Goal: Information Seeking & Learning: Find specific fact

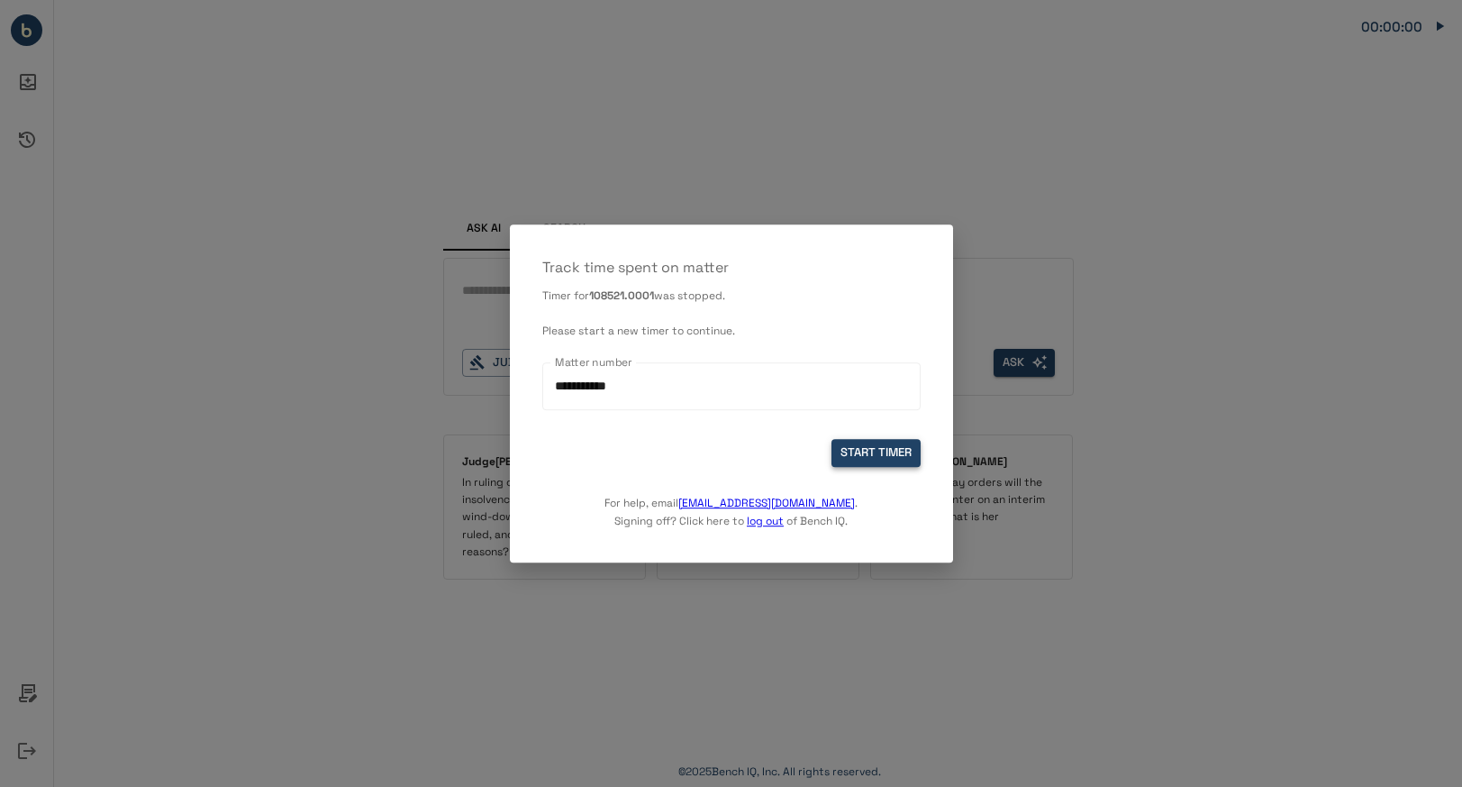
click at [878, 459] on button "START TIMER" at bounding box center [876, 454] width 89 height 28
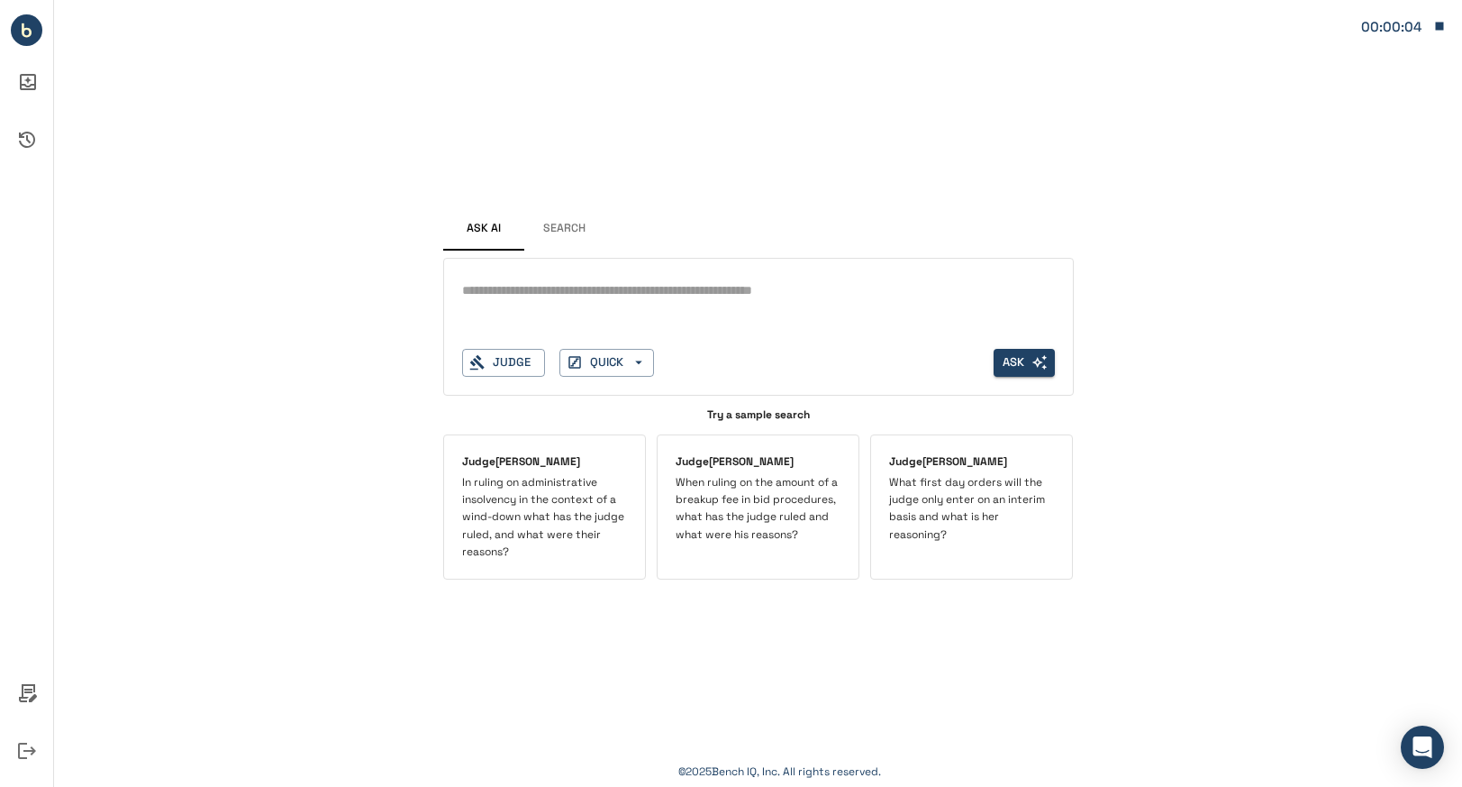
click at [616, 283] on textarea at bounding box center [758, 290] width 593 height 21
click at [561, 240] on button "Search" at bounding box center [564, 228] width 81 height 43
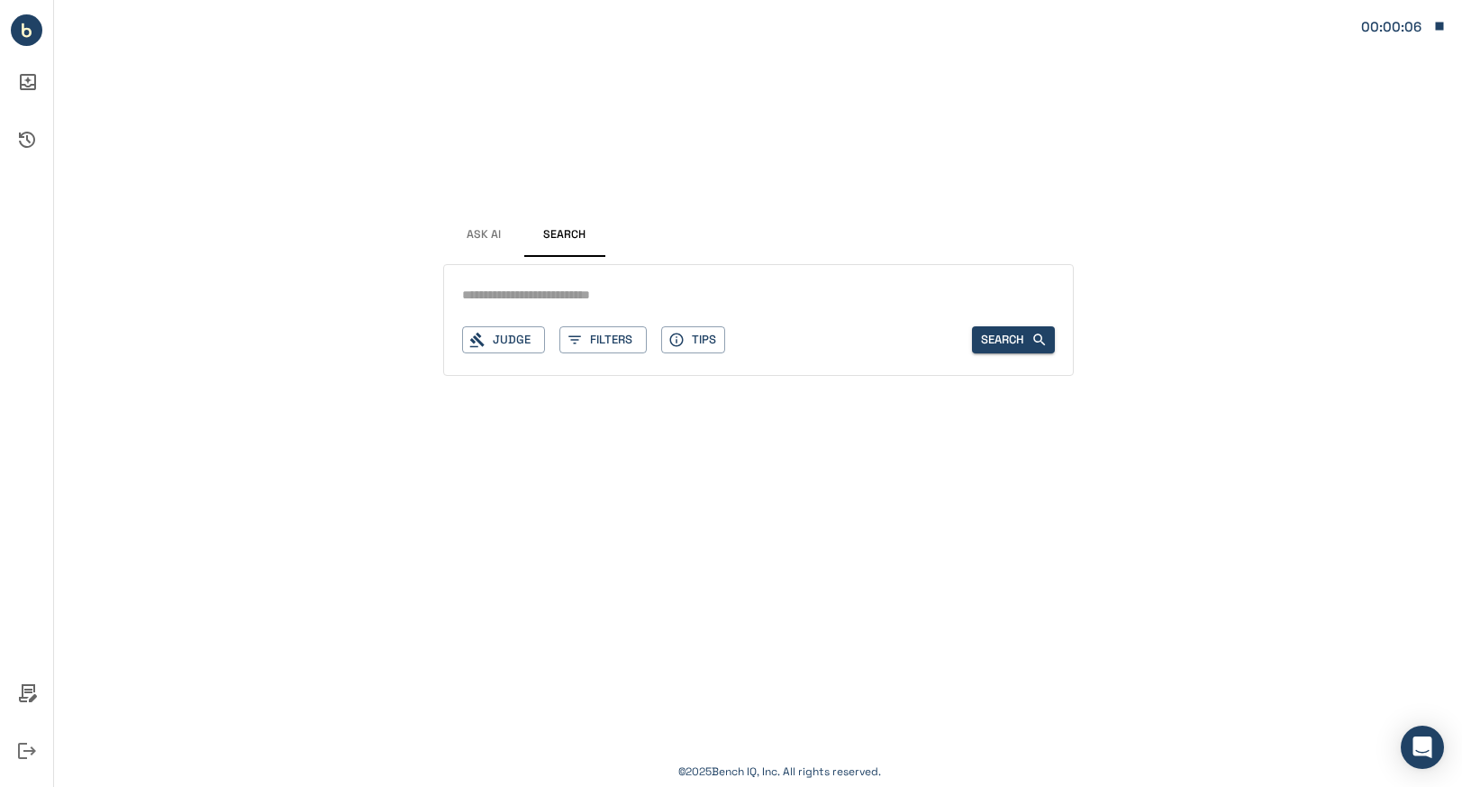
click at [523, 300] on input "text" at bounding box center [758, 296] width 593 height 26
type input "********"
click at [1011, 341] on button "Search" at bounding box center [1013, 340] width 83 height 28
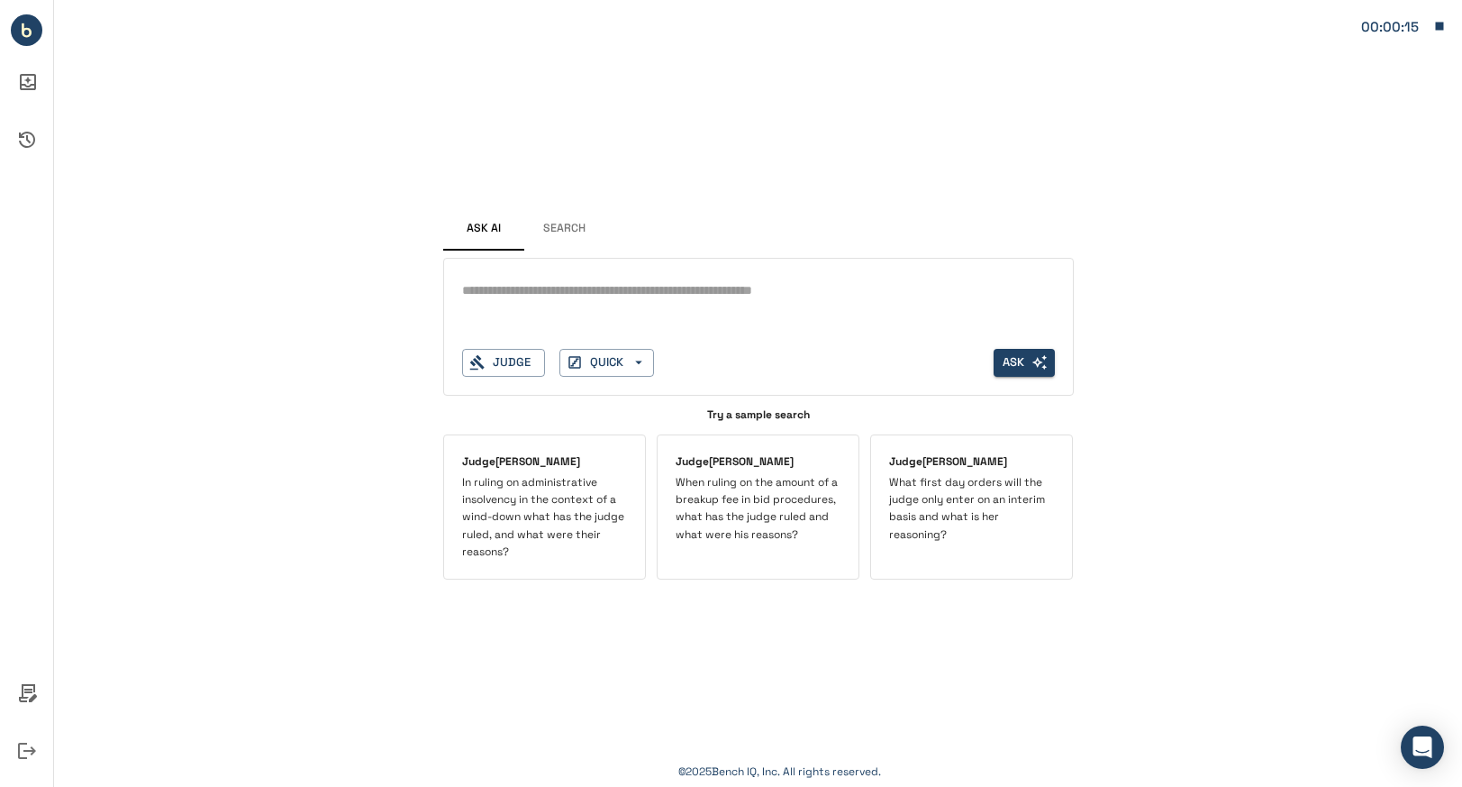
click at [627, 301] on textarea at bounding box center [758, 290] width 593 height 21
type textarea "********"
click at [554, 213] on button "Search" at bounding box center [564, 228] width 81 height 43
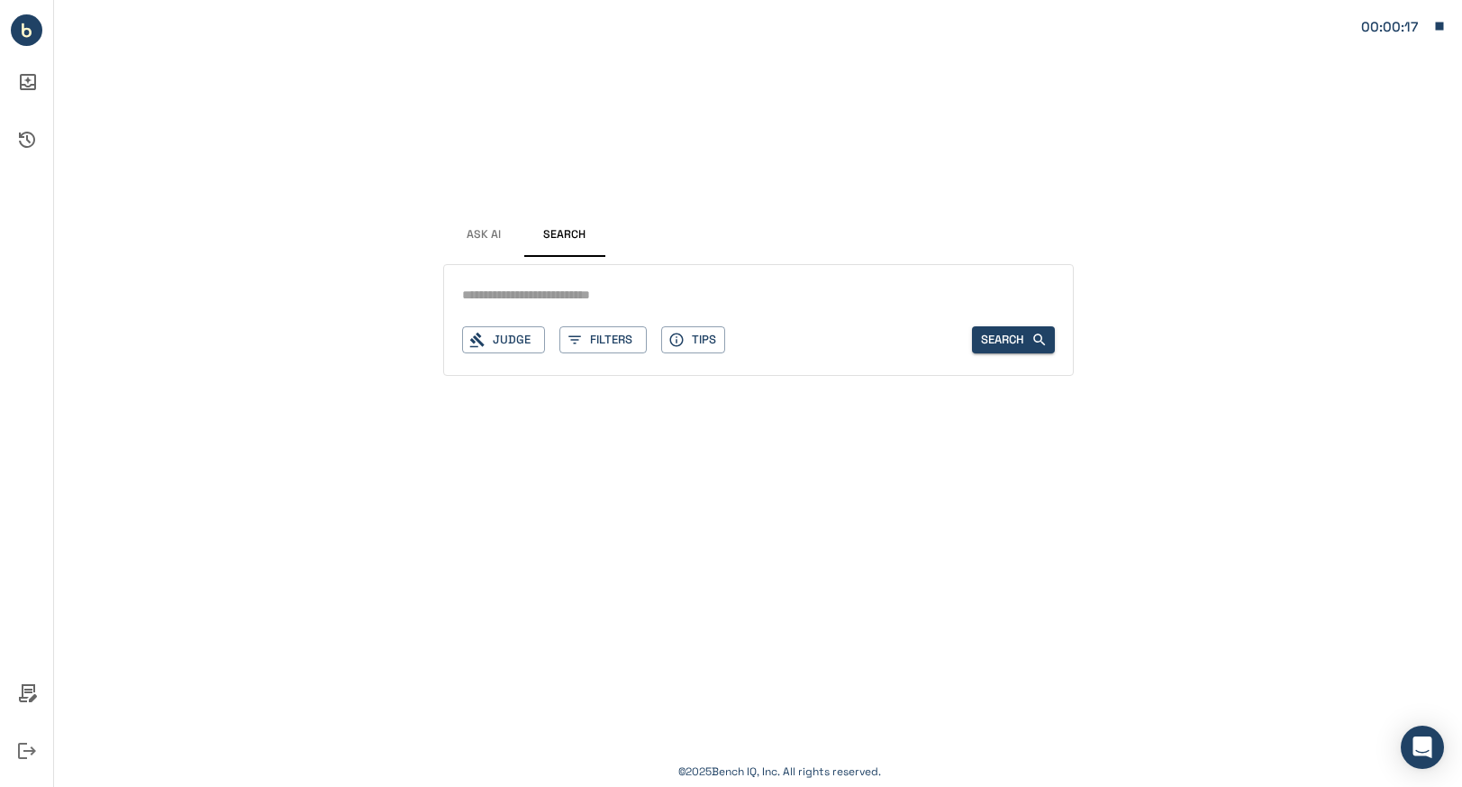
click at [544, 283] on input "text" at bounding box center [758, 296] width 593 height 26
type input "**********"
drag, startPoint x: 584, startPoint y: 327, endPoint x: 723, endPoint y: 93, distance: 272.7
click at [514, 201] on div "**********" at bounding box center [758, 393] width 1408 height 787
drag, startPoint x: 576, startPoint y: 301, endPoint x: 360, endPoint y: 301, distance: 215.3
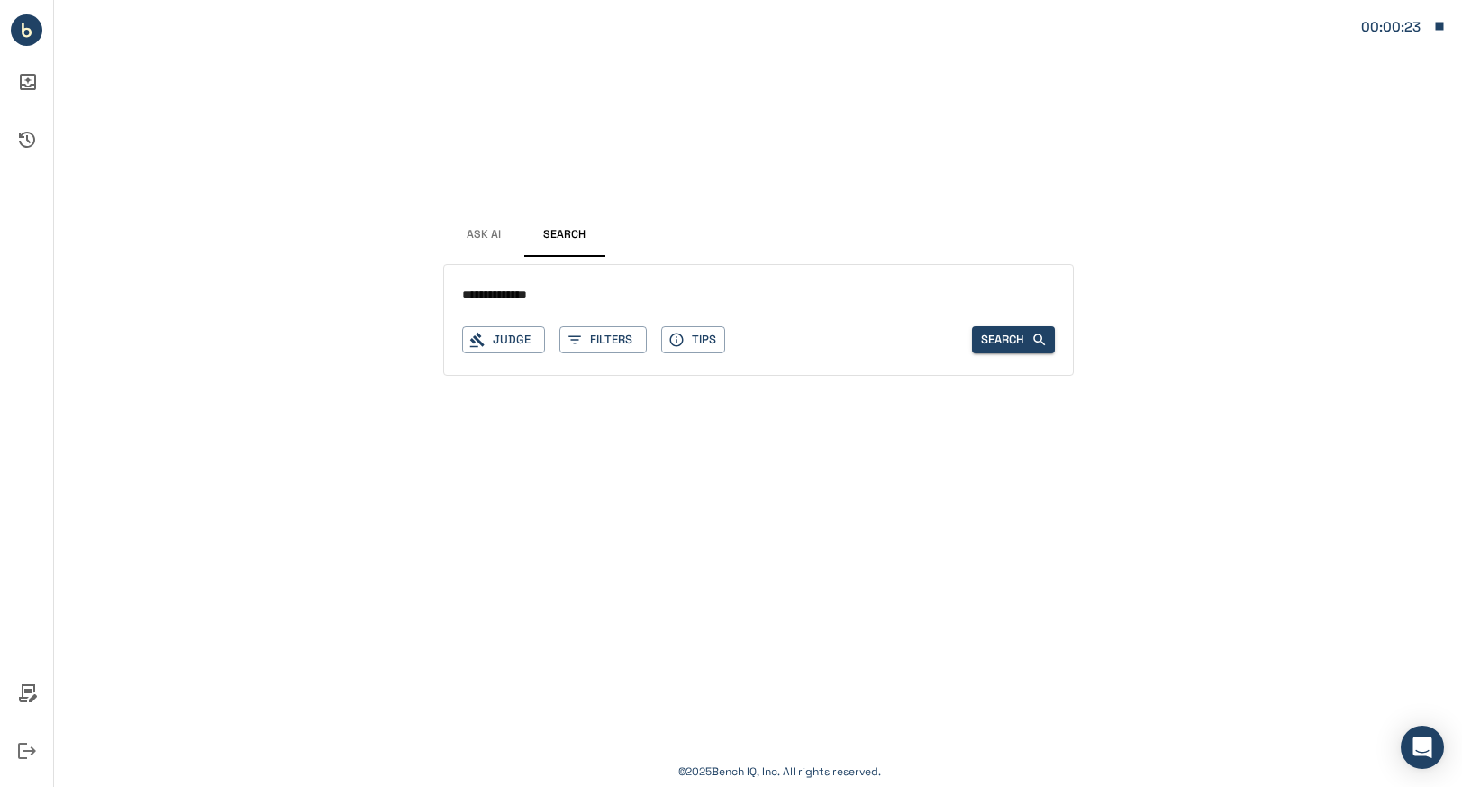
click at [360, 301] on div "**********" at bounding box center [758, 393] width 1408 height 787
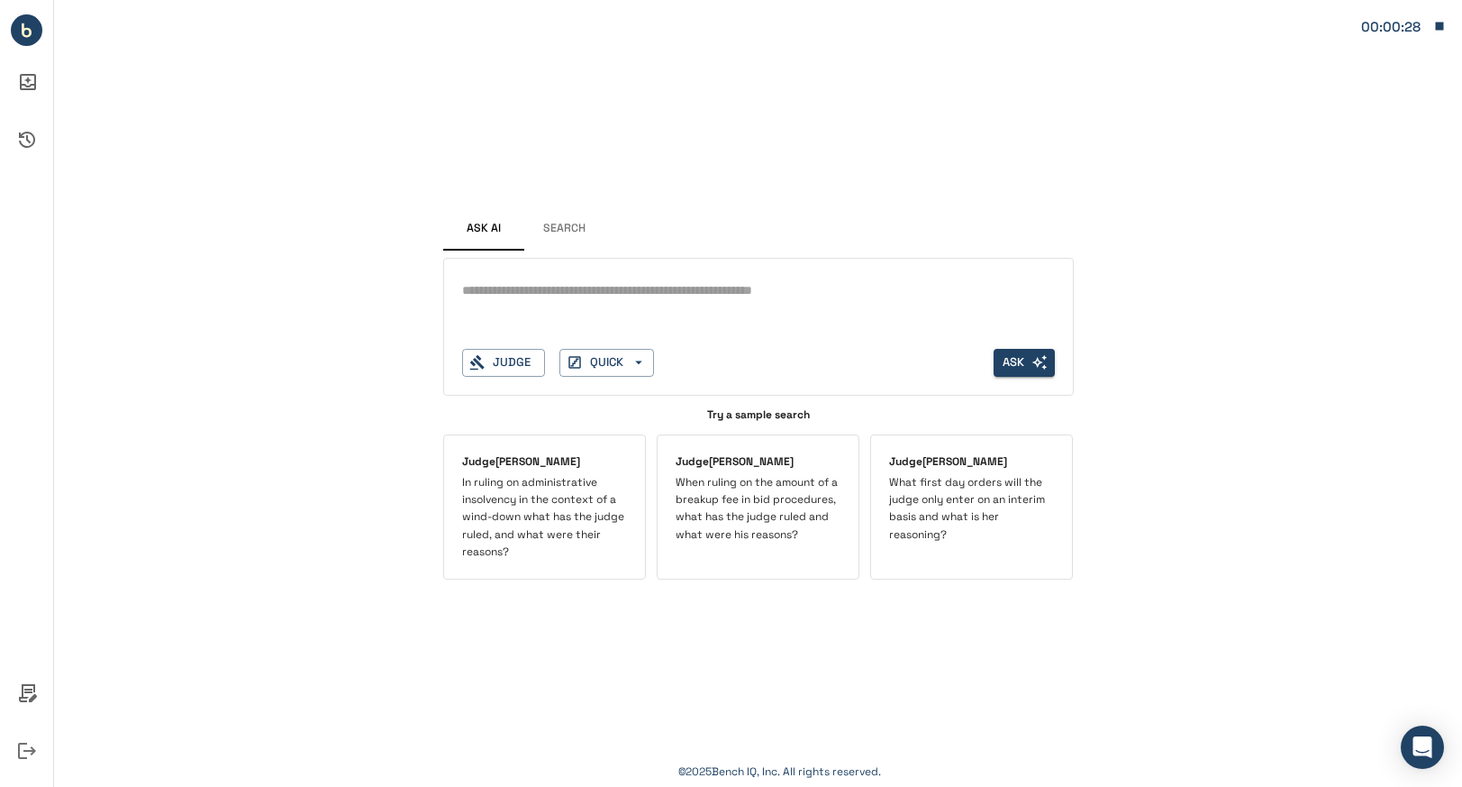
click at [509, 303] on div "*" at bounding box center [758, 291] width 593 height 29
click at [579, 222] on button "Search" at bounding box center [564, 228] width 81 height 43
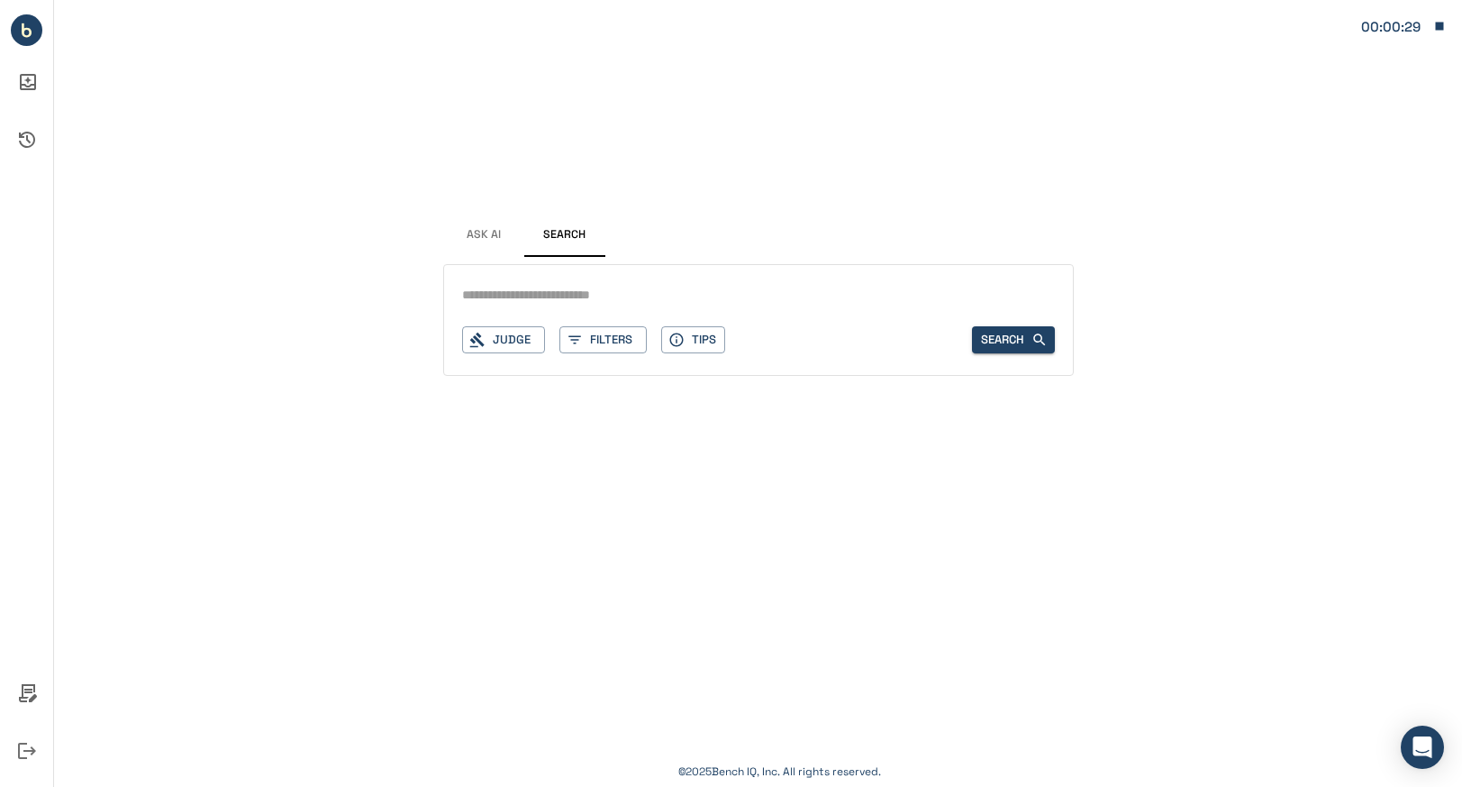
click at [504, 294] on input "text" at bounding box center [758, 296] width 593 height 26
type input "**********"
click at [992, 342] on button "Search" at bounding box center [1013, 340] width 83 height 28
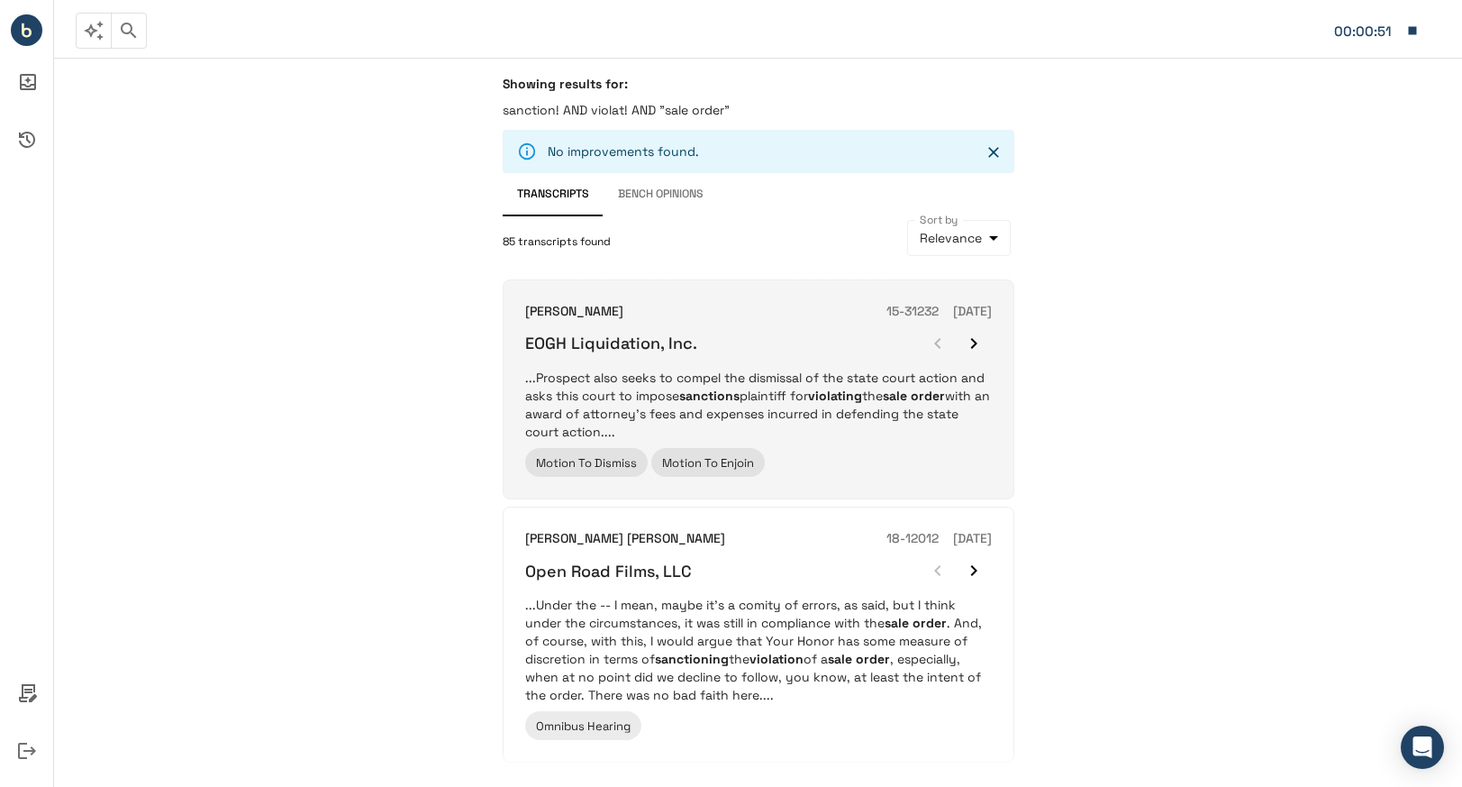
drag, startPoint x: 606, startPoint y: 328, endPoint x: 572, endPoint y: 345, distance: 38.3
click at [572, 345] on h6 "EOGH Liquidation, Inc." at bounding box center [611, 342] width 172 height 21
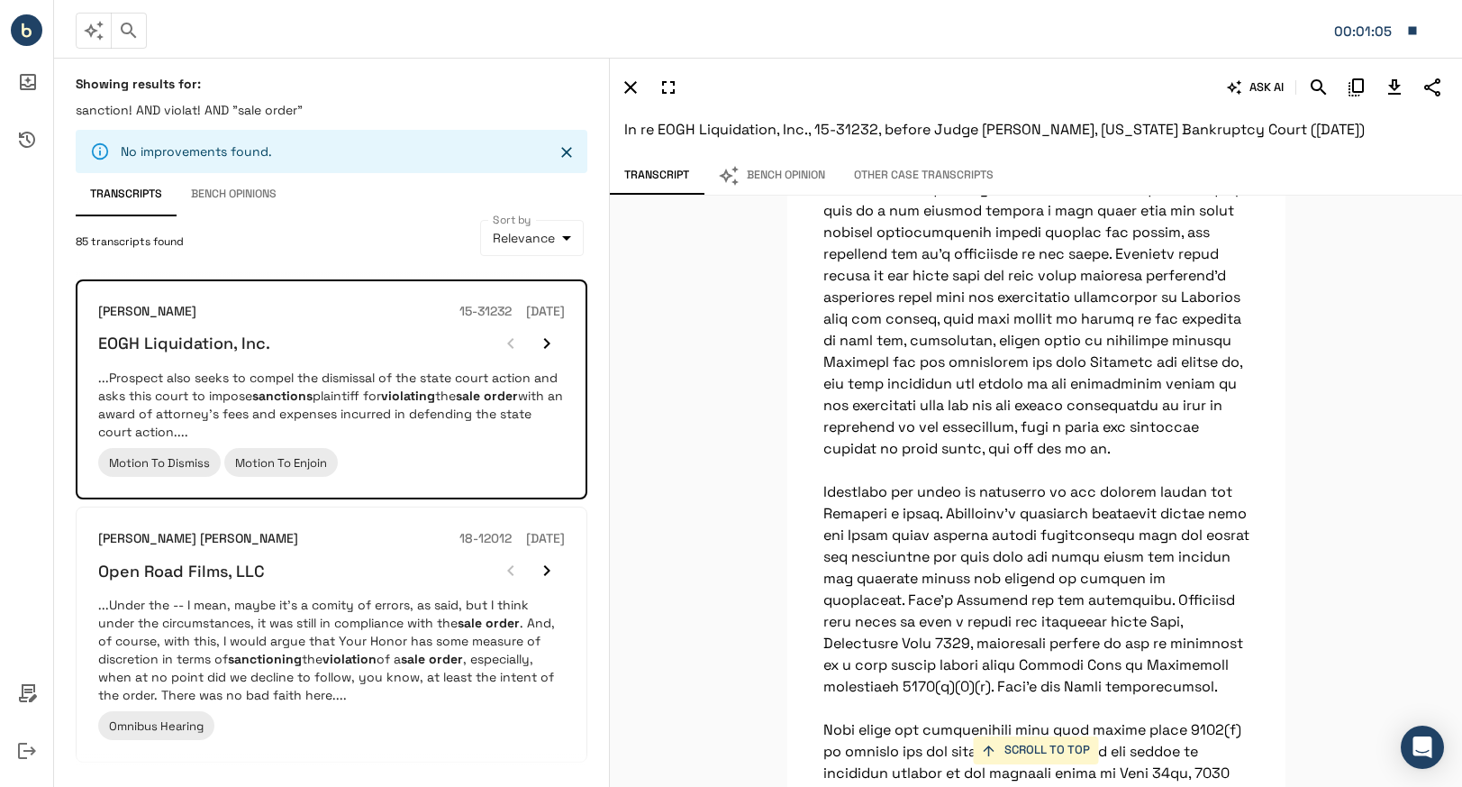
scroll to position [21168, 0]
click at [1396, 81] on icon "Download Transcript" at bounding box center [1394, 86] width 13 height 15
click at [1394, 94] on icon "Download Transcript" at bounding box center [1394, 86] width 13 height 15
click at [1390, 86] on icon "Download Transcript" at bounding box center [1394, 86] width 13 height 15
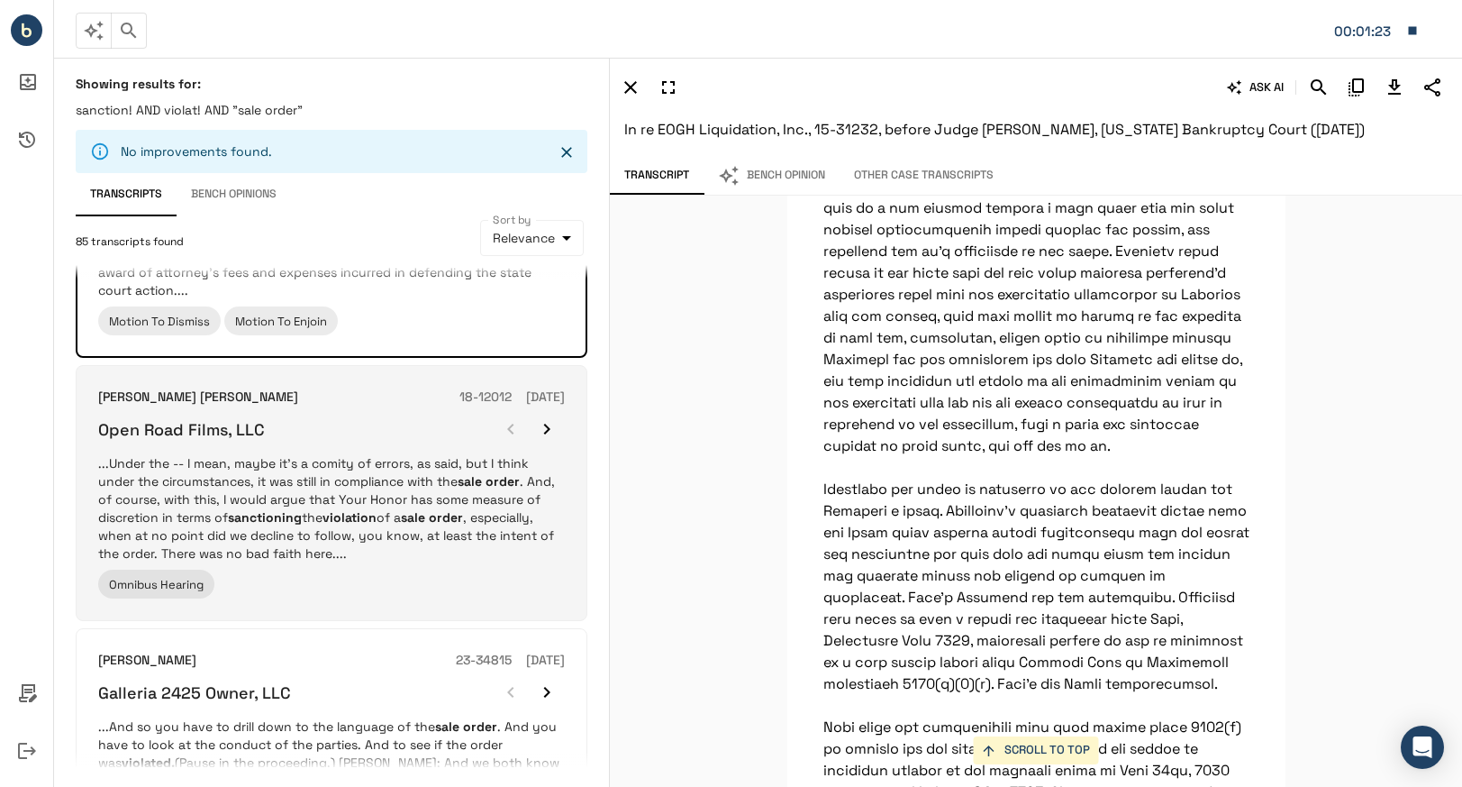
scroll to position [149, 0]
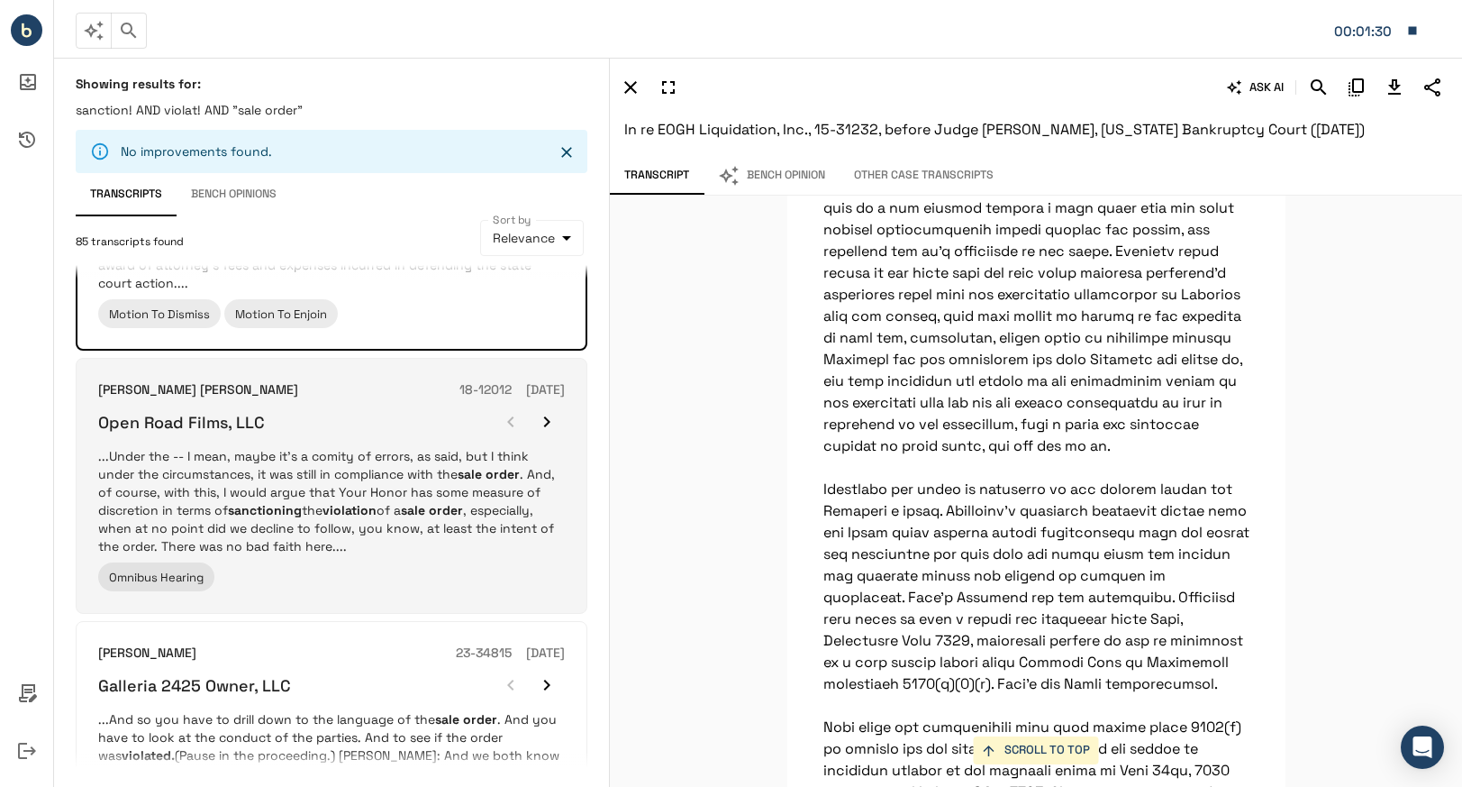
click at [269, 536] on p "...Under the -- I mean, maybe it's a comity of errors, as said, but I think und…" at bounding box center [331, 501] width 467 height 108
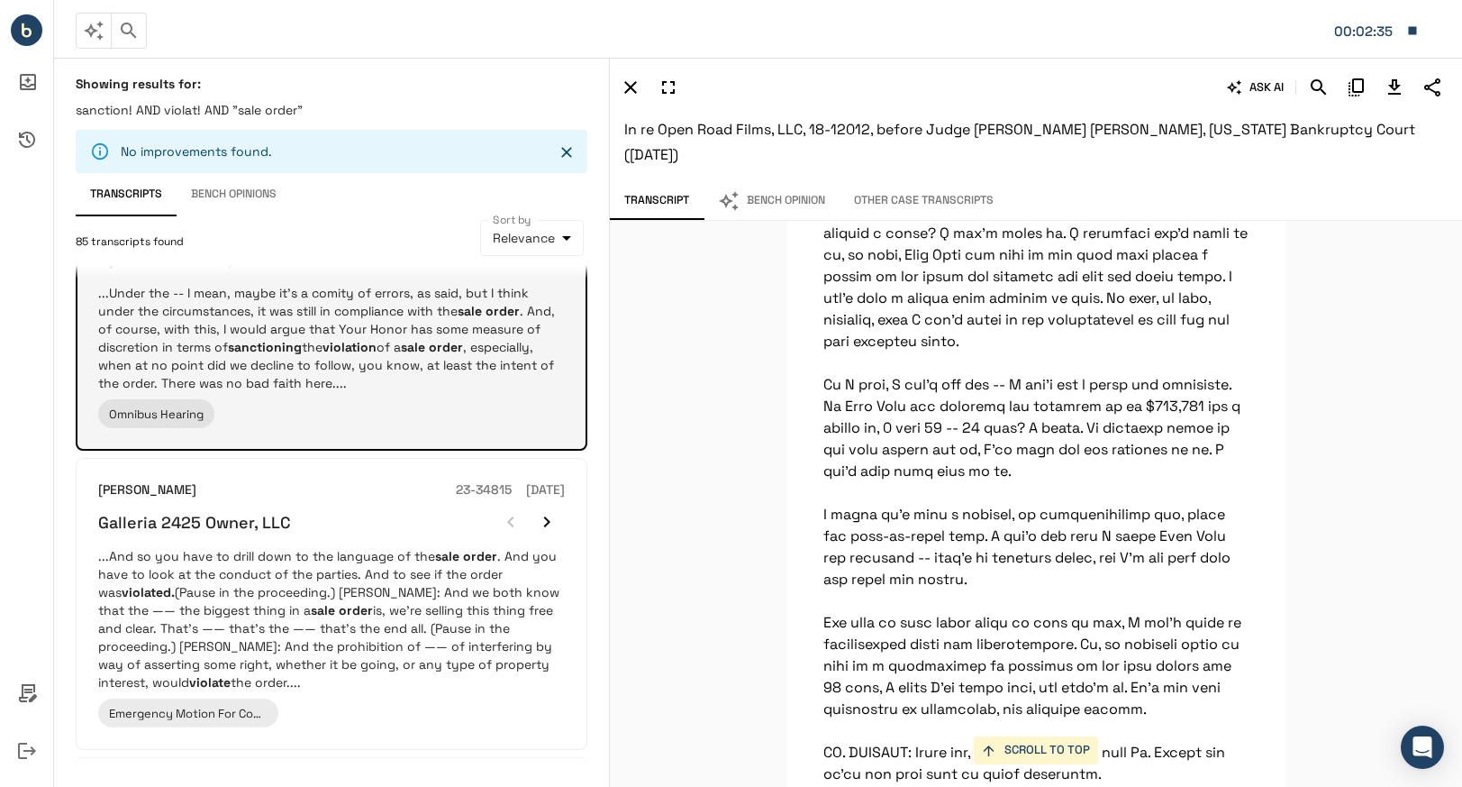
scroll to position [336, 0]
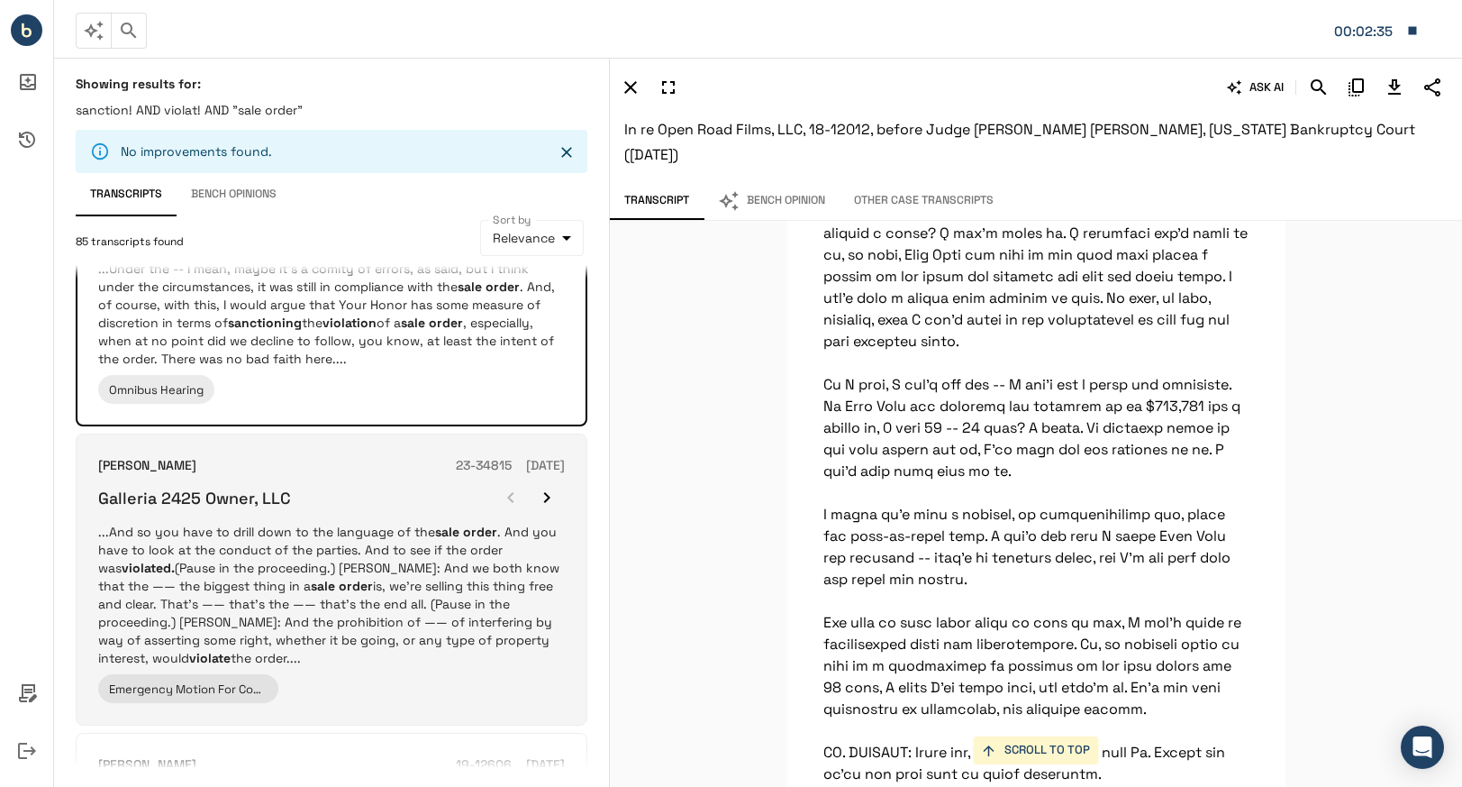
click at [423, 497] on div "Galleria 2425 Owner, LLC" at bounding box center [331, 497] width 467 height 36
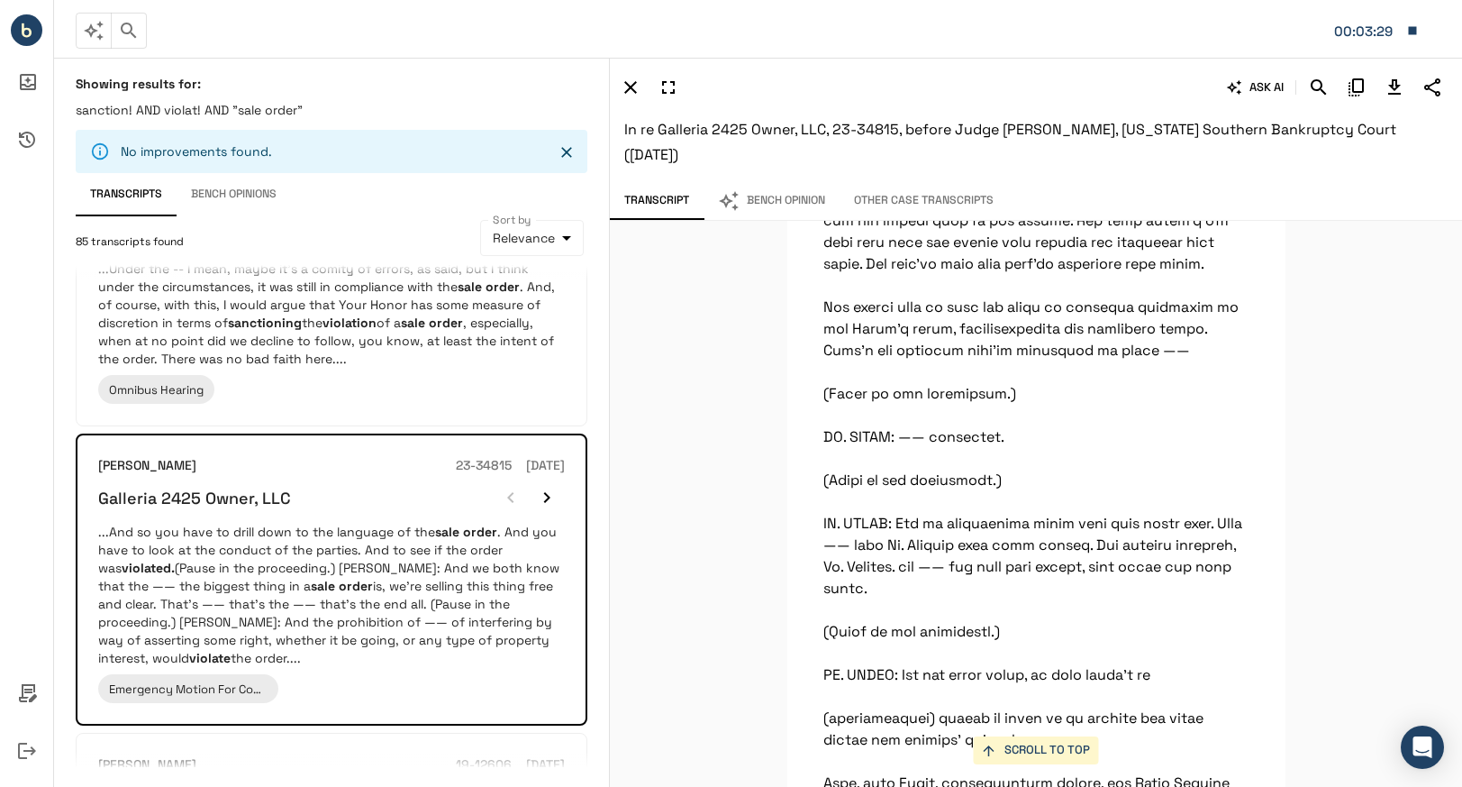
scroll to position [89054, 0]
click at [1383, 91] on button "Download Transcript" at bounding box center [1394, 87] width 31 height 31
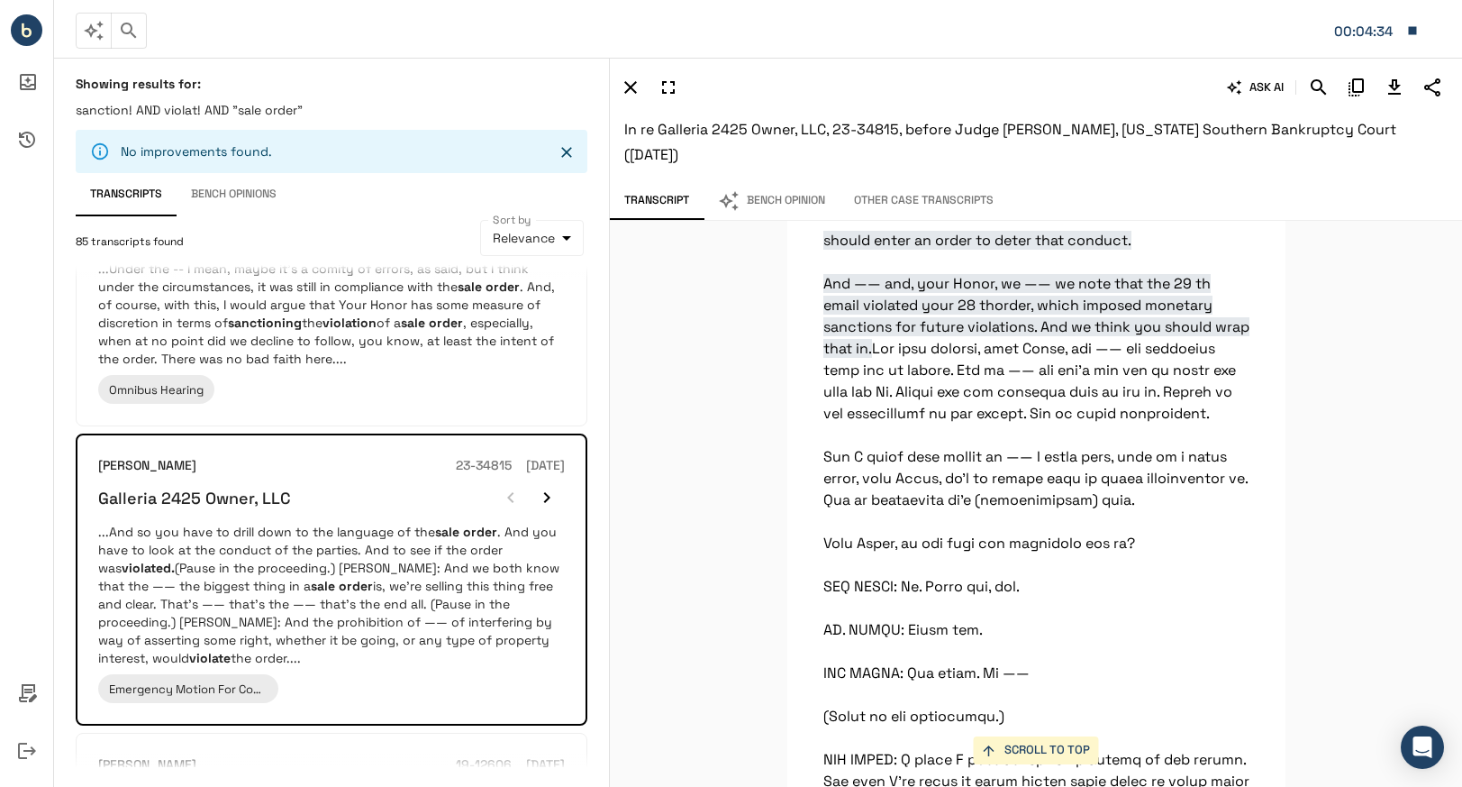
scroll to position [91650, 0]
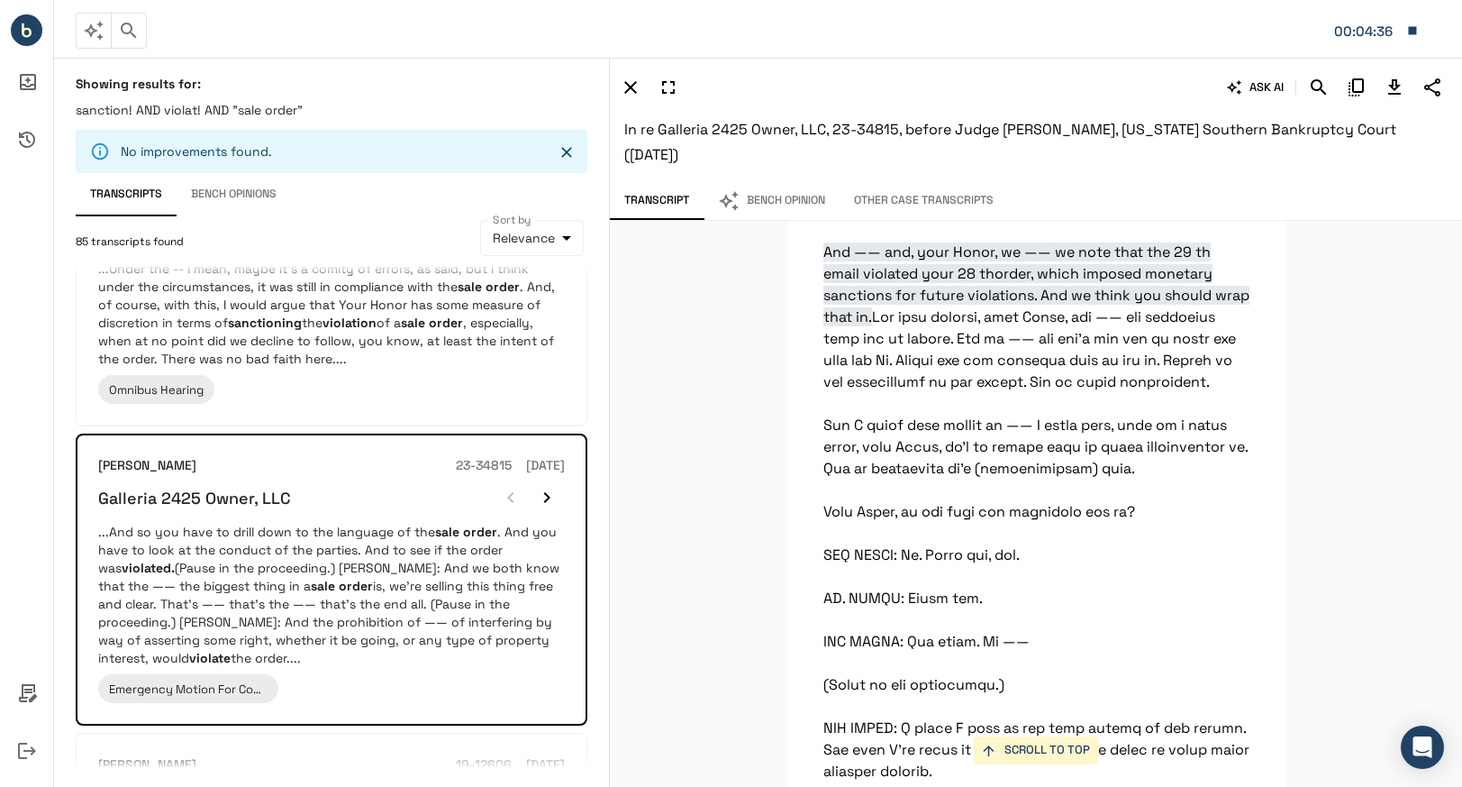
scroll to position [91683, 0]
click at [717, 507] on div "SCROLL TO TOP Q Do you know if you had read the sale order at that point? (Paus…" at bounding box center [1036, 504] width 852 height 566
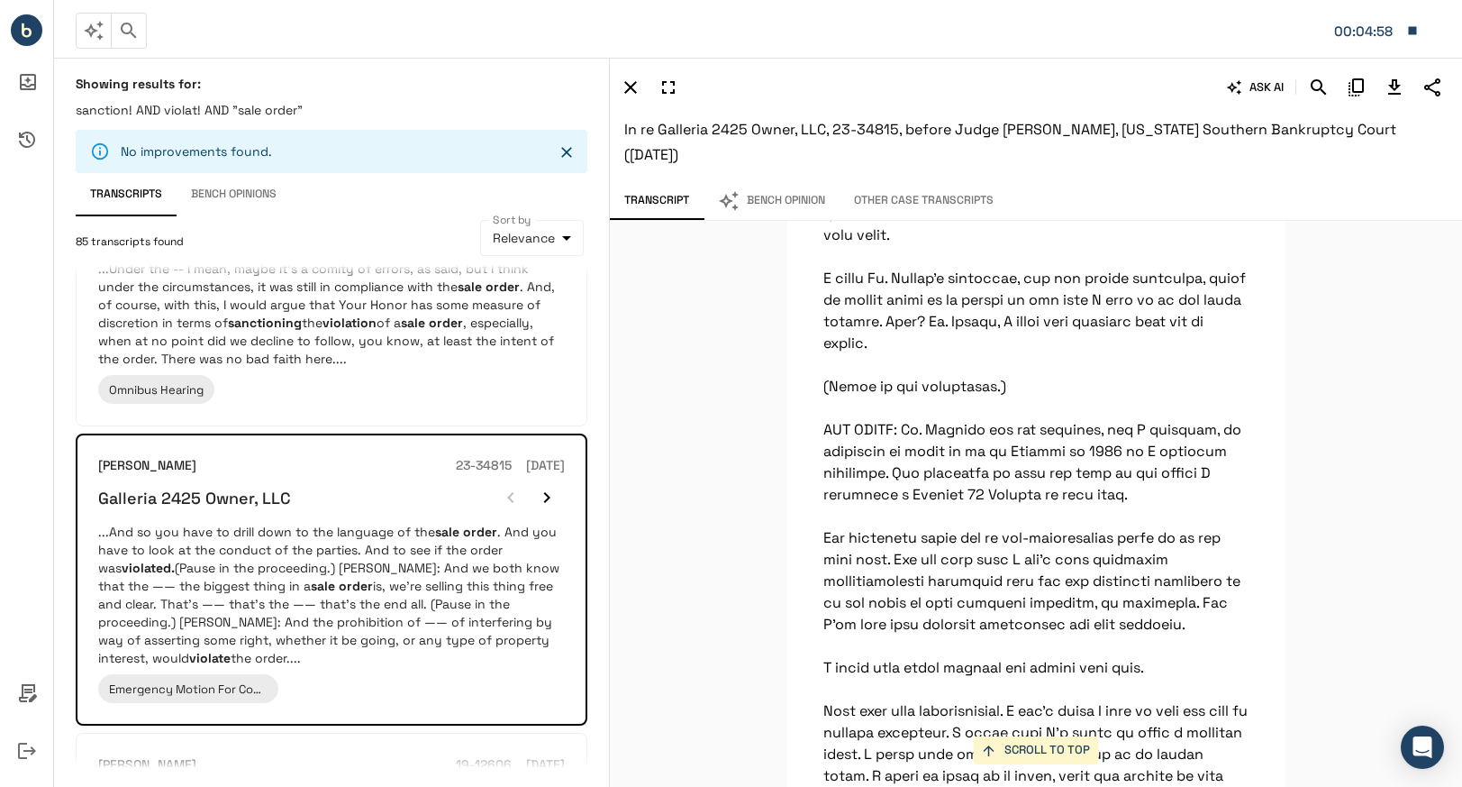
scroll to position [92853, 0]
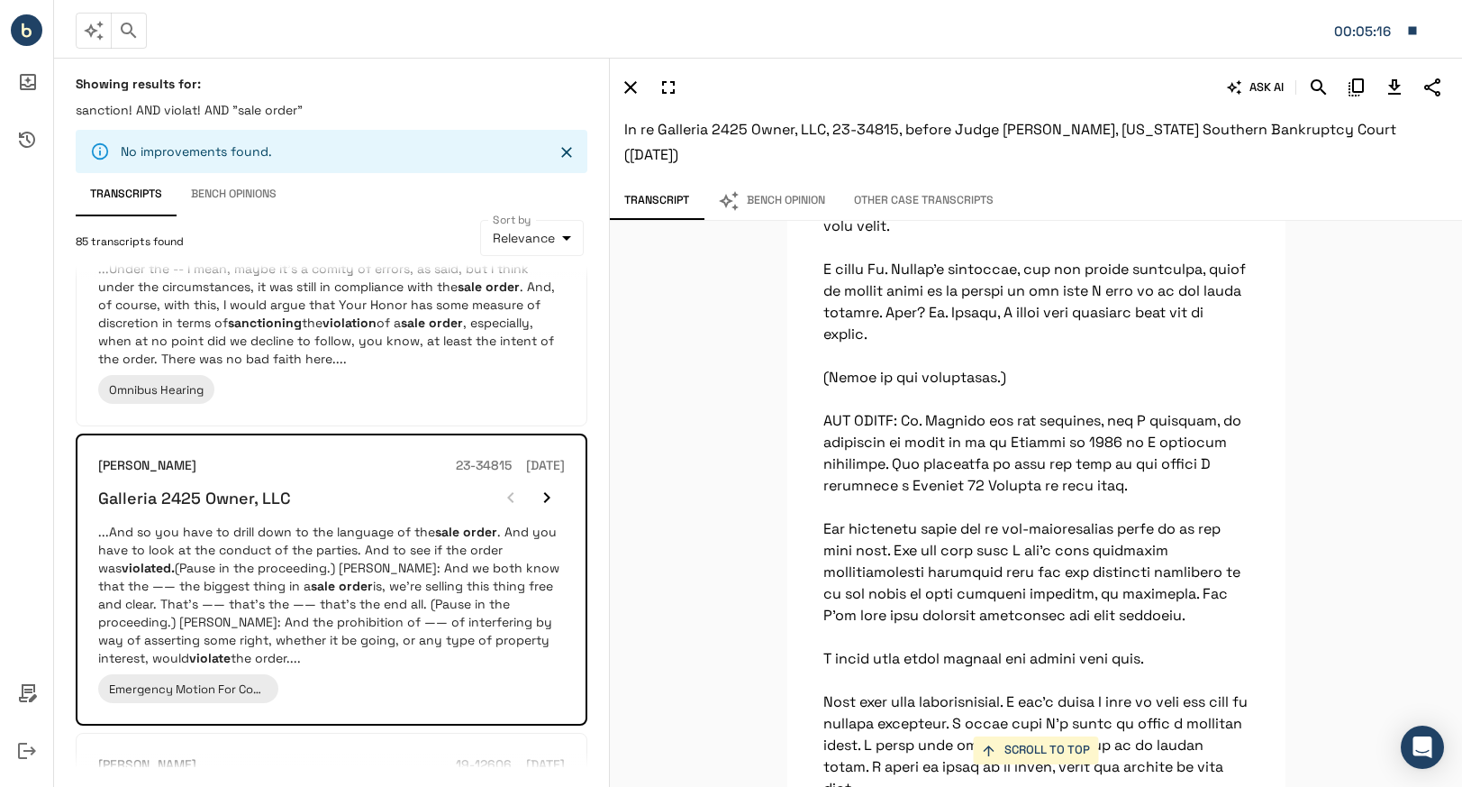
drag, startPoint x: 714, startPoint y: 501, endPoint x: 719, endPoint y: 345, distance: 156.0
click at [719, 345] on div "SCROLL TO TOP Q Do you know if you had read the sale order at that point? (Paus…" at bounding box center [1036, 504] width 852 height 566
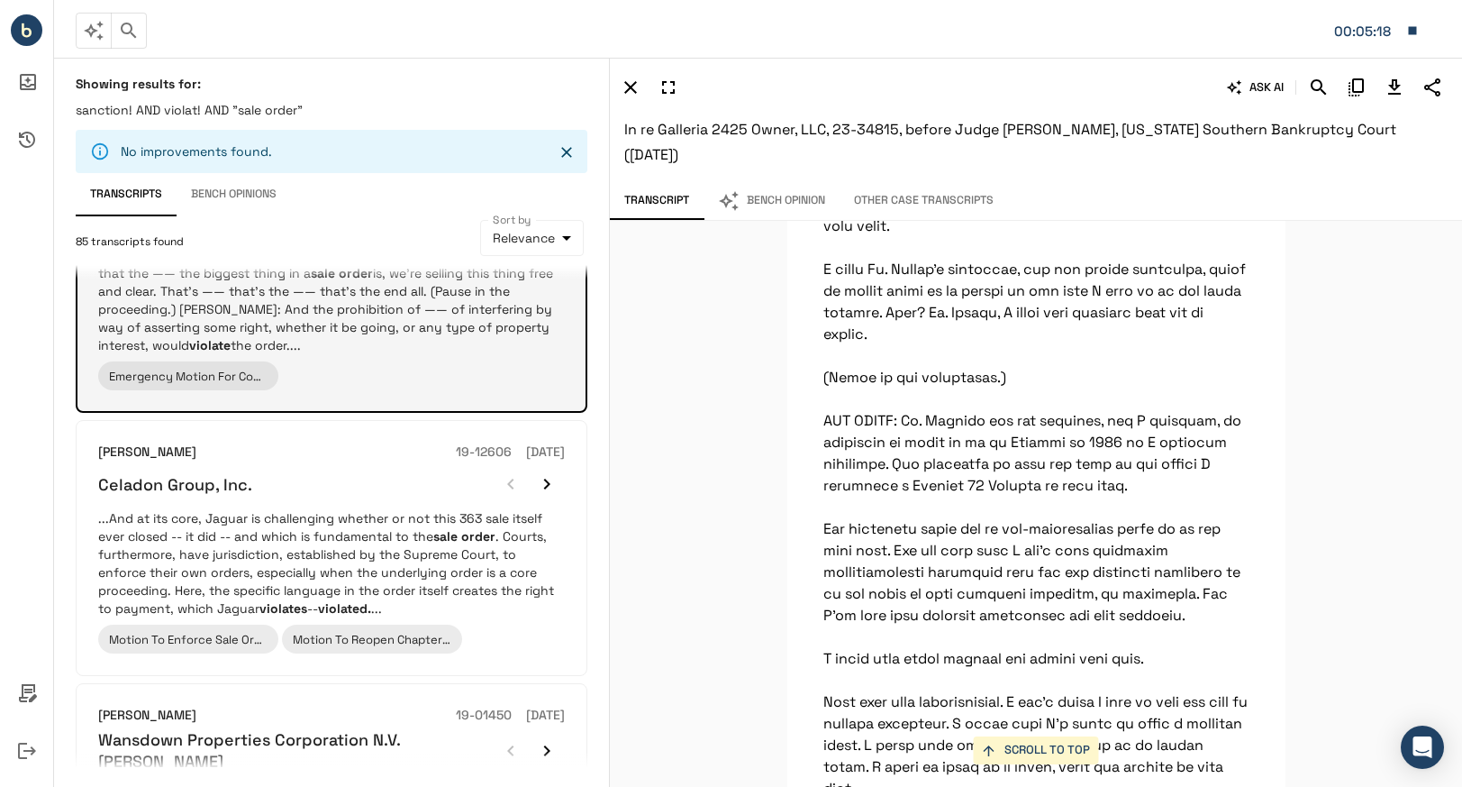
scroll to position [650, 0]
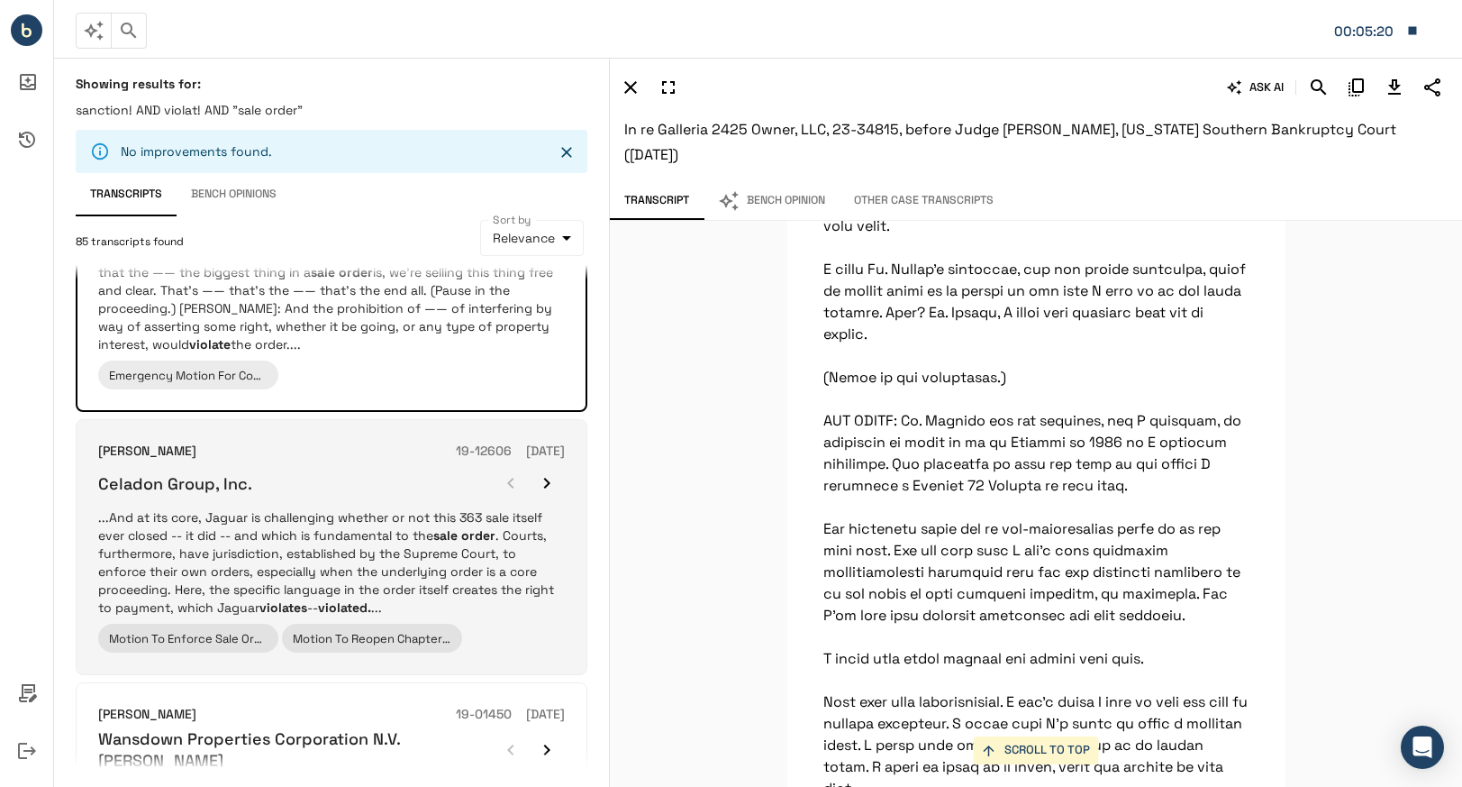
click at [359, 602] on p "...And at its core, Jaguar is challenging whether or not this 363 sale itself e…" at bounding box center [331, 562] width 467 height 108
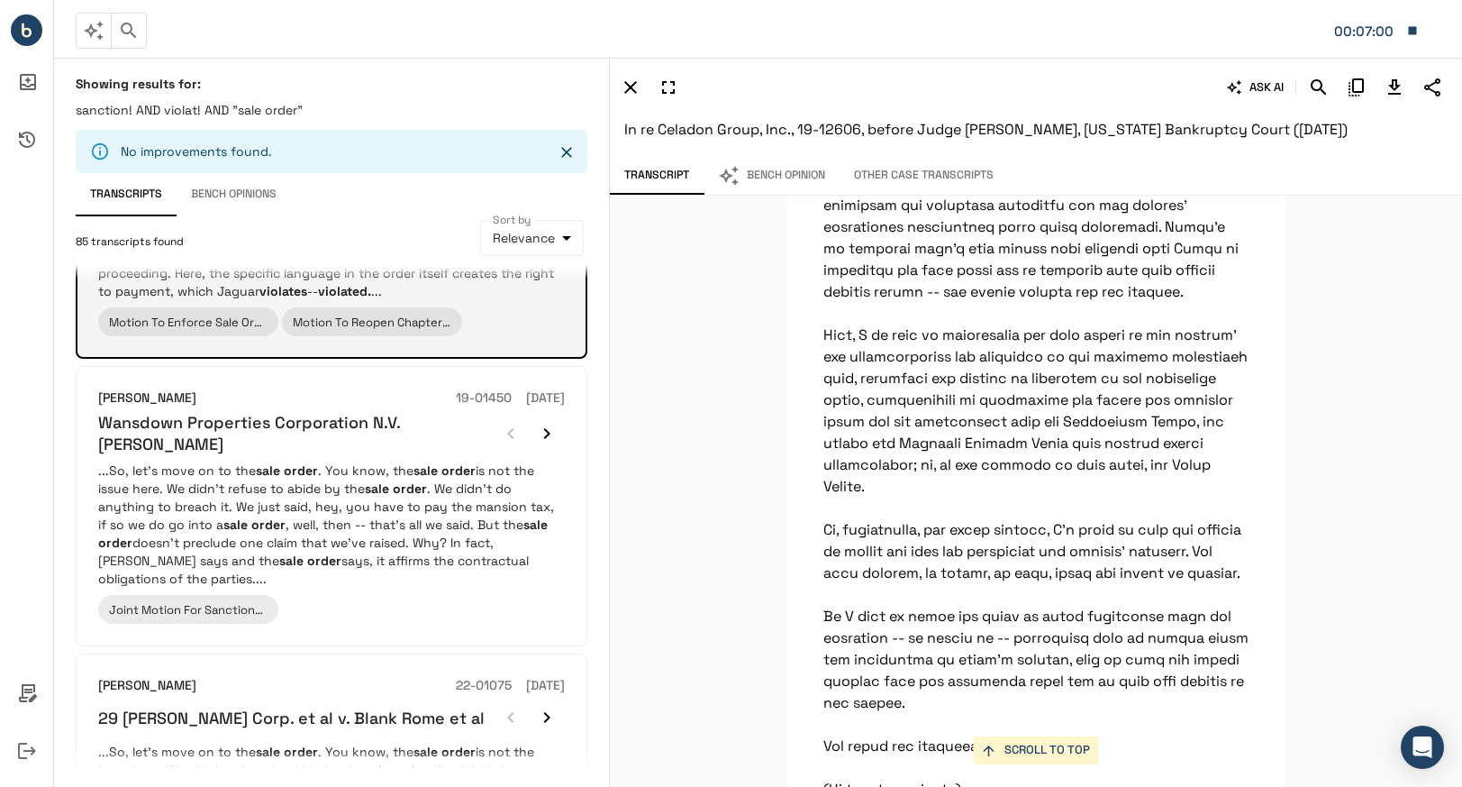
scroll to position [968, 0]
click at [359, 552] on p "...So, let's move on to the sale order . You know, the sale order is not the is…" at bounding box center [331, 522] width 467 height 126
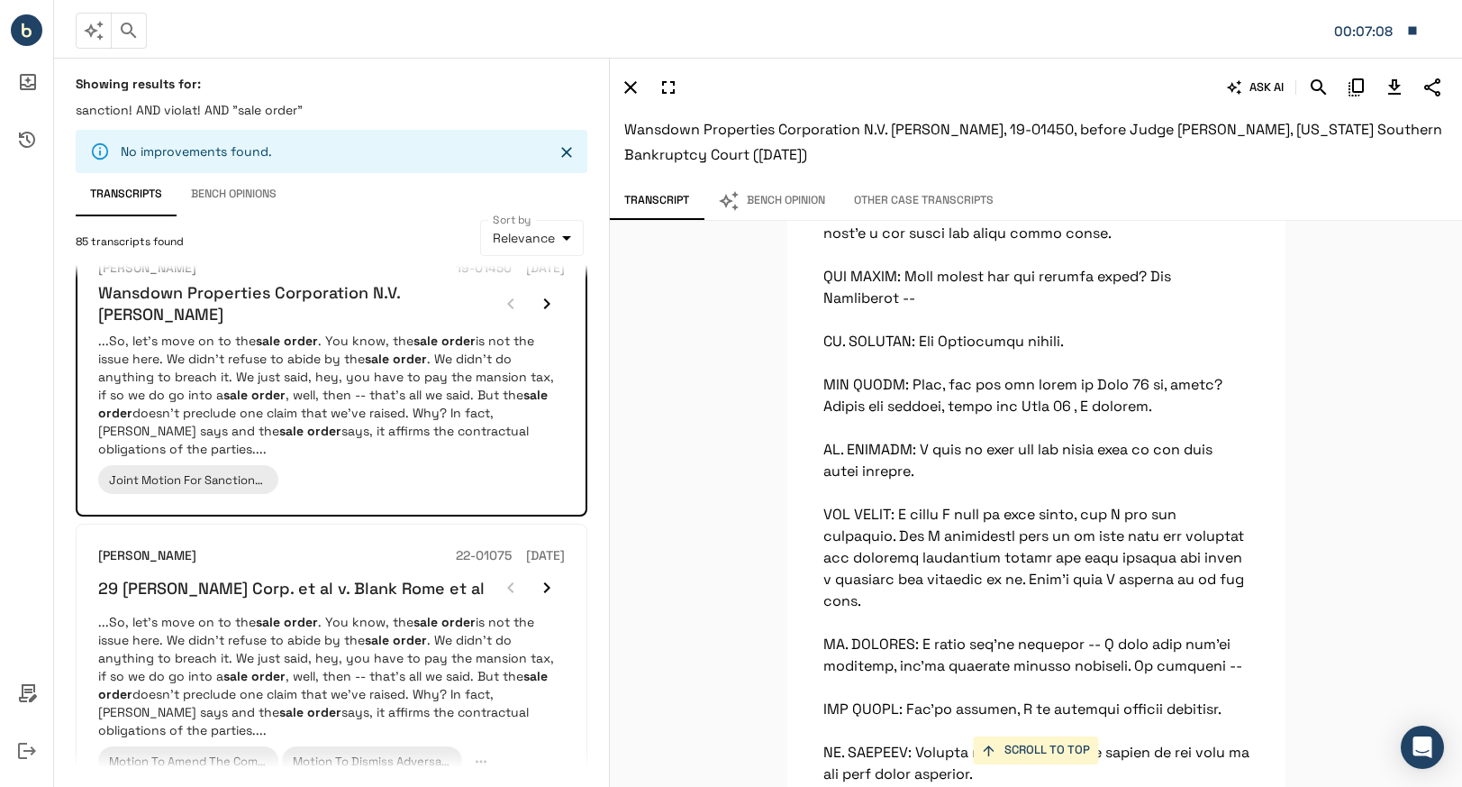
scroll to position [1098, 0]
click at [359, 575] on h6 "29 [PERSON_NAME] Corp. et al v. Blank Rome et al" at bounding box center [291, 585] width 386 height 21
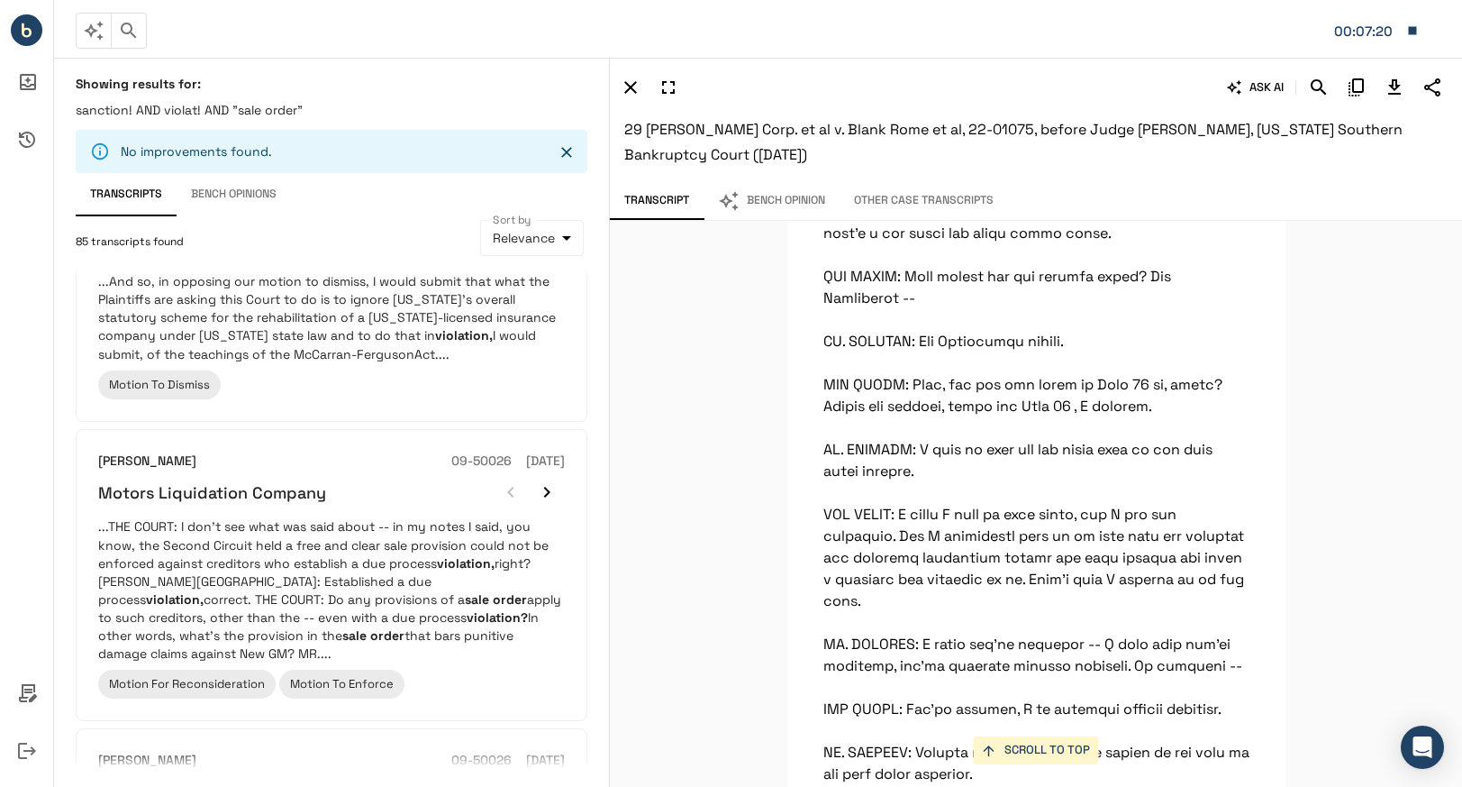
scroll to position [1957, 0]
click at [359, 552] on p "...THE COURT: I don't see what was said about -- in my notes I said, you know, …" at bounding box center [331, 586] width 467 height 144
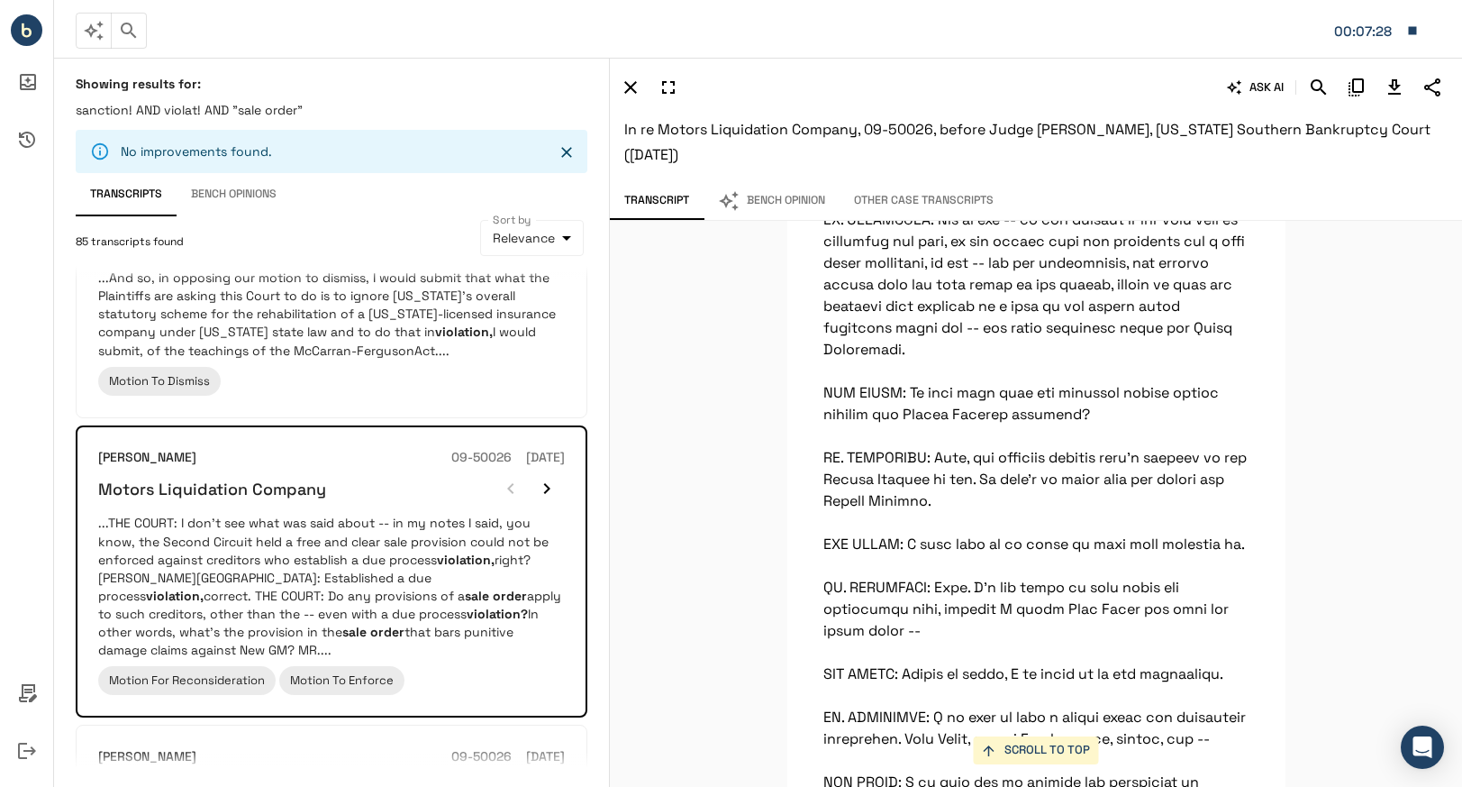
scroll to position [163670, 0]
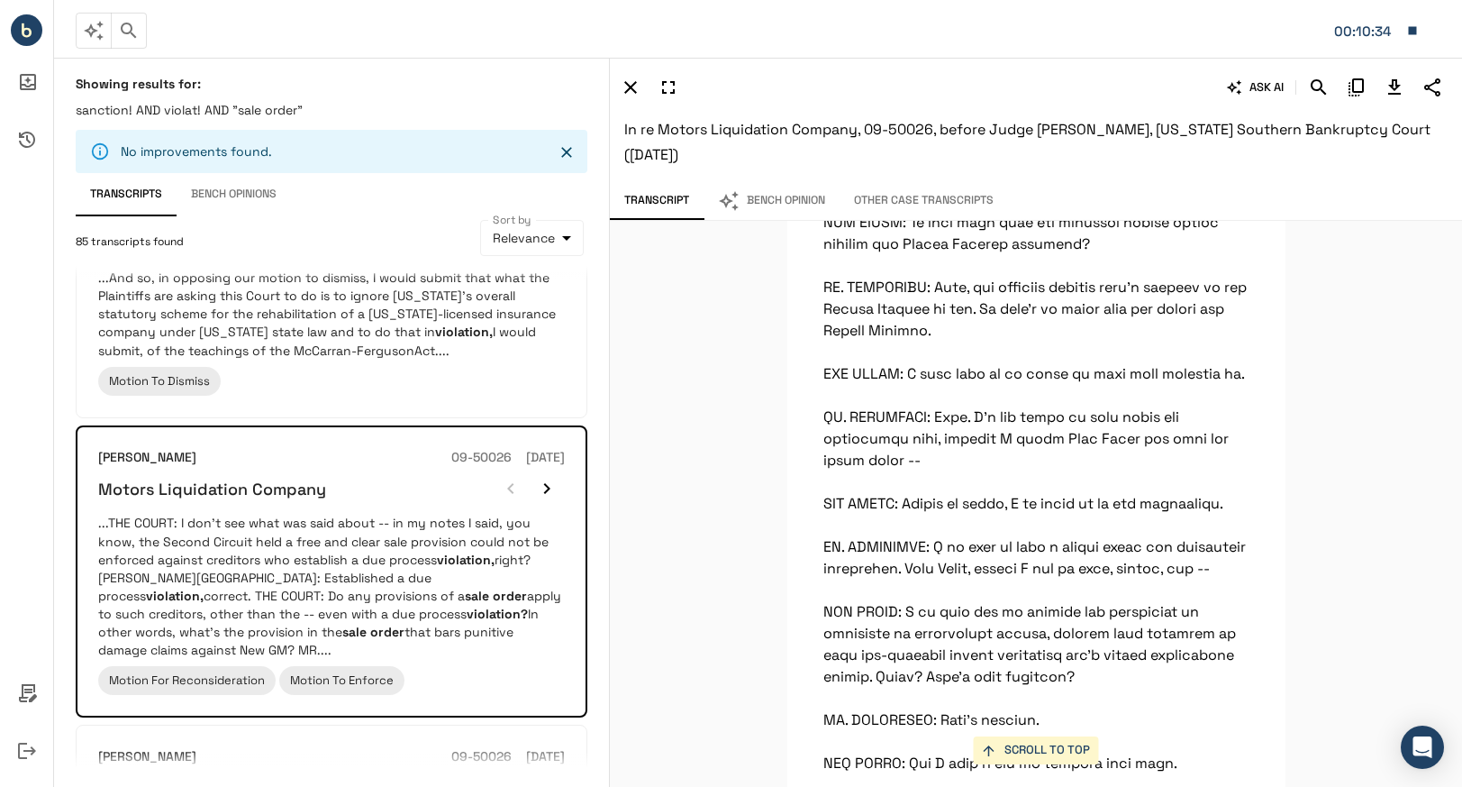
click at [1317, 89] on icon "Search" at bounding box center [1318, 86] width 15 height 15
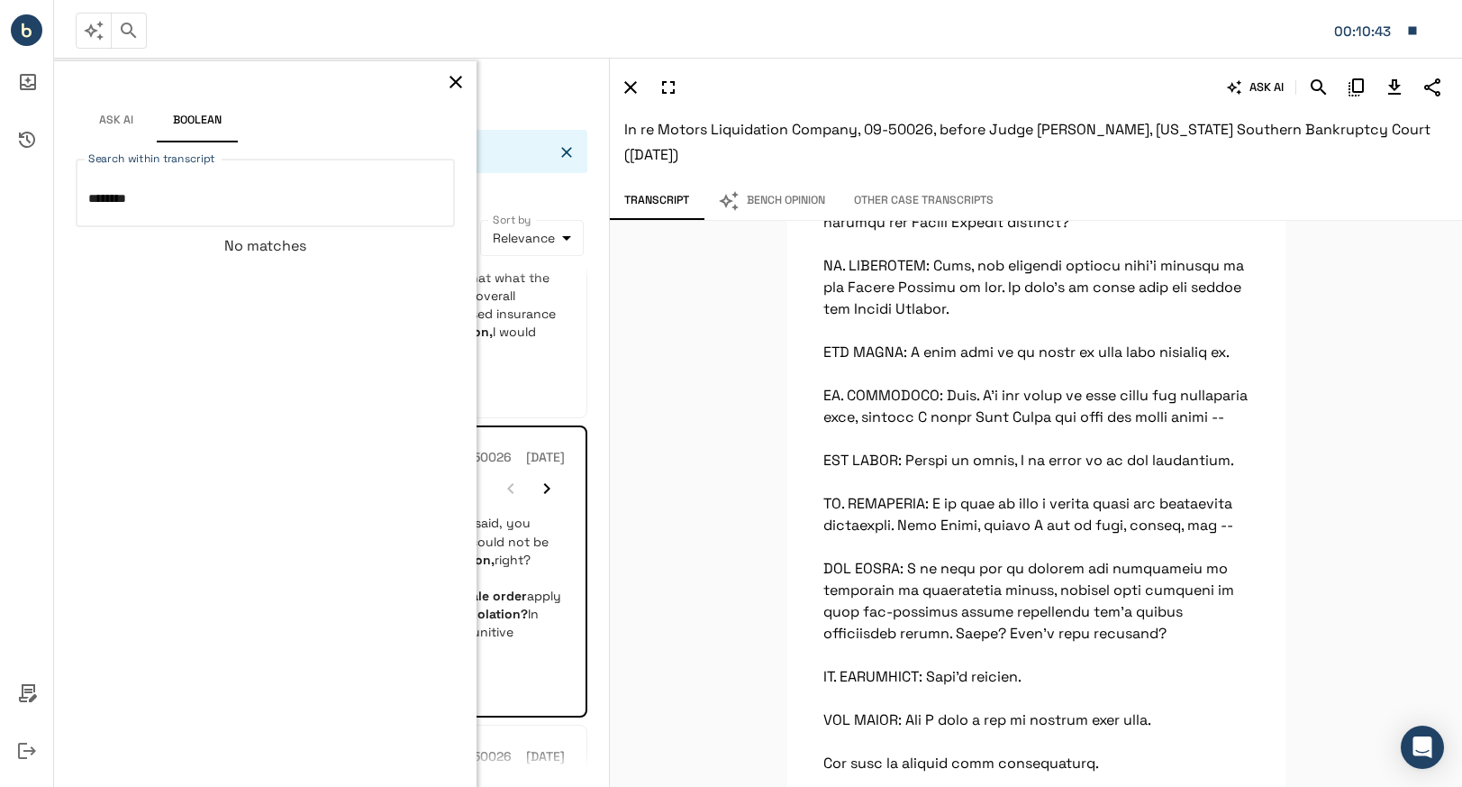
type textarea "********"
click at [454, 90] on icon "button" at bounding box center [456, 82] width 22 height 22
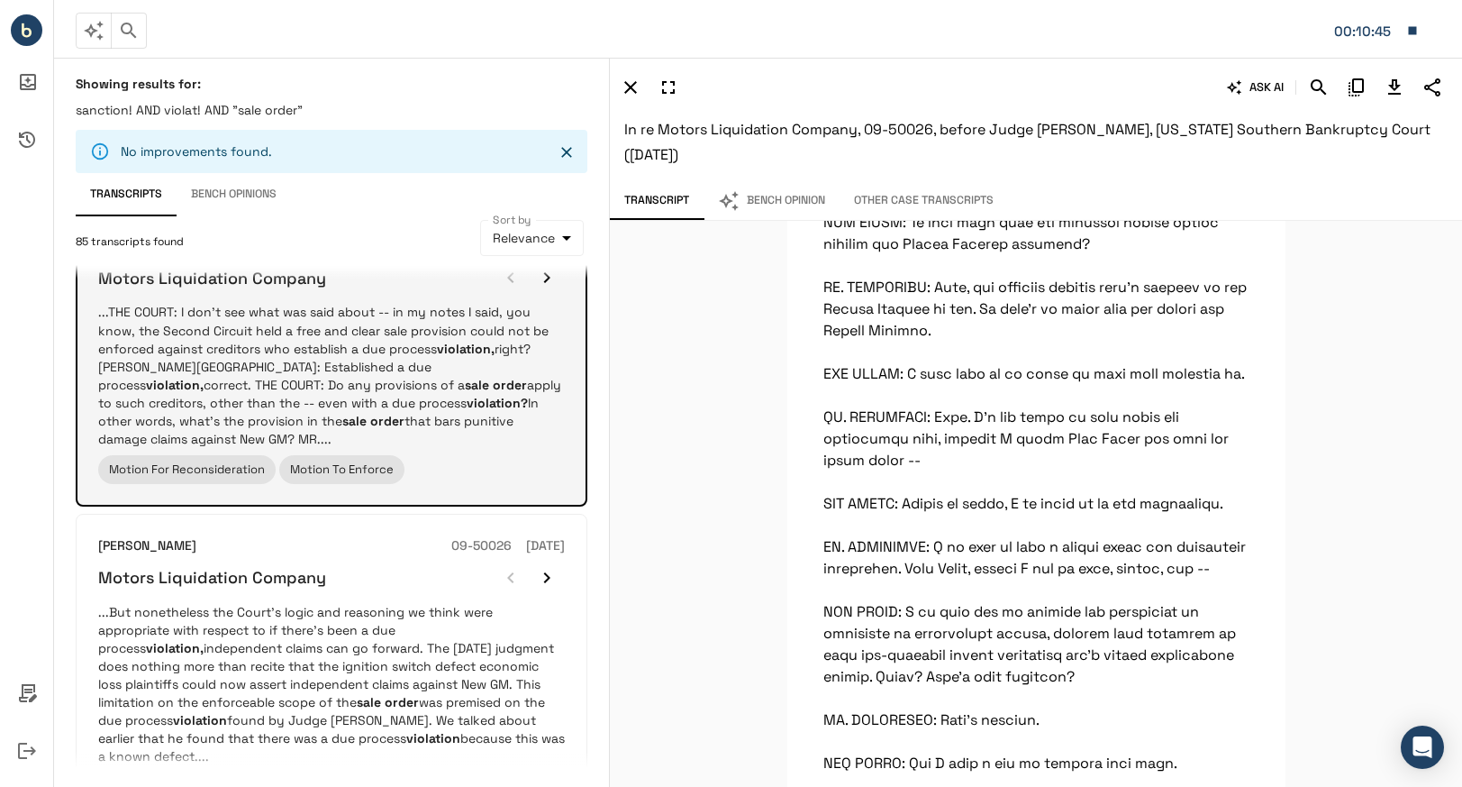
scroll to position [2209, 0]
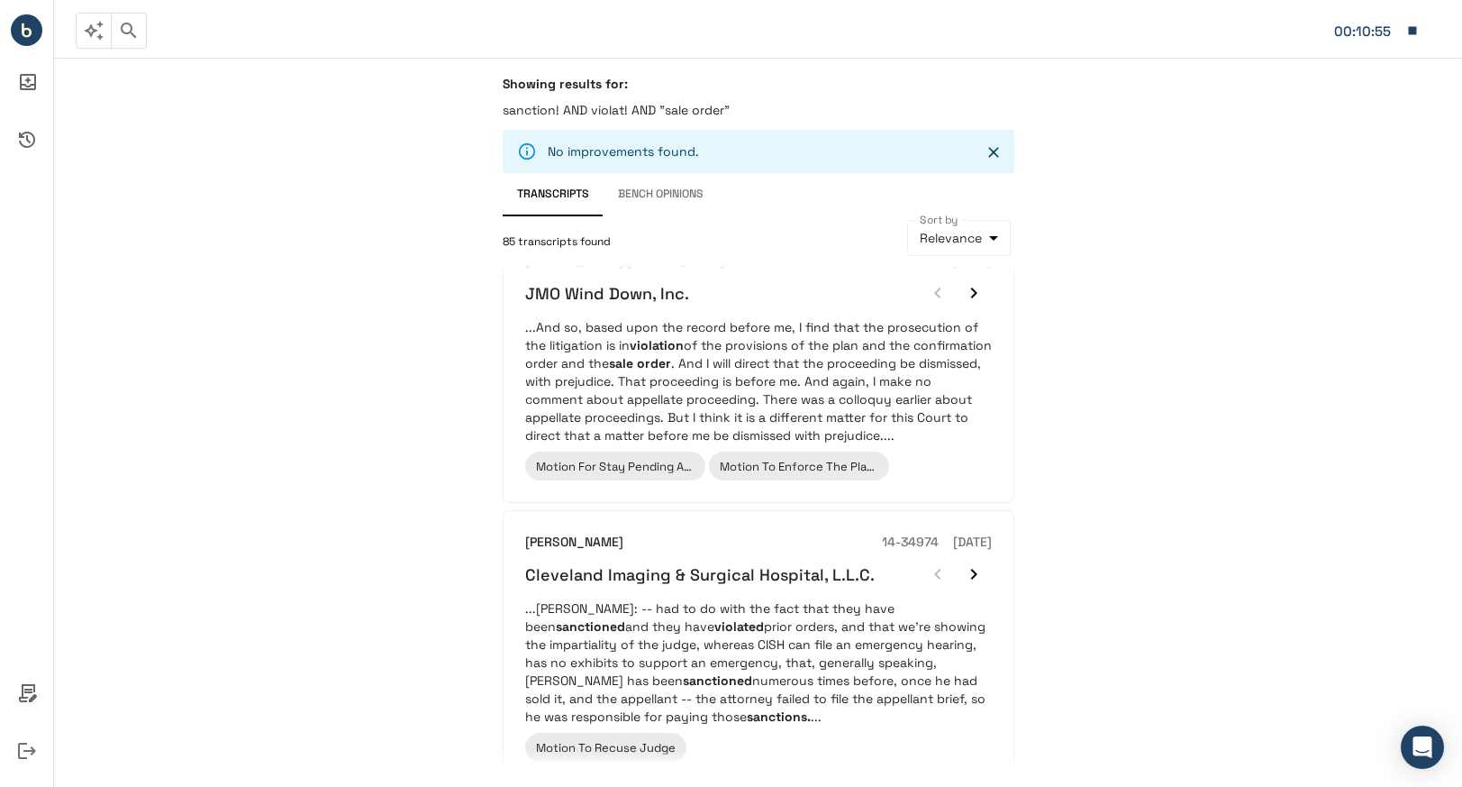
scroll to position [351, 0]
click at [945, 247] on body "**********" at bounding box center [731, 393] width 1462 height 787
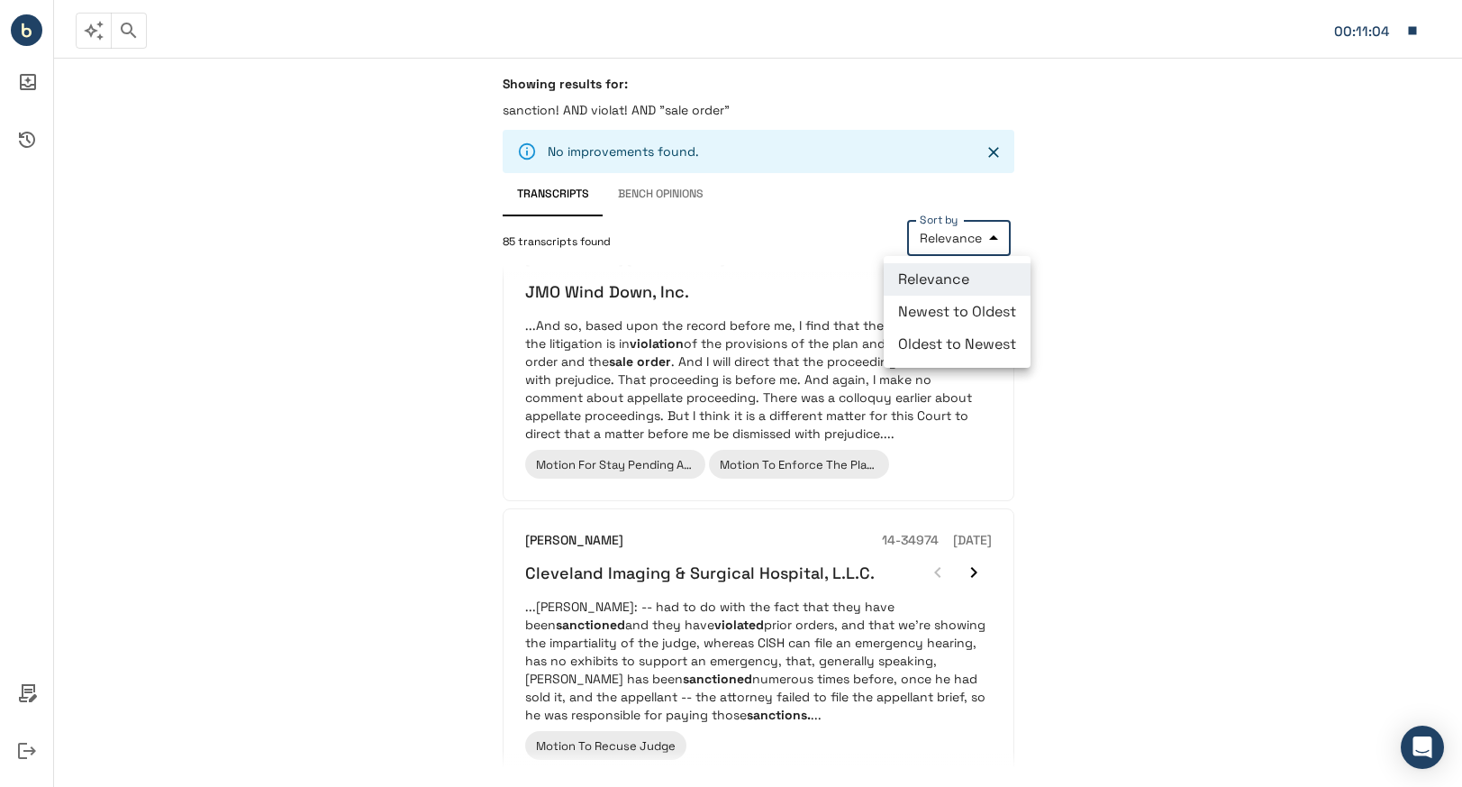
click at [206, 262] on div at bounding box center [731, 393] width 1462 height 787
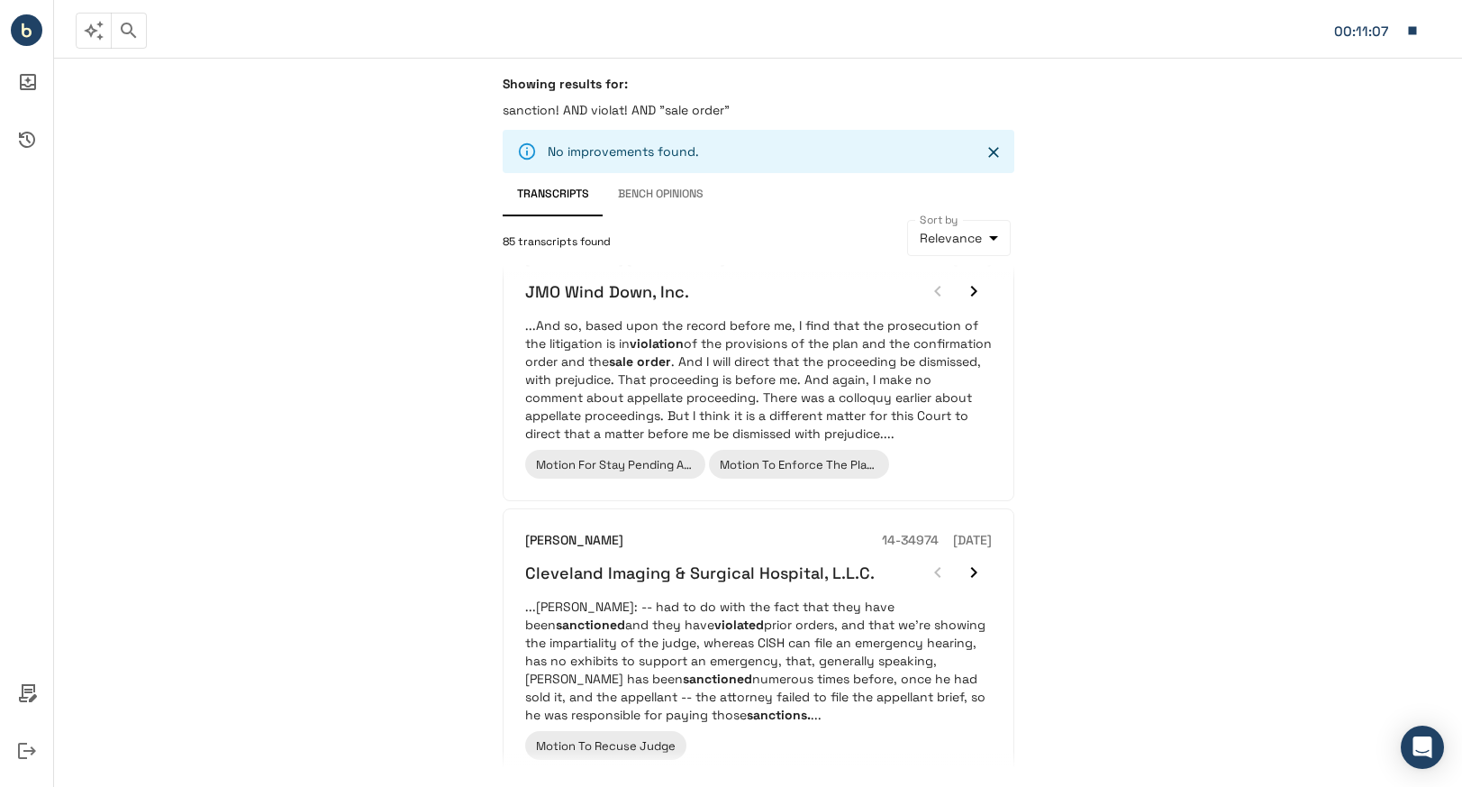
click at [435, 375] on div "Showing results for: sanction! AND violat! AND "sale order" No improvements fou…" at bounding box center [758, 422] width 1408 height 729
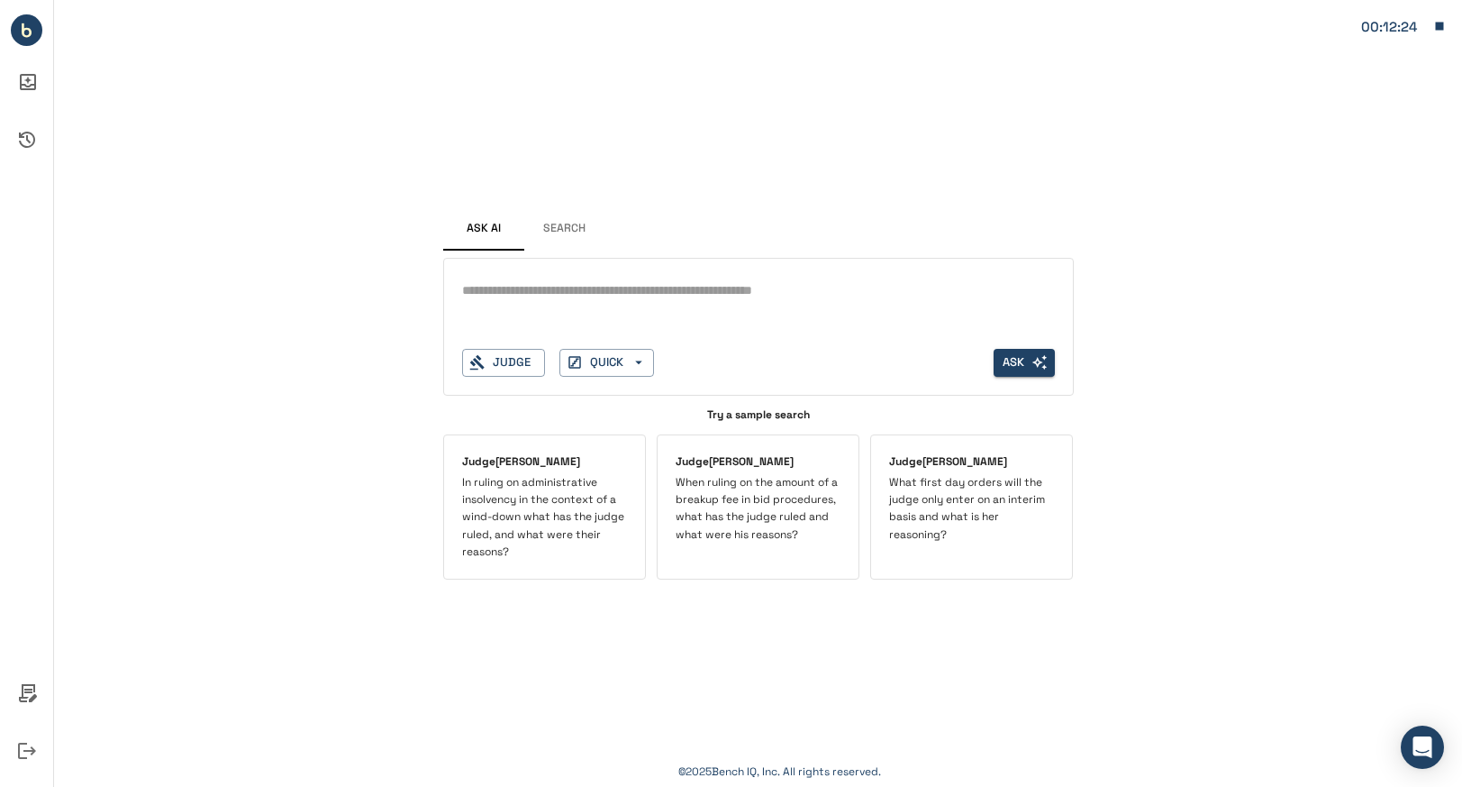
click at [627, 274] on div "* Judge QUICK Ask" at bounding box center [758, 327] width 631 height 138
click at [583, 228] on button "Search" at bounding box center [564, 228] width 81 height 43
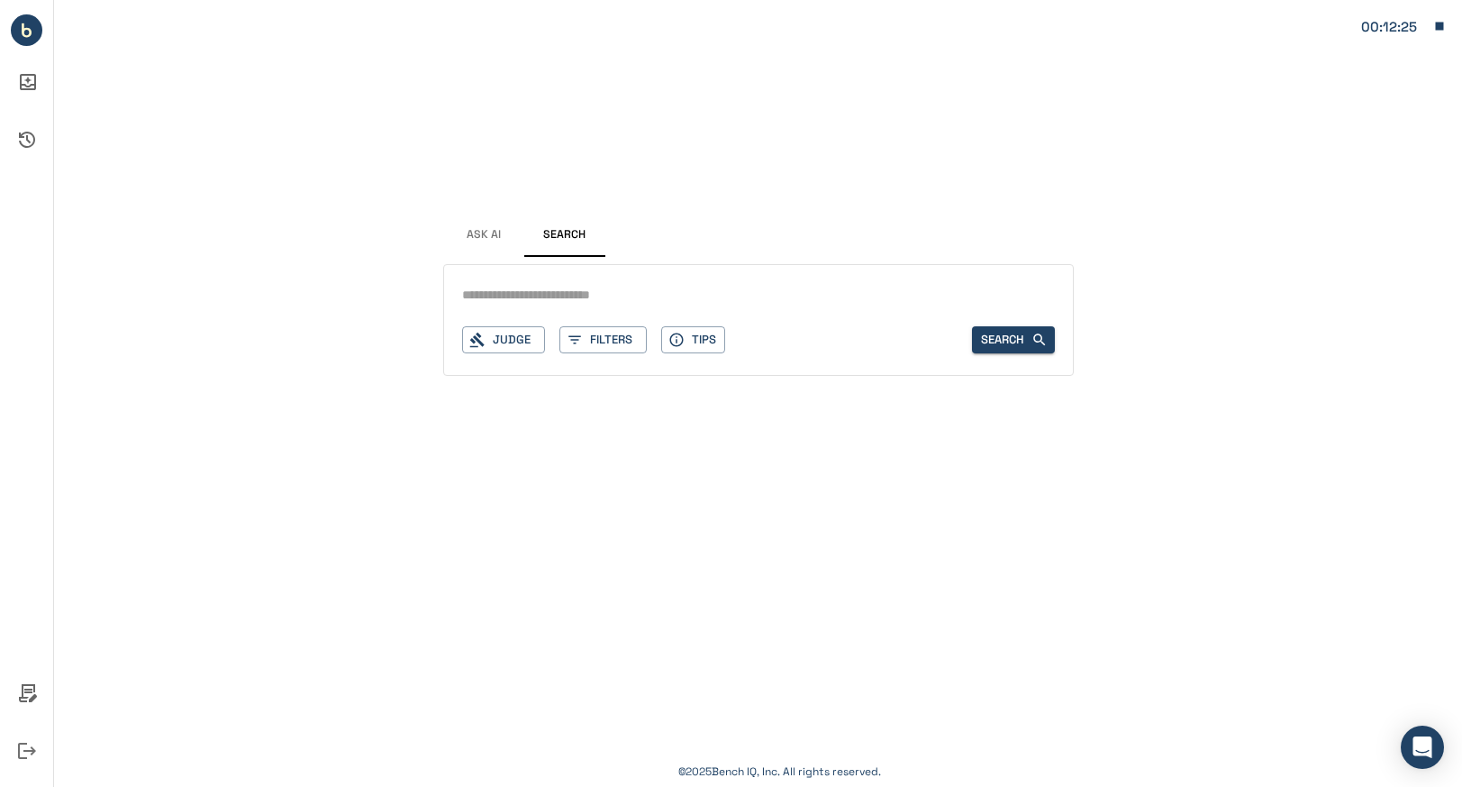
click at [559, 286] on input "text" at bounding box center [758, 296] width 593 height 26
type input "**********"
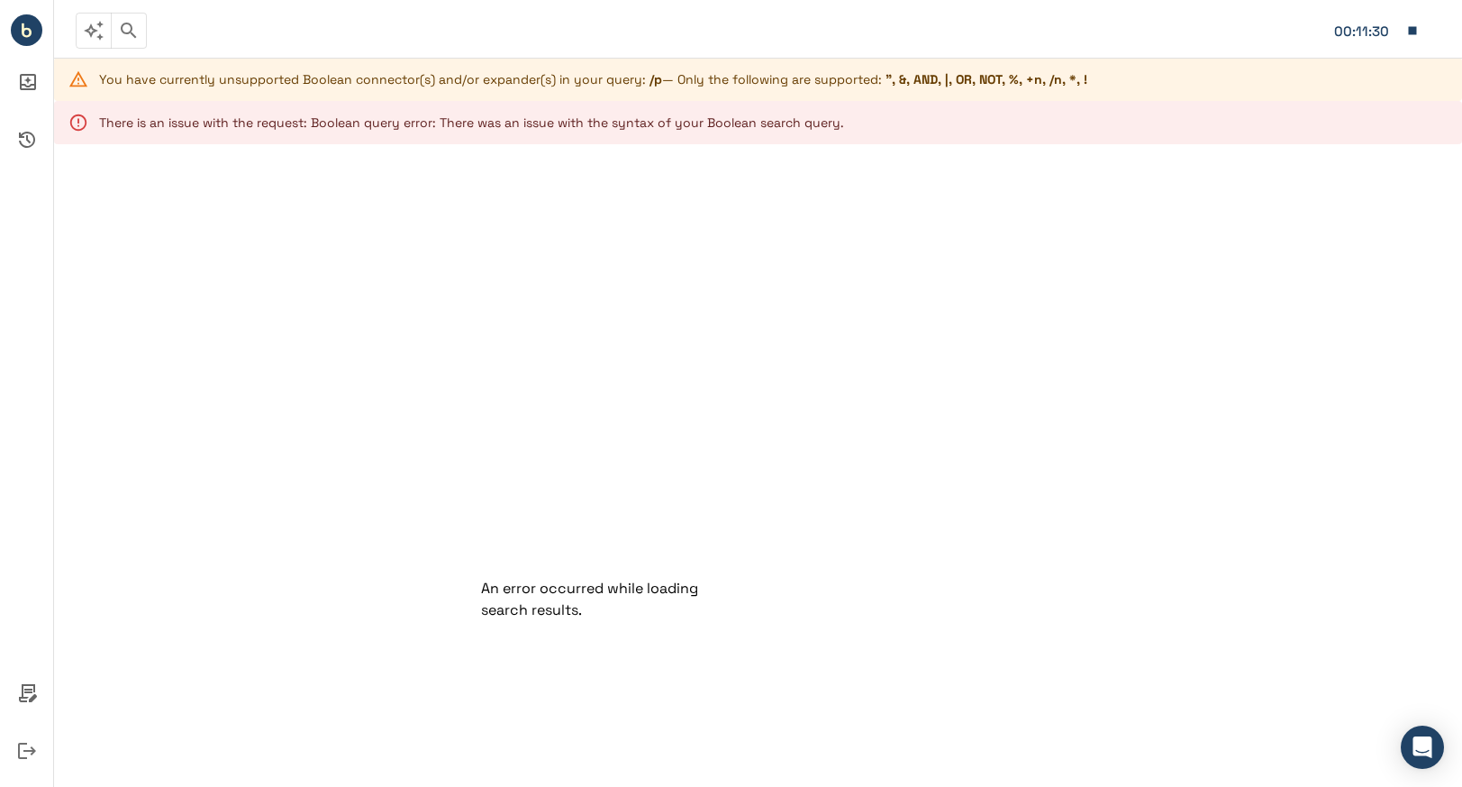
click at [123, 30] on icon "button" at bounding box center [128, 30] width 15 height 15
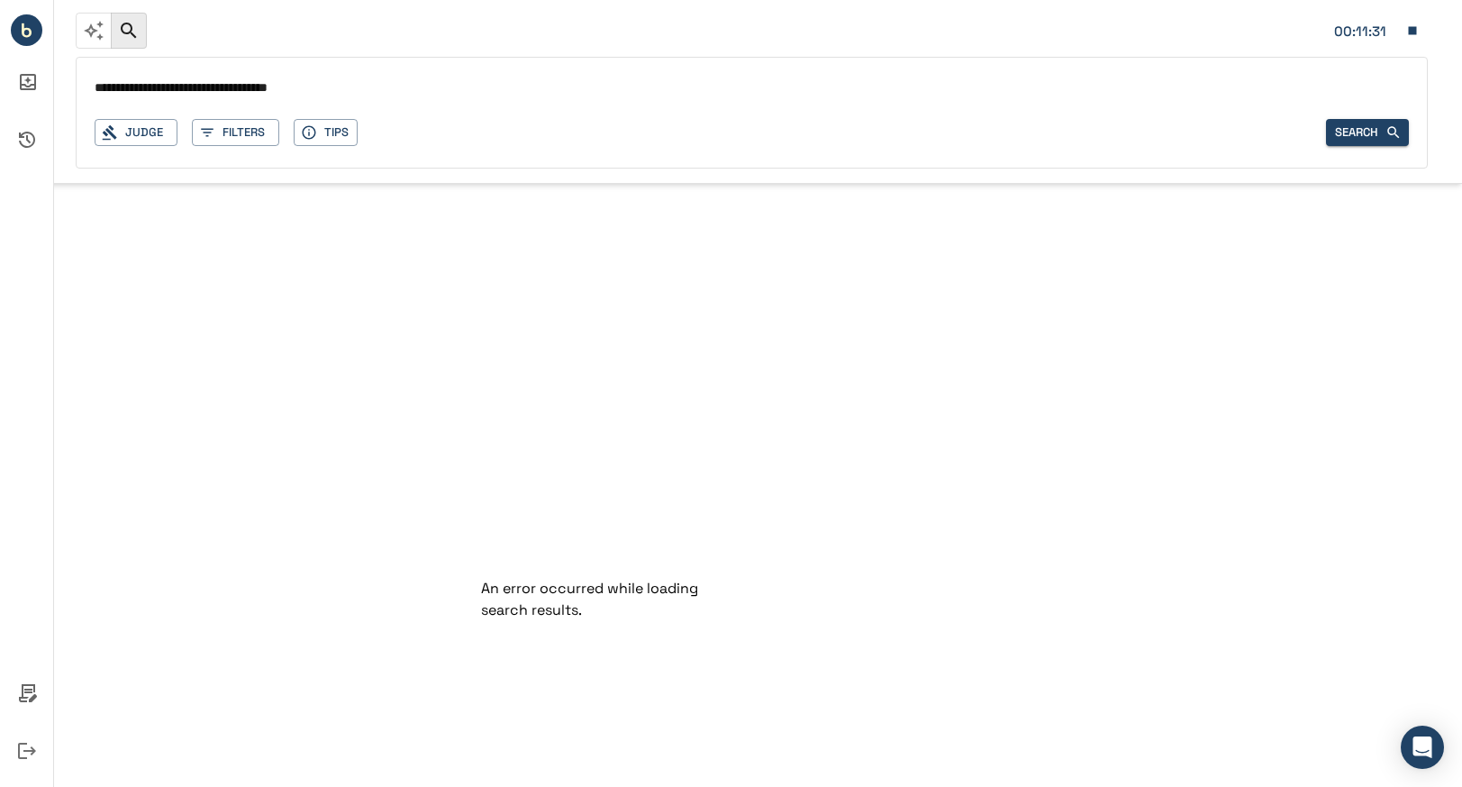
click at [333, 88] on input "**********" at bounding box center [752, 89] width 1314 height 26
drag, startPoint x: 333, startPoint y: 88, endPoint x: -29, endPoint y: 100, distance: 362.4
click at [0, 100] on html "**********" at bounding box center [731, 393] width 1462 height 787
click at [403, 376] on div "An error occurred while loading search results." at bounding box center [758, 508] width 1408 height 729
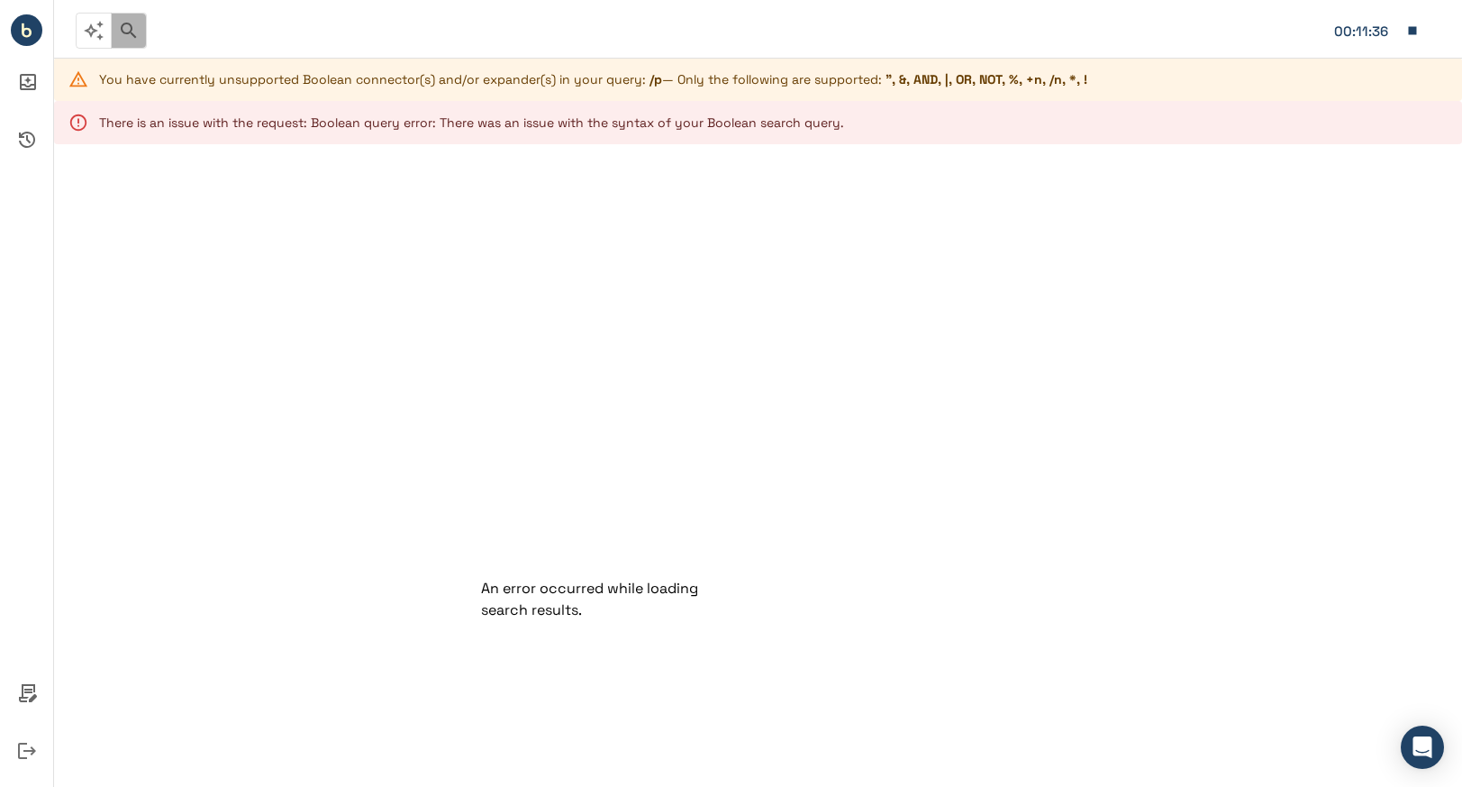
click at [128, 32] on icon "button" at bounding box center [128, 30] width 15 height 15
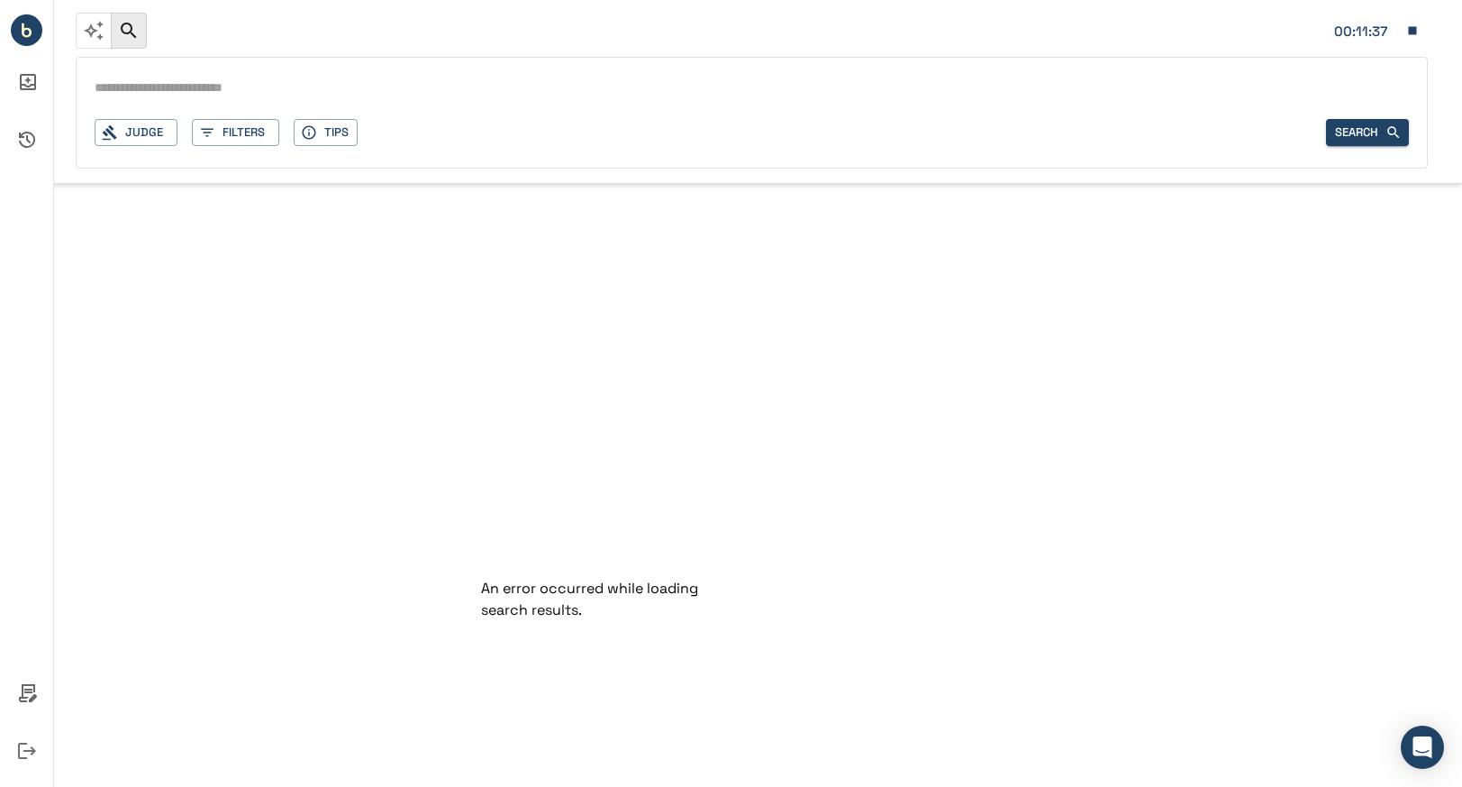
click at [223, 78] on input "text" at bounding box center [752, 89] width 1314 height 26
paste input "**********"
click at [240, 92] on input "**********" at bounding box center [752, 89] width 1314 height 26
type input "**********"
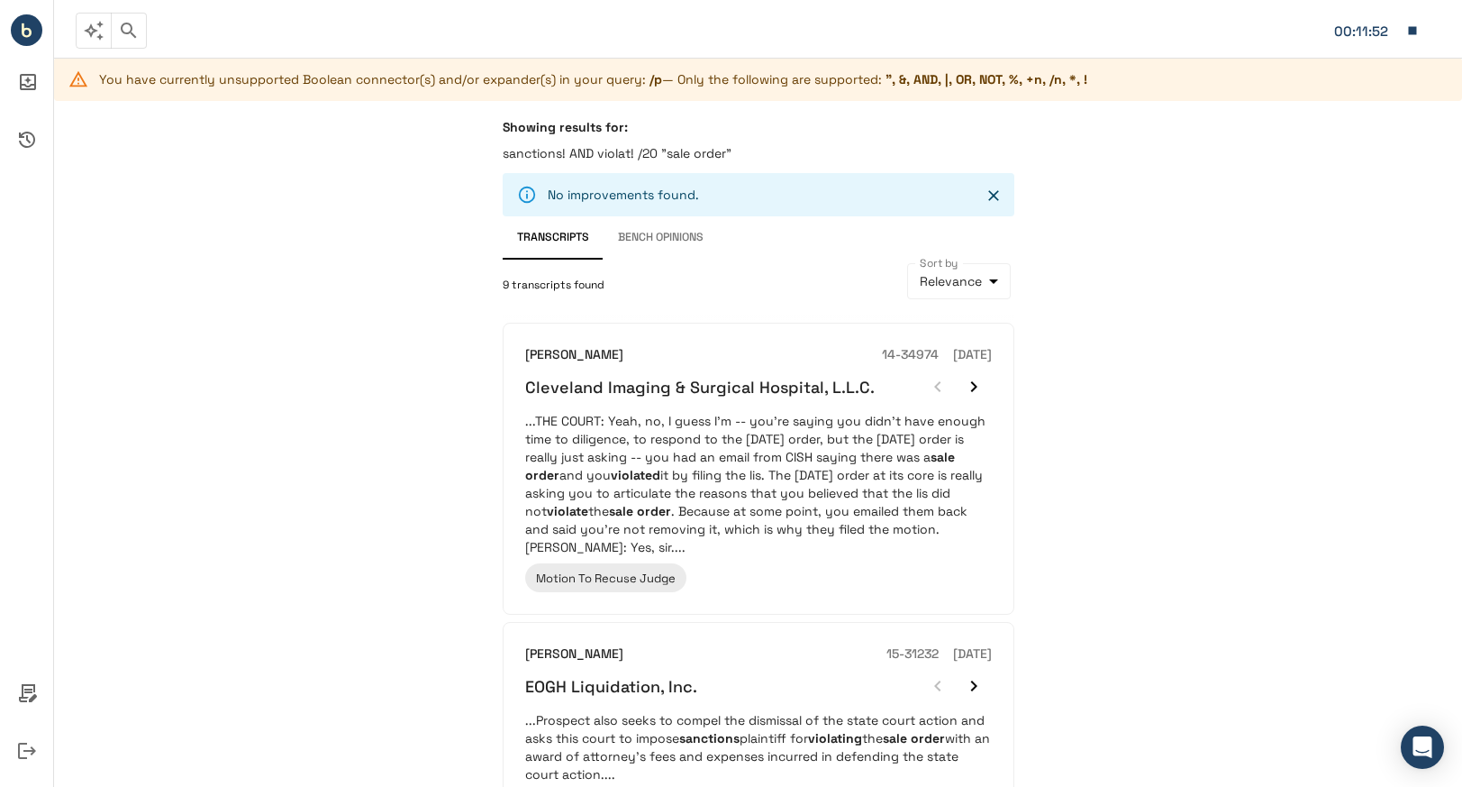
click at [1314, 354] on div "Showing results for: sanctions! AND violat! /20 "sale order" No improvements fo…" at bounding box center [758, 465] width 1408 height 729
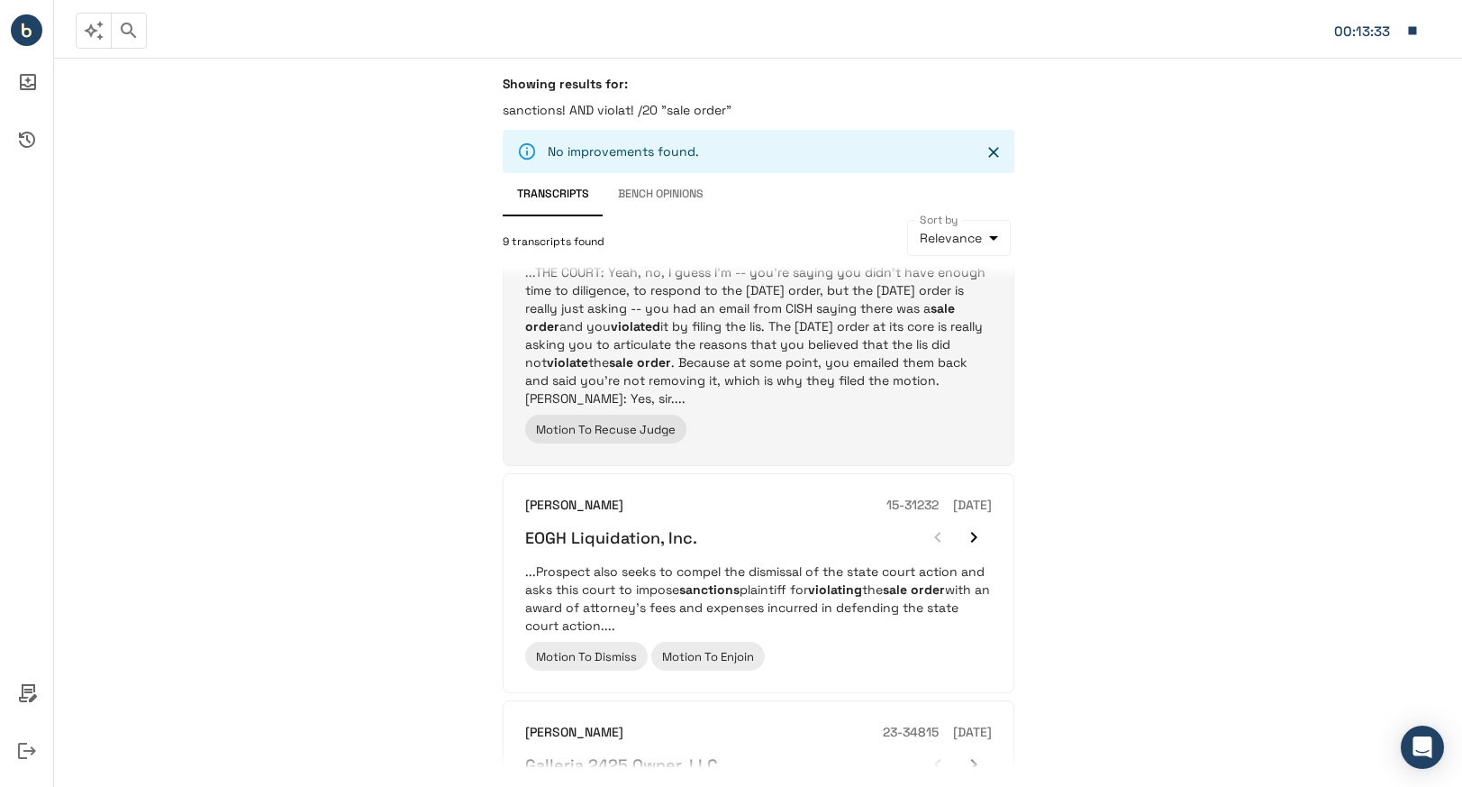
scroll to position [129, 0]
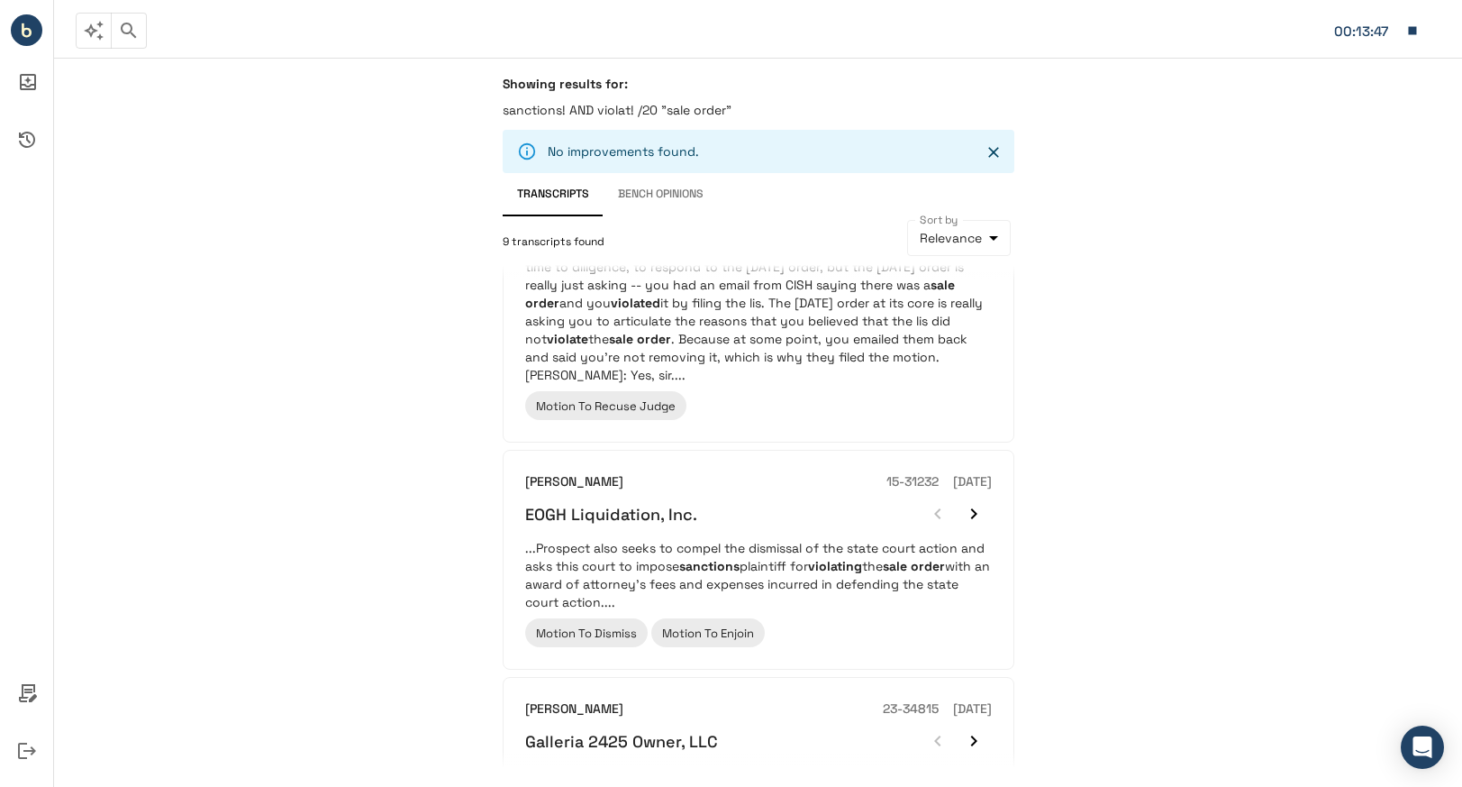
click at [428, 721] on div "Showing results for: sanctions! AND violat! /20 "sale order" No improvements fo…" at bounding box center [758, 422] width 1408 height 729
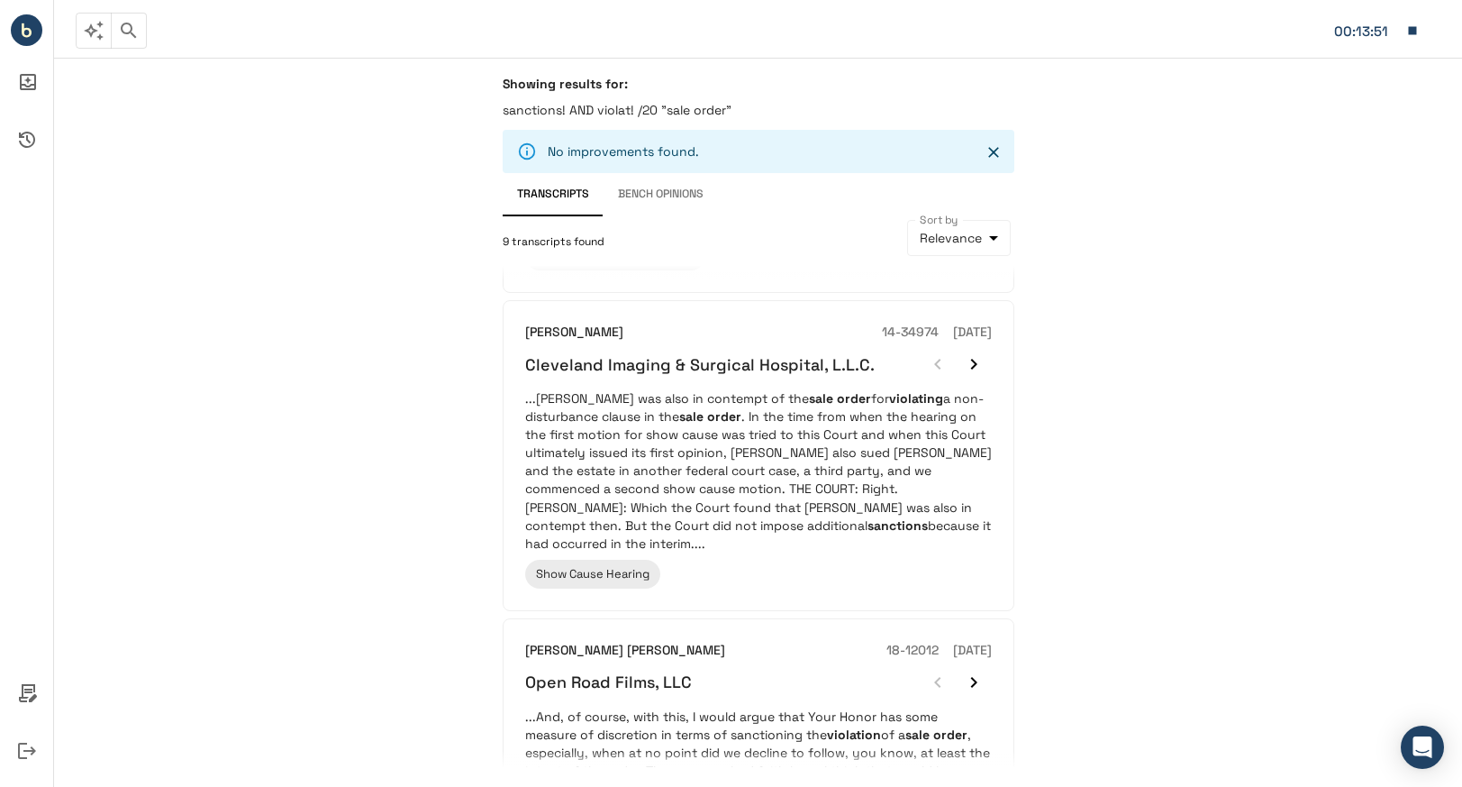
scroll to position [805, 0]
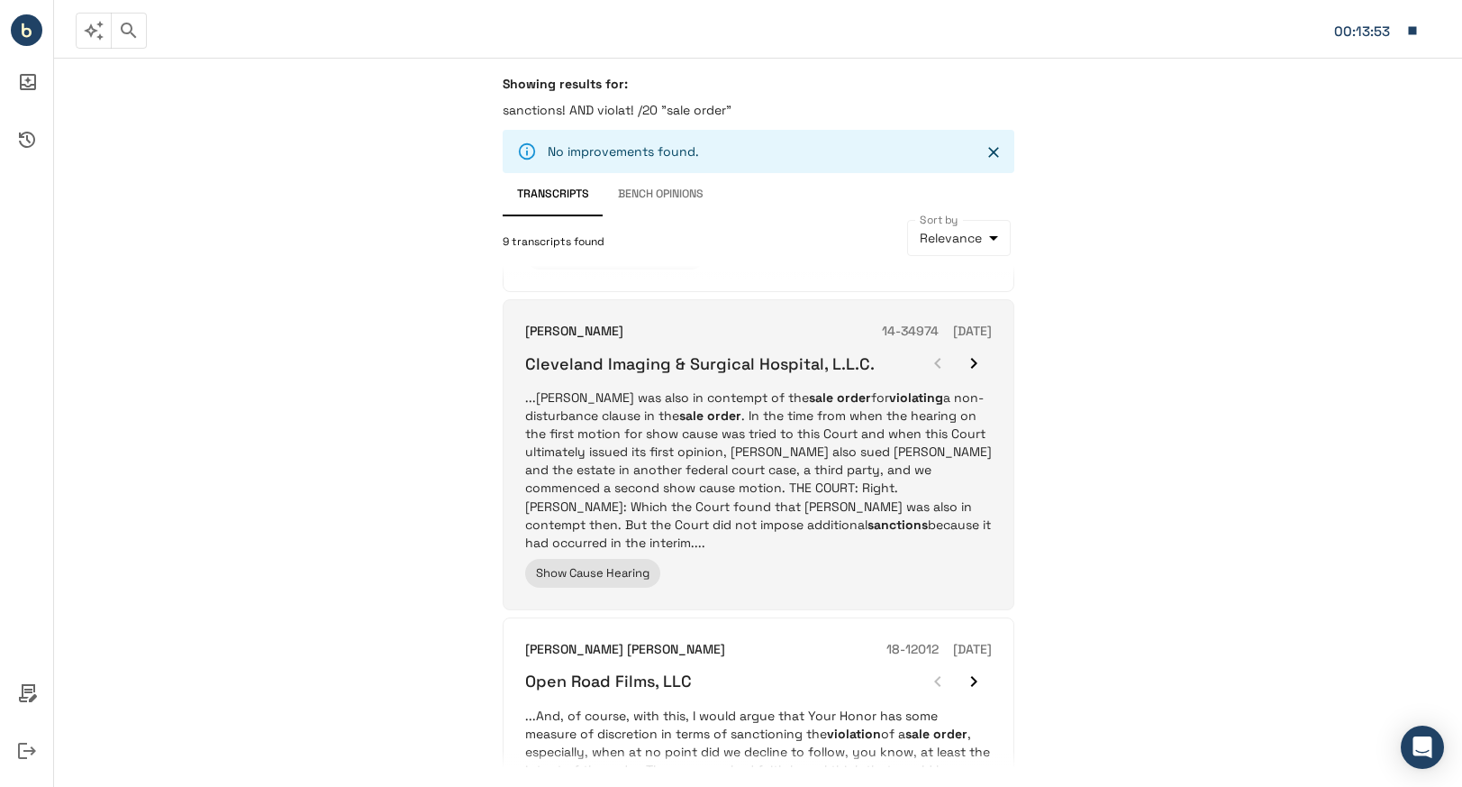
click at [818, 423] on p "...Kreit was also in contempt of the sale order for violating a non-disturbance…" at bounding box center [758, 469] width 467 height 162
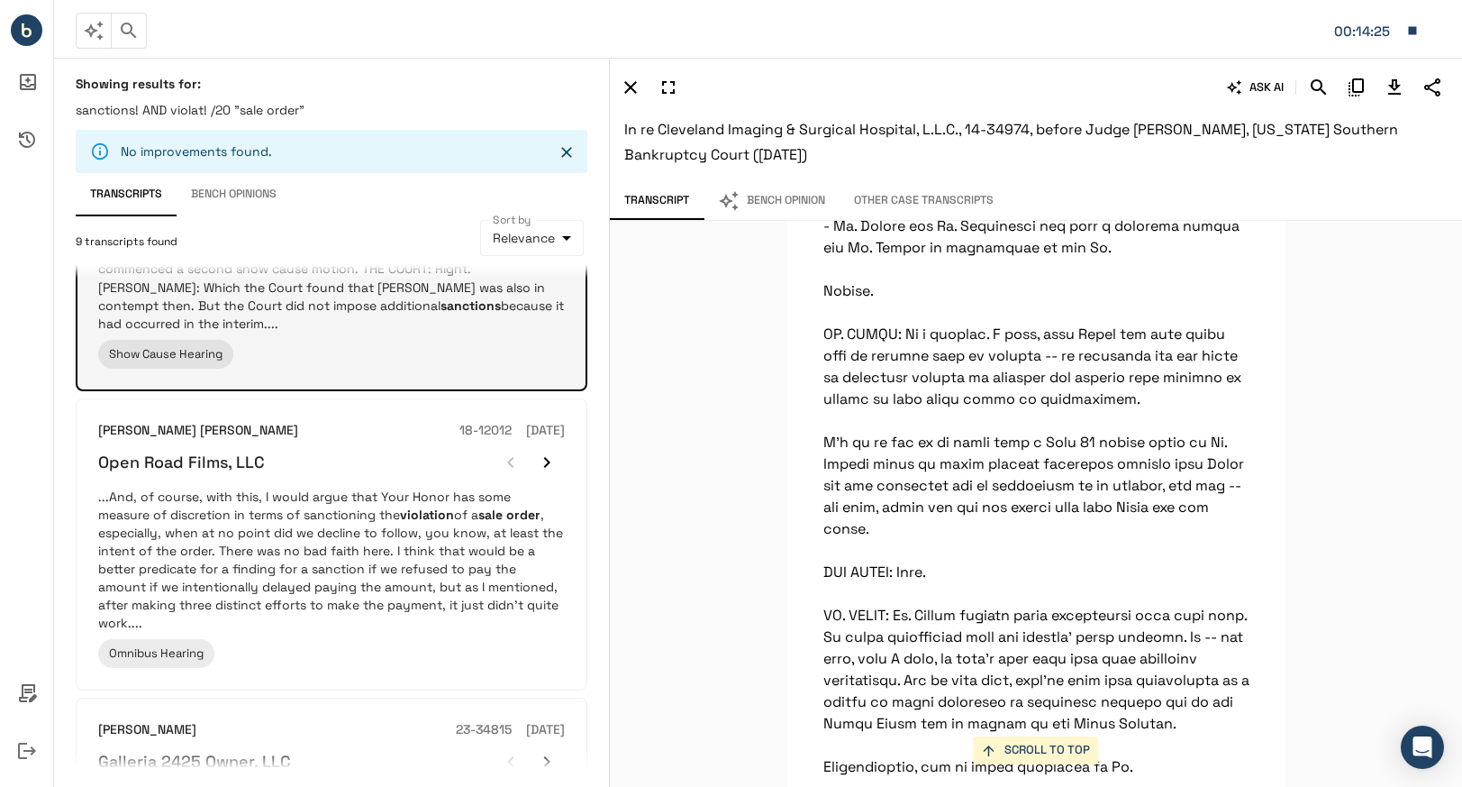
scroll to position [1025, 0]
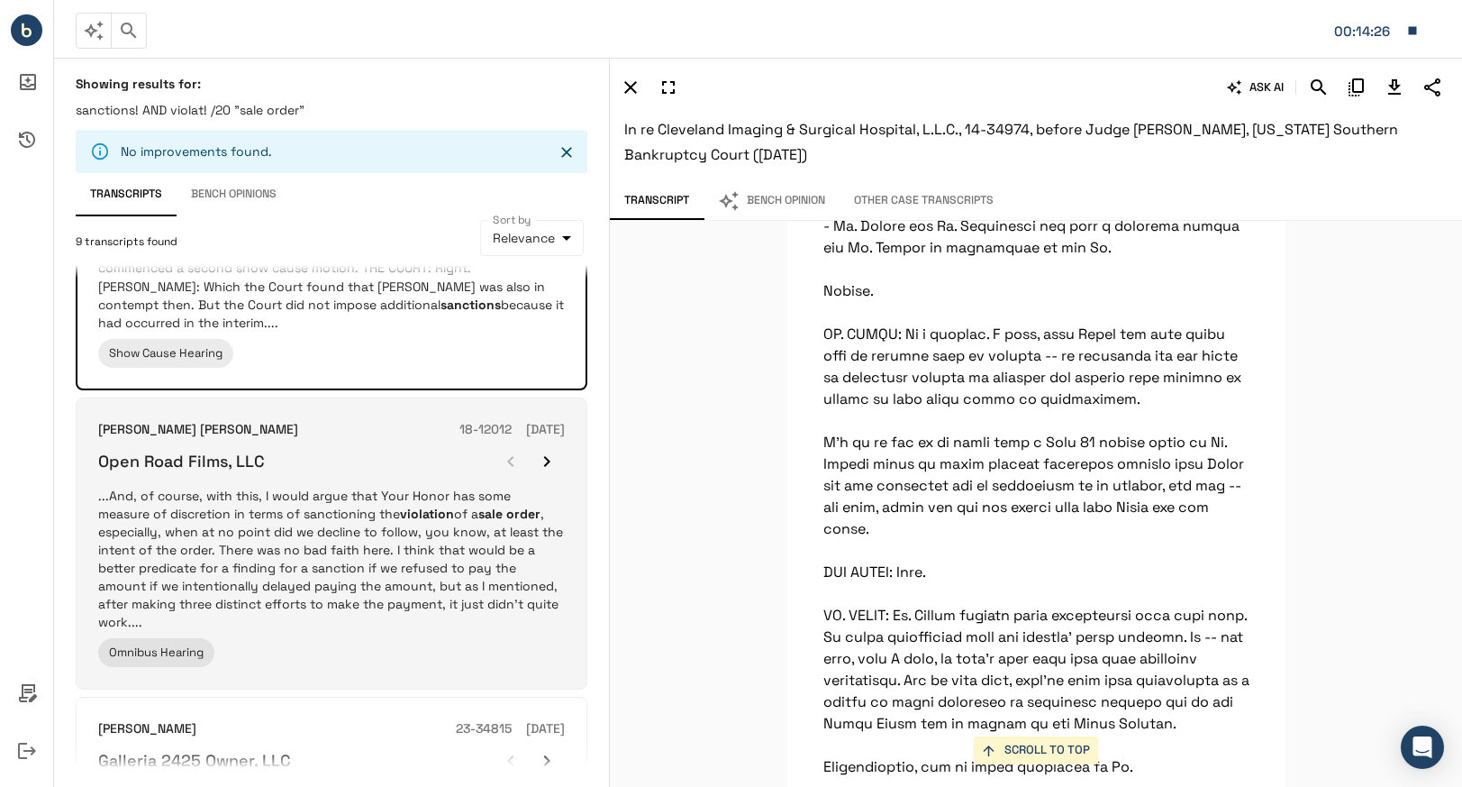
click at [400, 538] on p "...And, of course, with this, I would argue that Your Honor has some measure of…" at bounding box center [331, 559] width 467 height 144
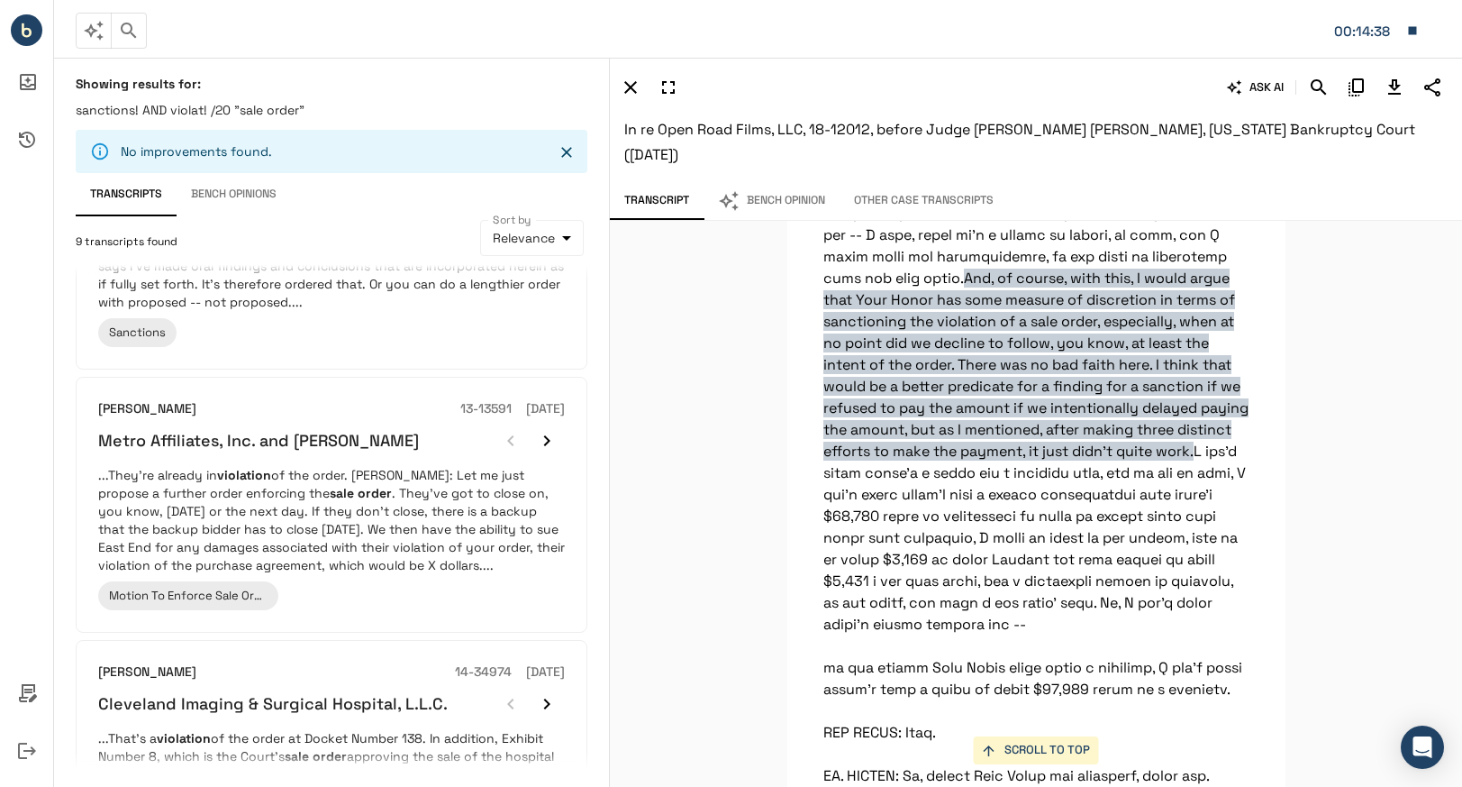
scroll to position [1917, 0]
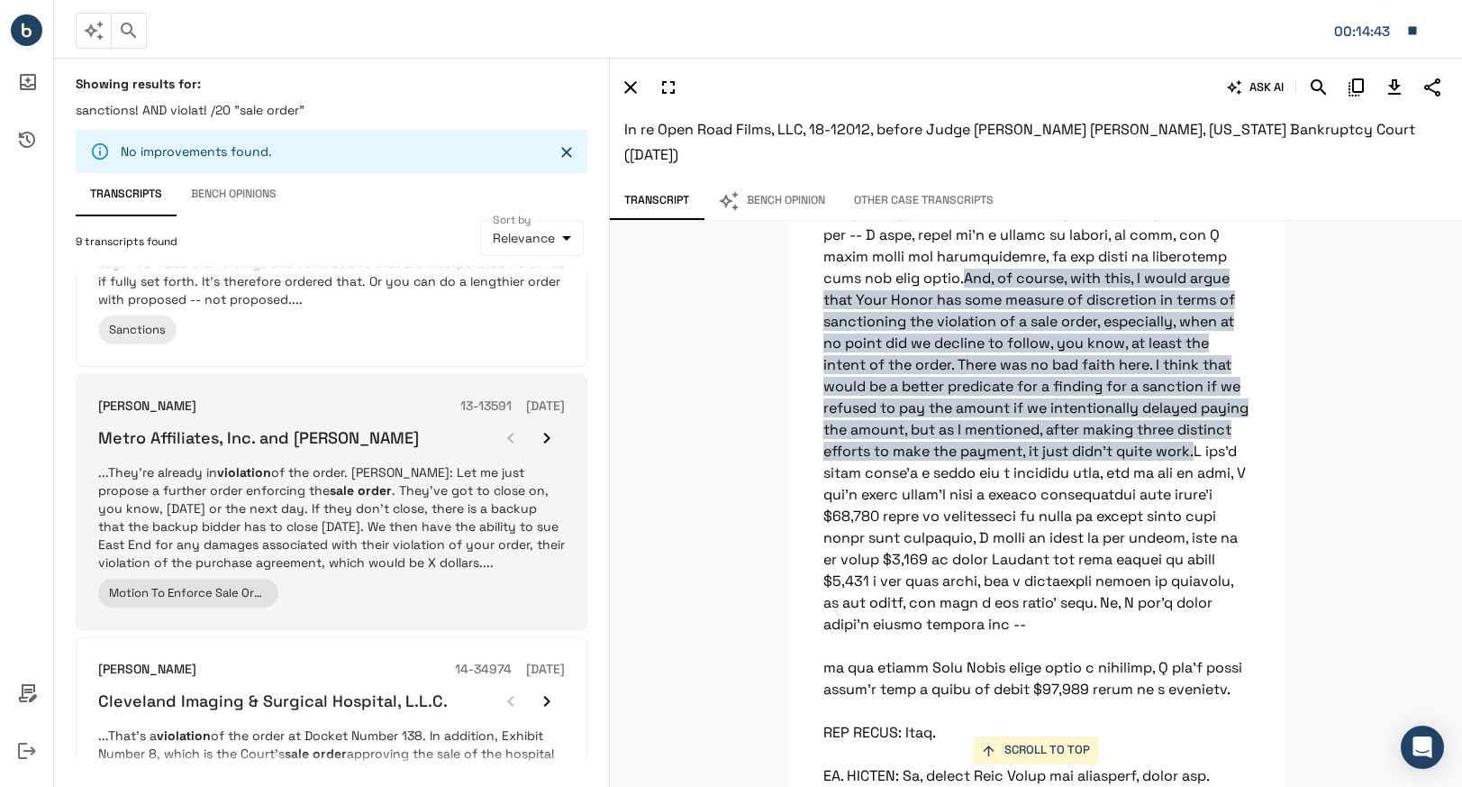
click at [318, 482] on p "...They're already in violation of the order. MR. HURLEY: Let me just propose a…" at bounding box center [331, 517] width 467 height 108
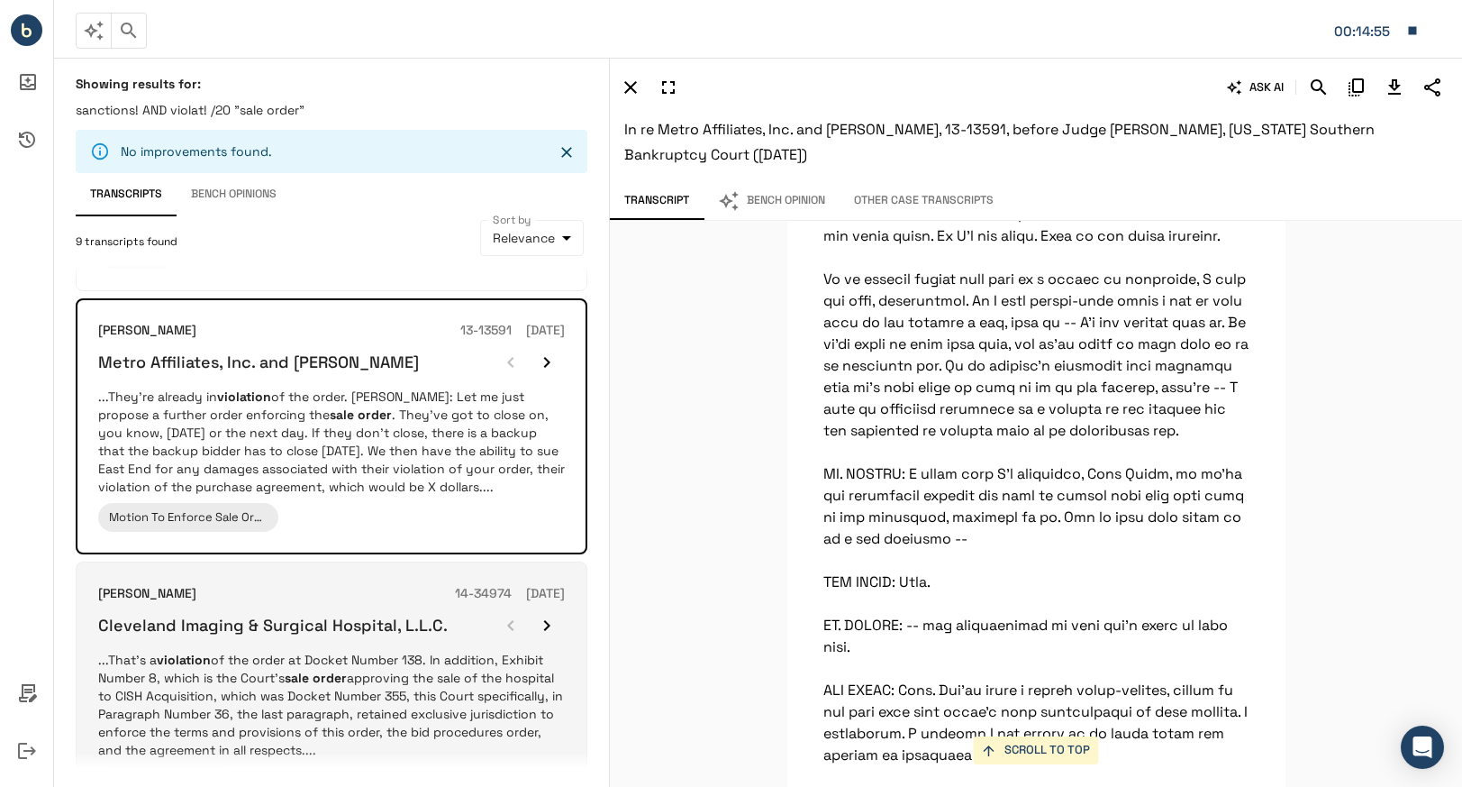
scroll to position [2070, 0]
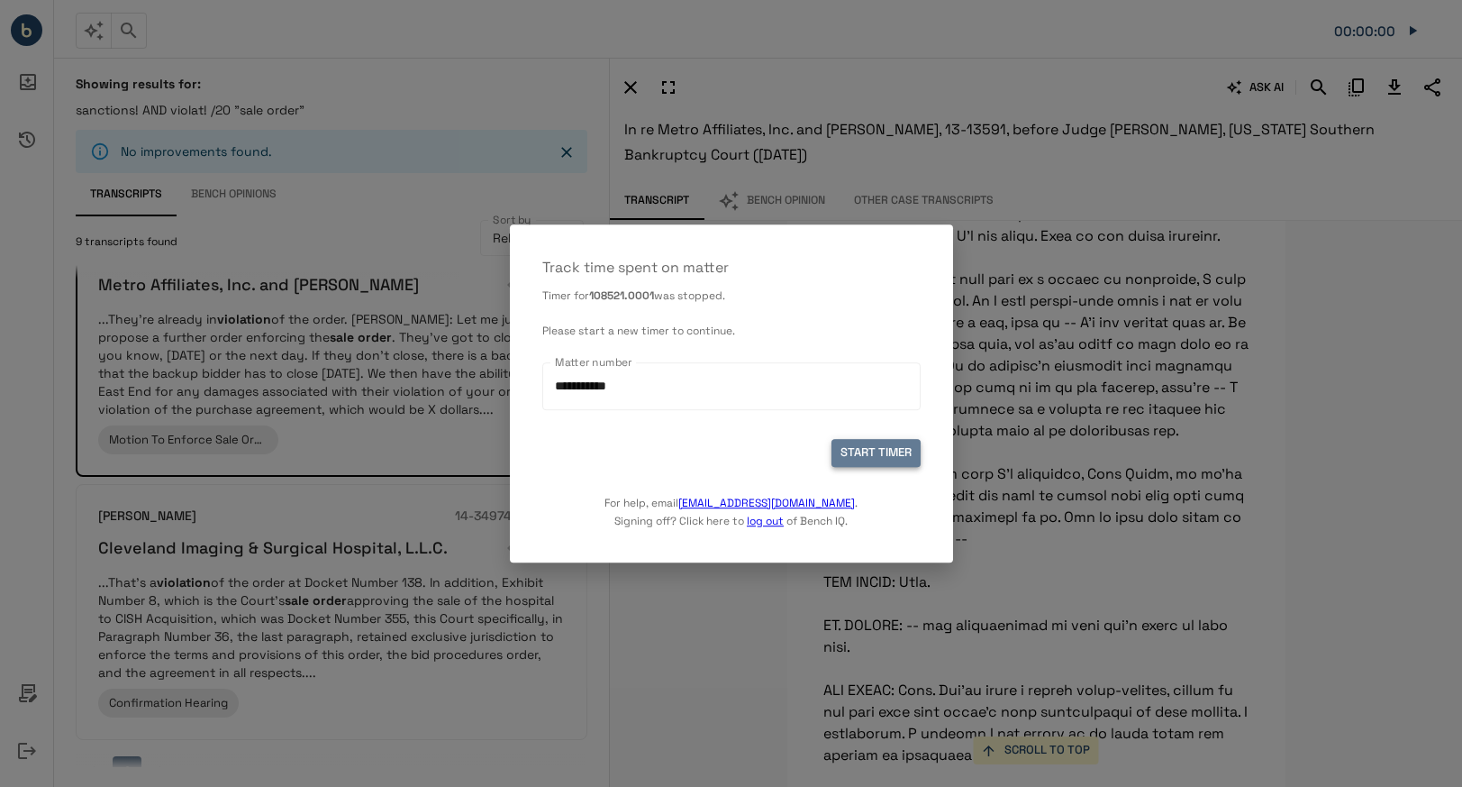
click at [859, 440] on button "START TIMER" at bounding box center [876, 454] width 89 height 28
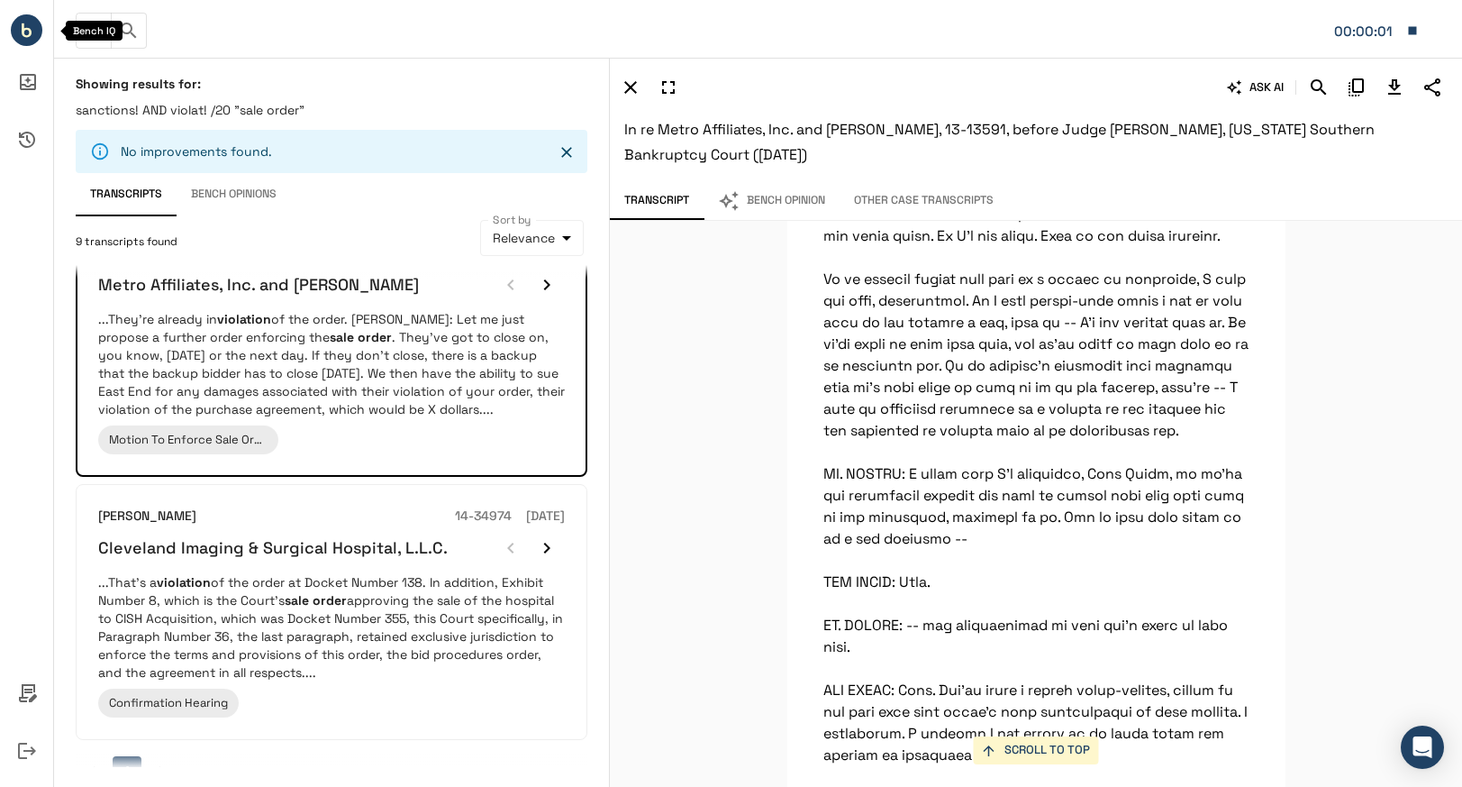
click at [34, 26] on circle "Bench IQ" at bounding box center [27, 30] width 32 height 32
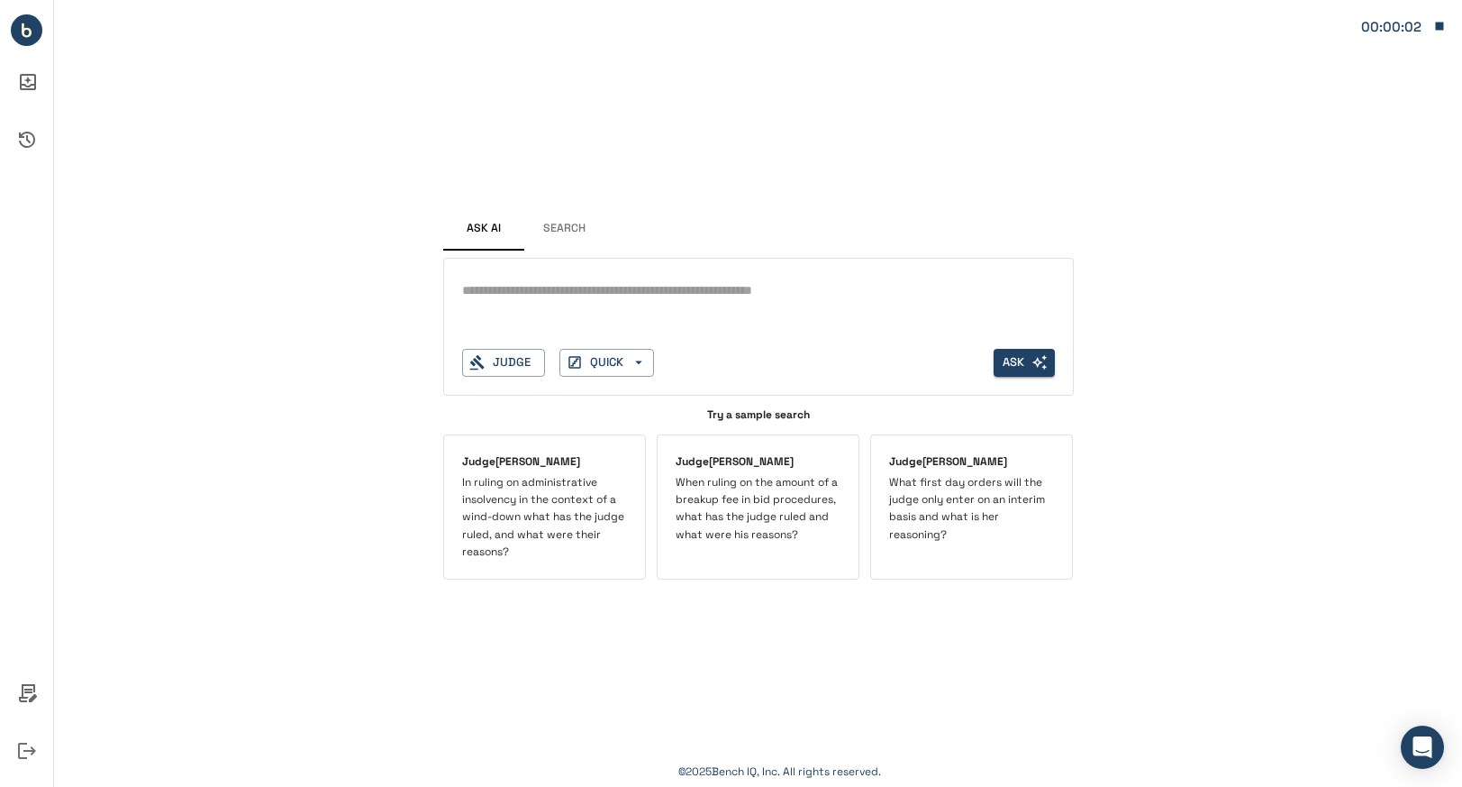
click at [562, 219] on button "Search" at bounding box center [564, 228] width 81 height 43
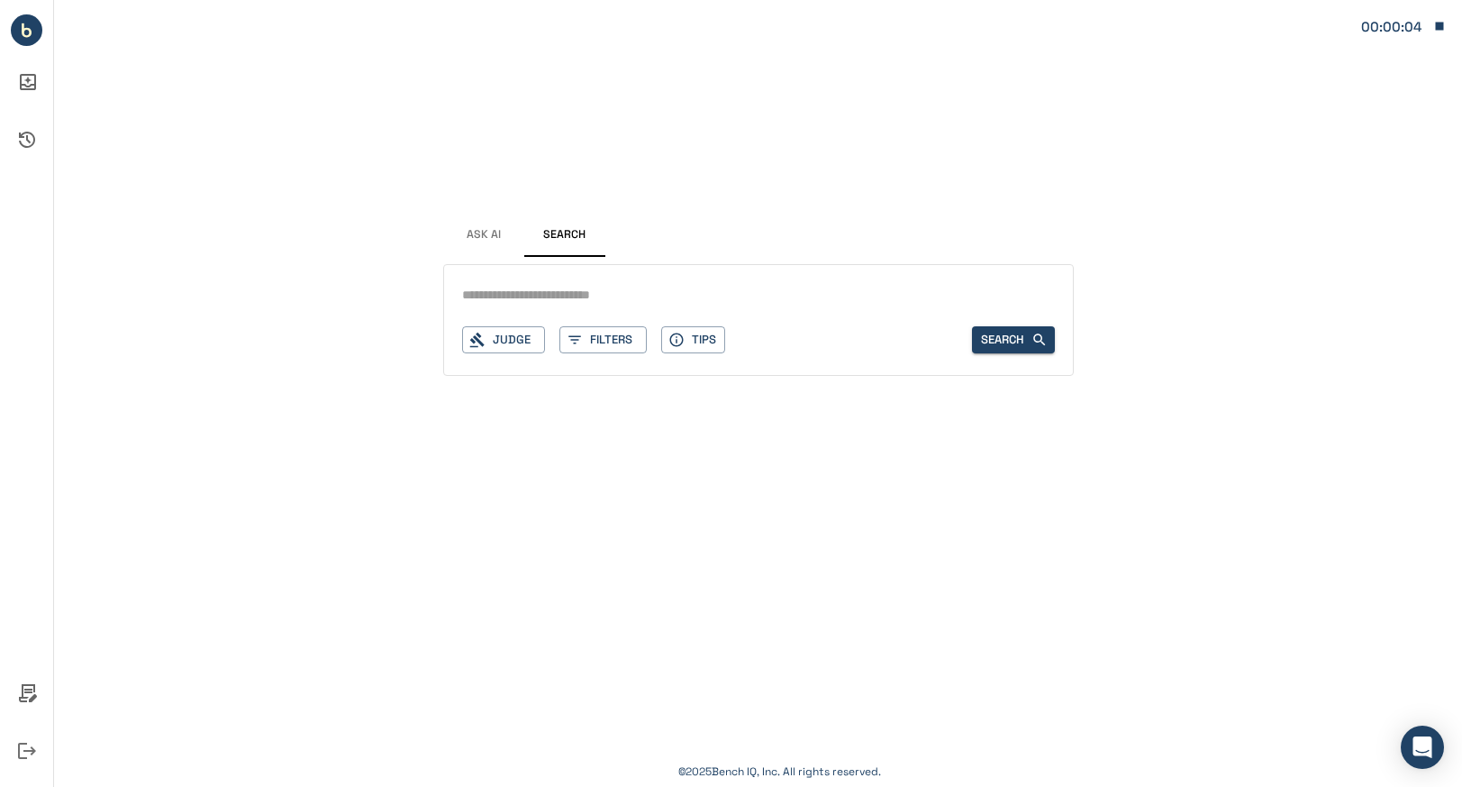
click at [596, 214] on button "Search" at bounding box center [564, 235] width 81 height 43
click at [506, 329] on button "Judge" at bounding box center [503, 340] width 83 height 28
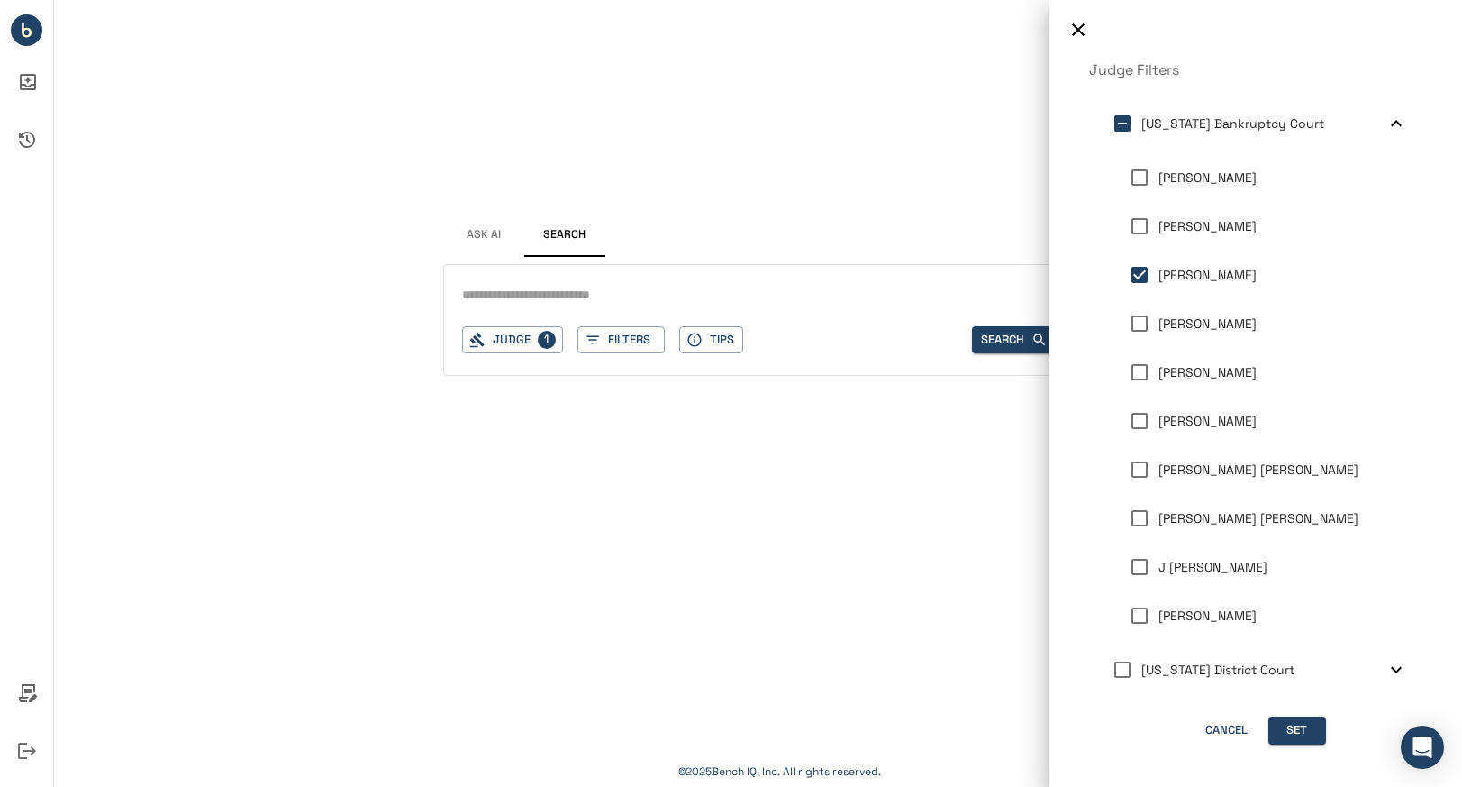
click at [721, 293] on div at bounding box center [731, 393] width 1462 height 787
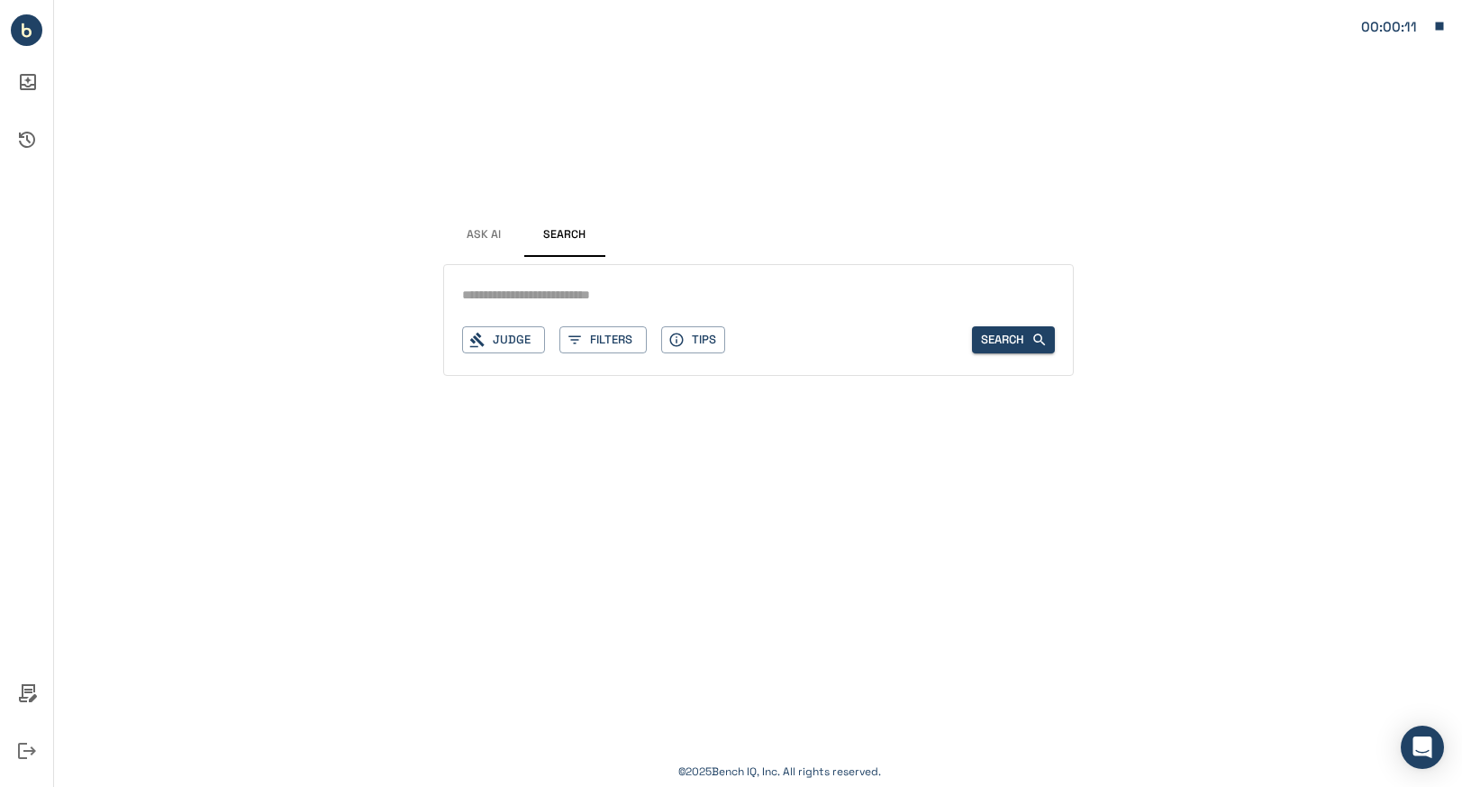
click at [532, 298] on input "text" at bounding box center [758, 296] width 593 height 26
type input "**********"
click at [1029, 330] on button "Search" at bounding box center [1013, 340] width 83 height 28
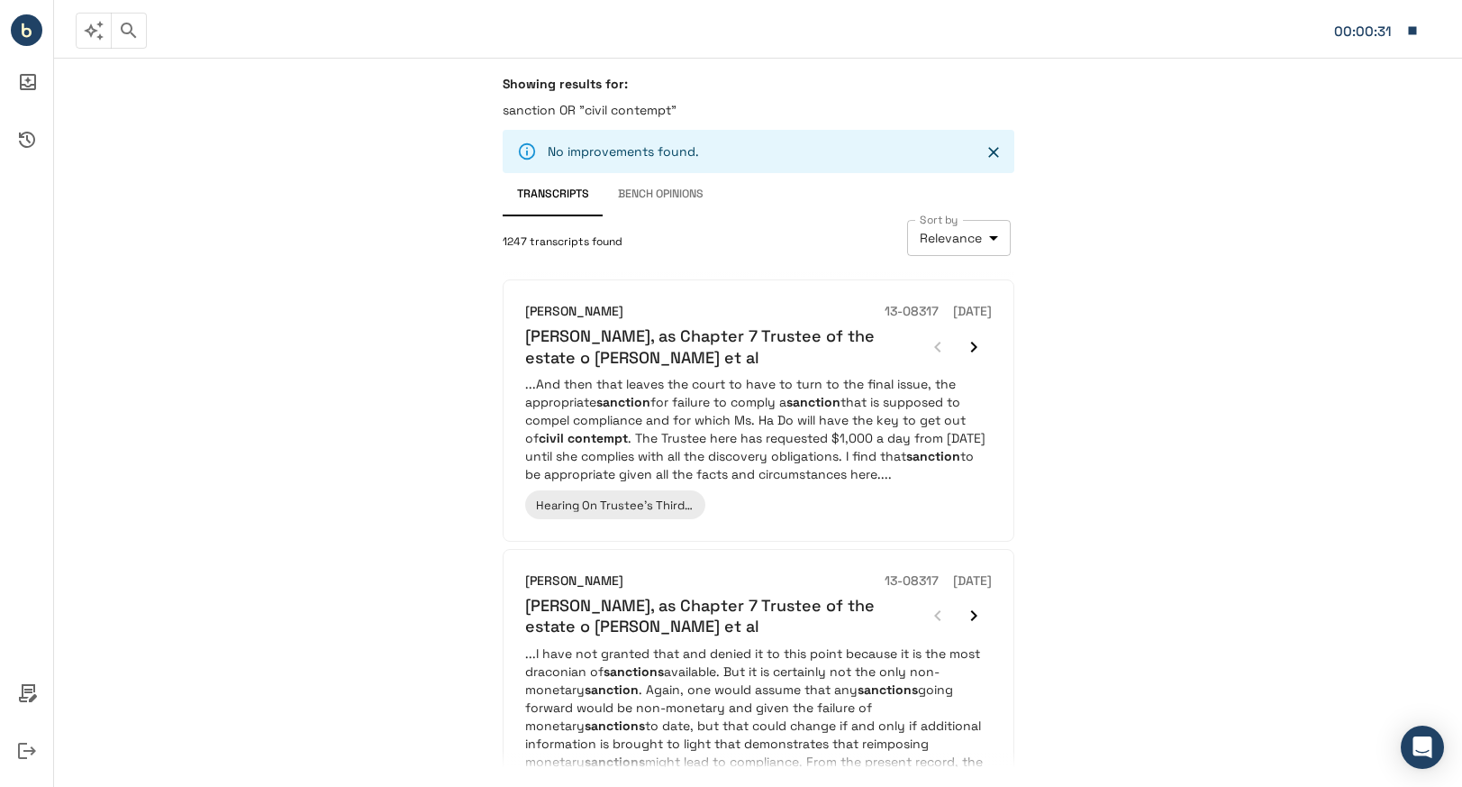
click at [973, 232] on body "**********" at bounding box center [731, 393] width 1462 height 787
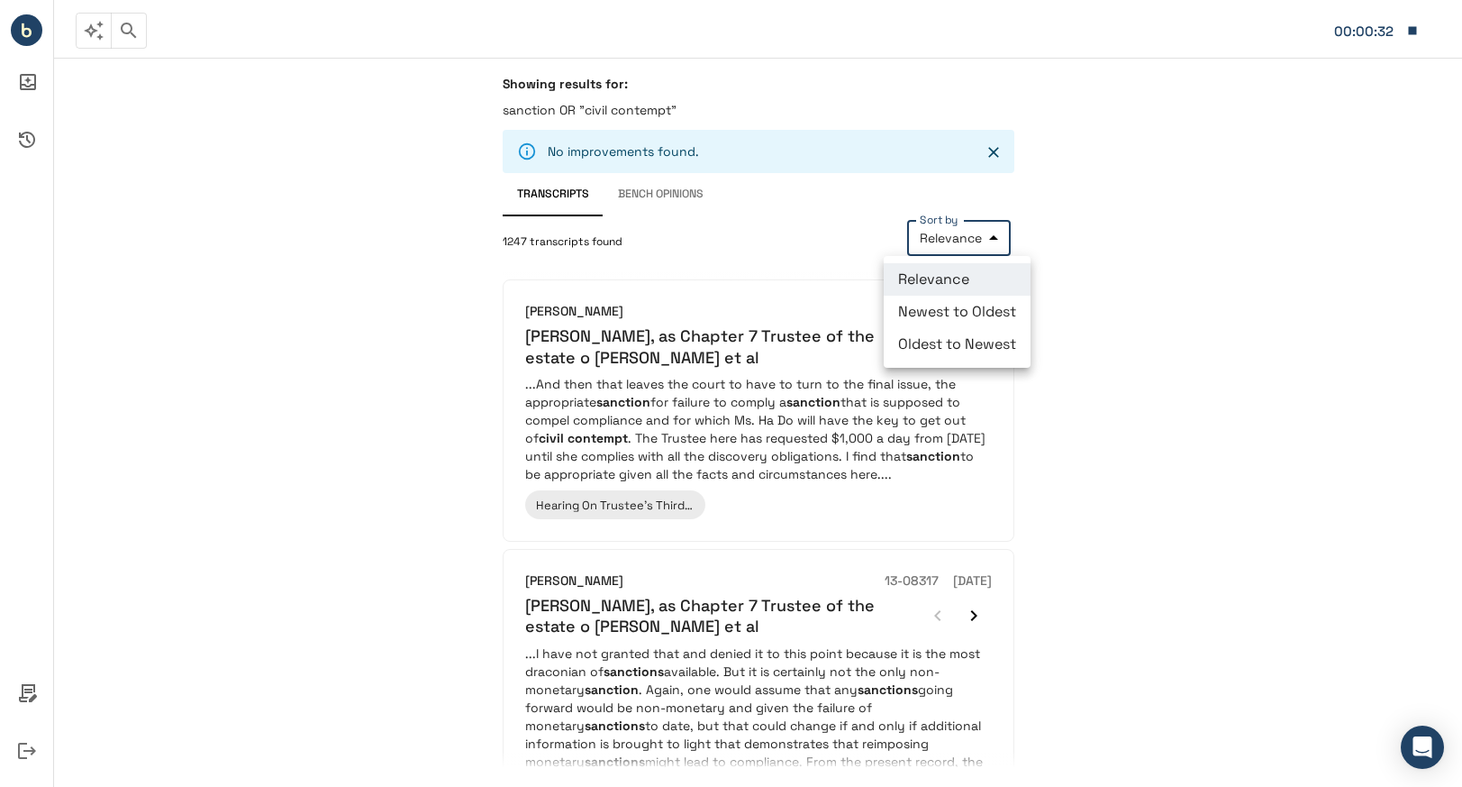
click at [973, 232] on div at bounding box center [731, 393] width 1462 height 787
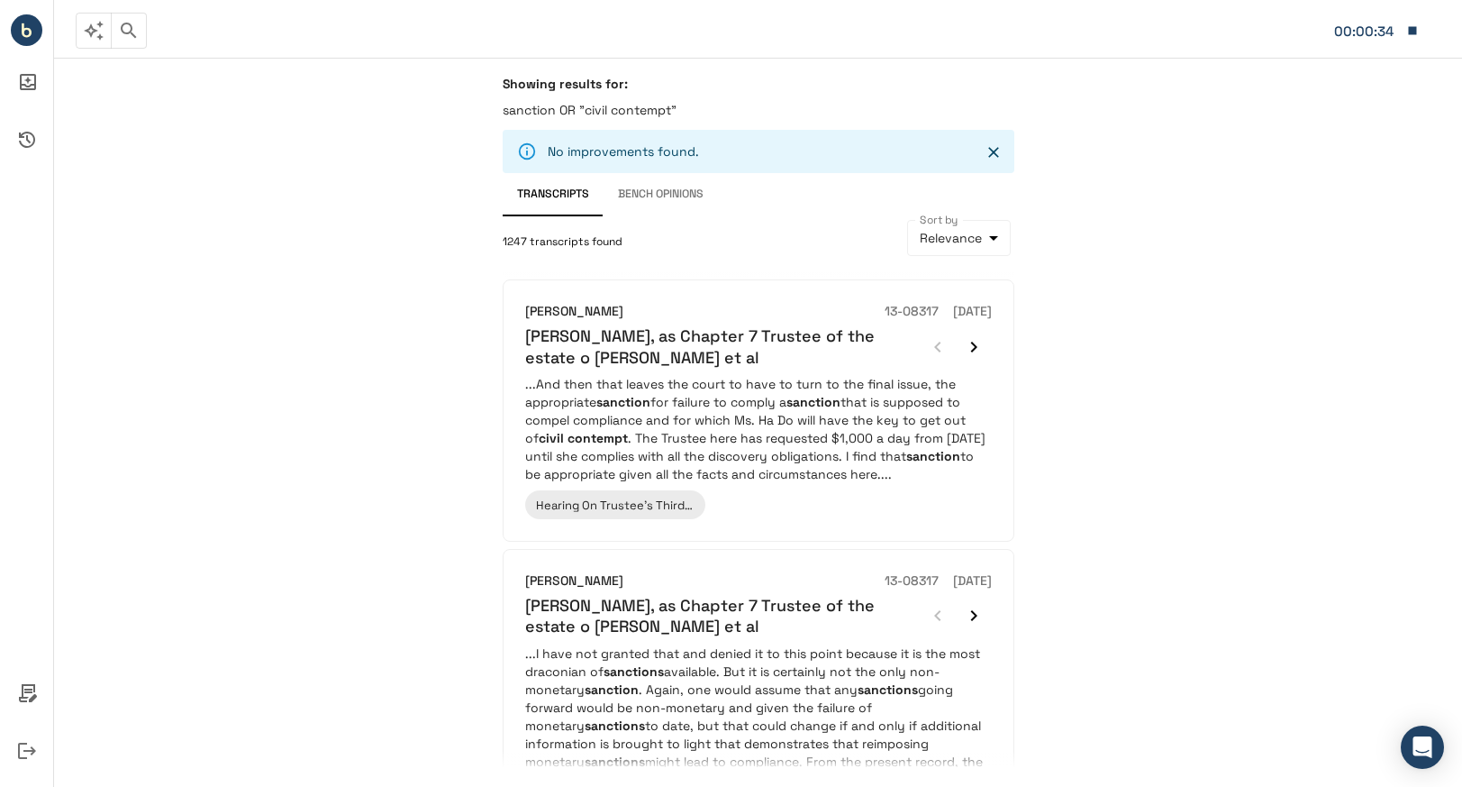
click at [619, 96] on div "Showing results for: sanction OR "civil contempt"" at bounding box center [759, 103] width 512 height 54
click at [18, 43] on circle "Bench IQ" at bounding box center [27, 30] width 32 height 32
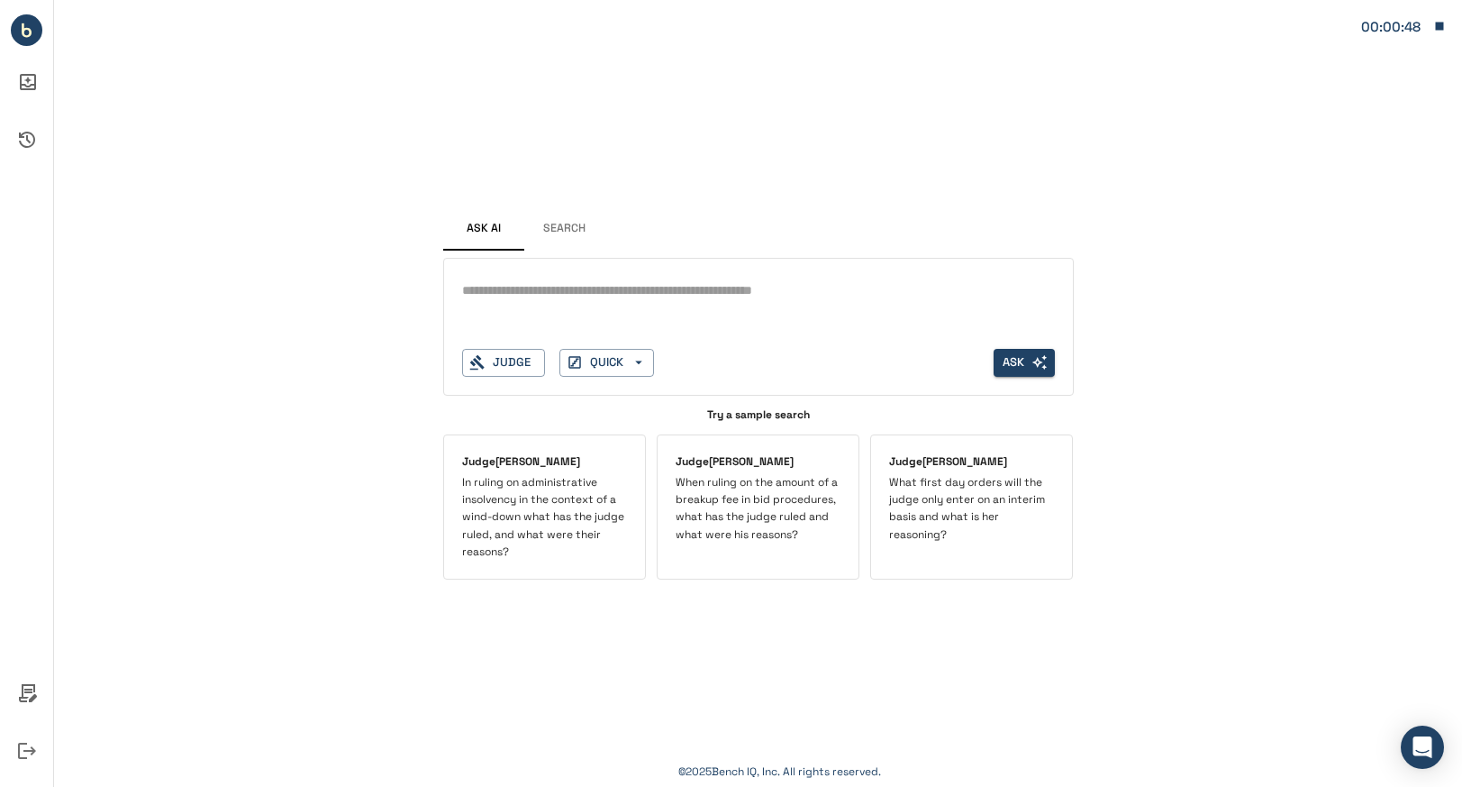
click at [540, 261] on div "* Judge QUICK Ask" at bounding box center [758, 327] width 631 height 138
click at [564, 215] on button "Search" at bounding box center [564, 228] width 81 height 43
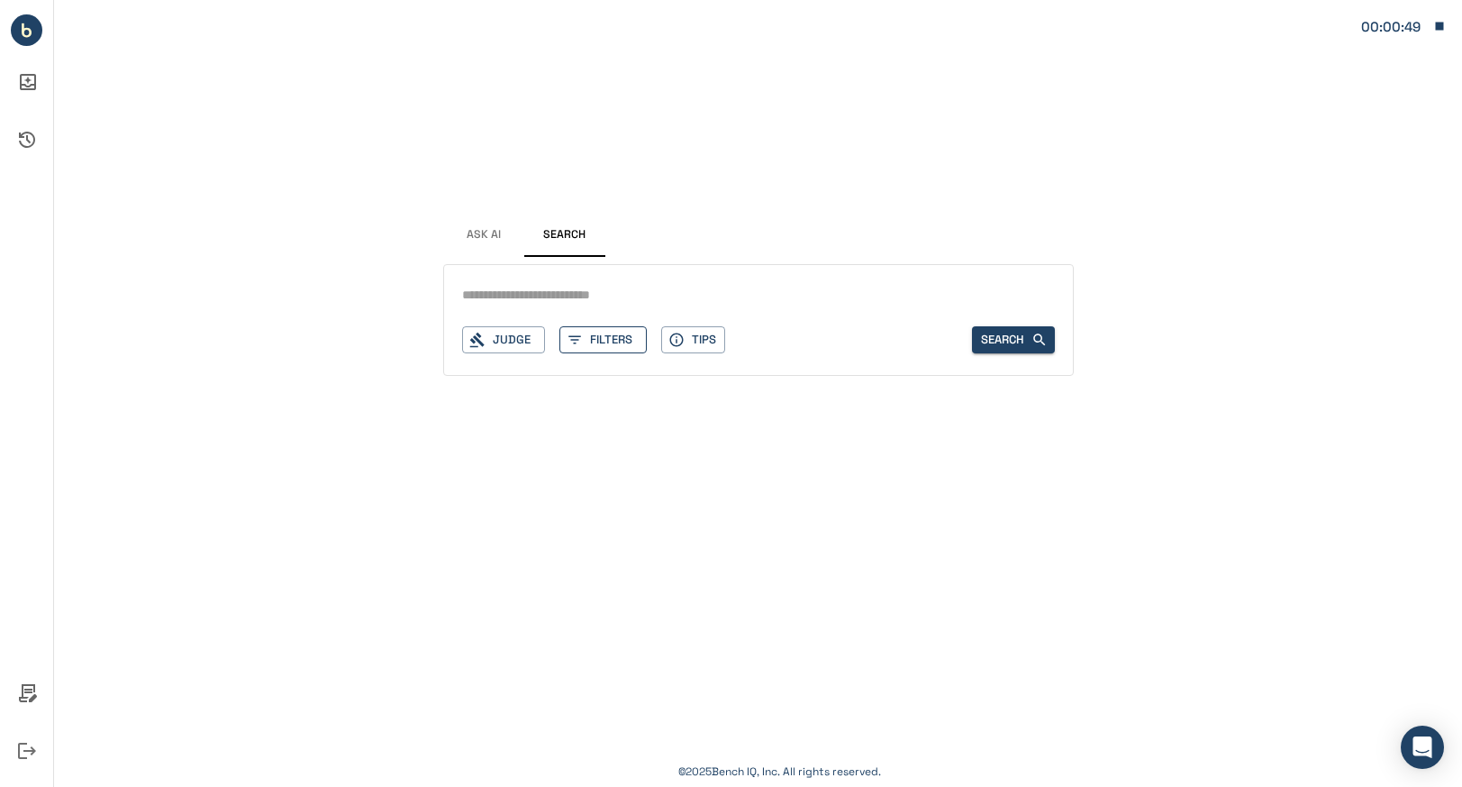
click at [614, 344] on button "Filters" at bounding box center [602, 340] width 87 height 28
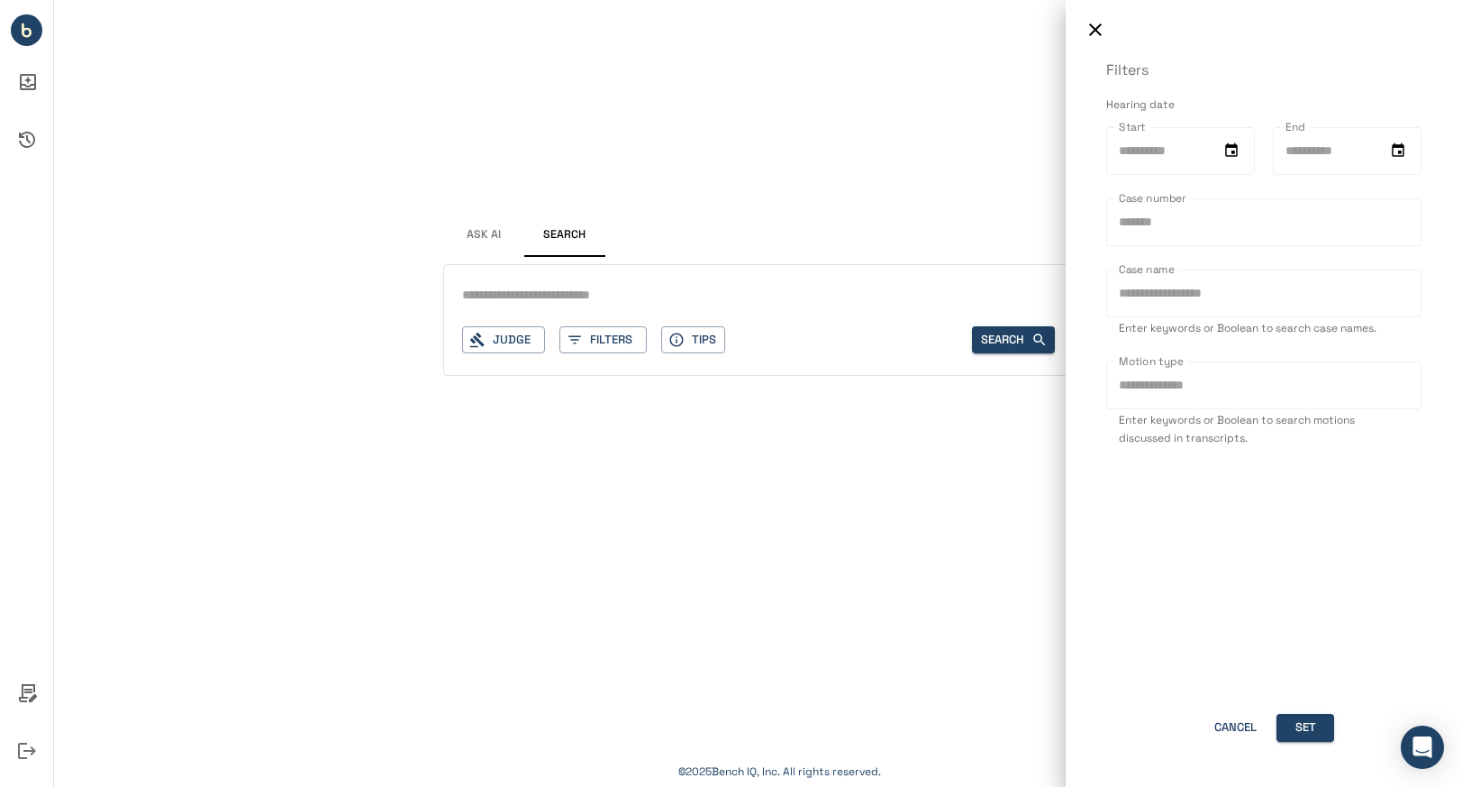
click at [656, 300] on div at bounding box center [731, 393] width 1462 height 787
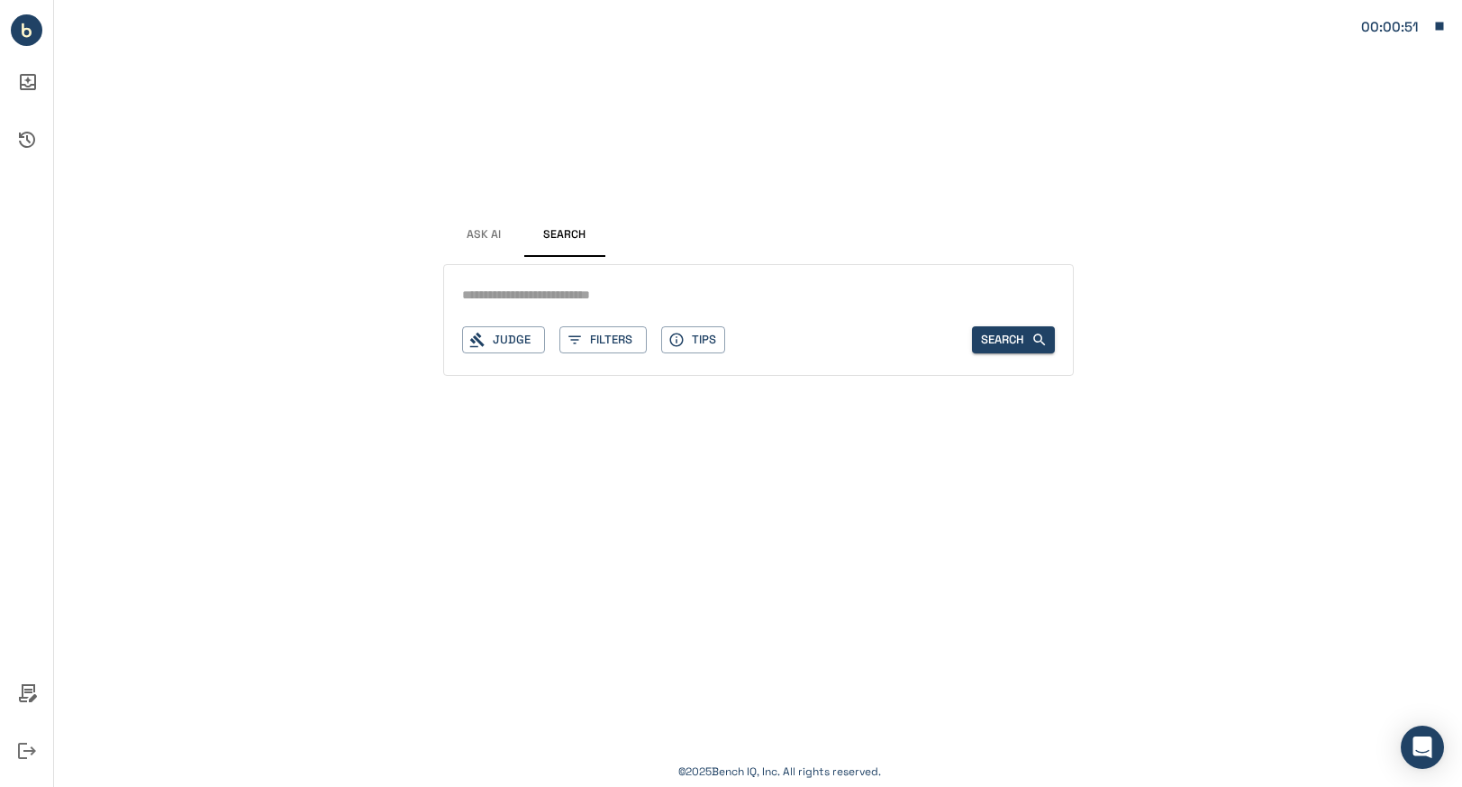
click at [604, 294] on input "text" at bounding box center [758, 296] width 593 height 26
type input "**********"
click at [603, 337] on button "Filters" at bounding box center [602, 340] width 87 height 28
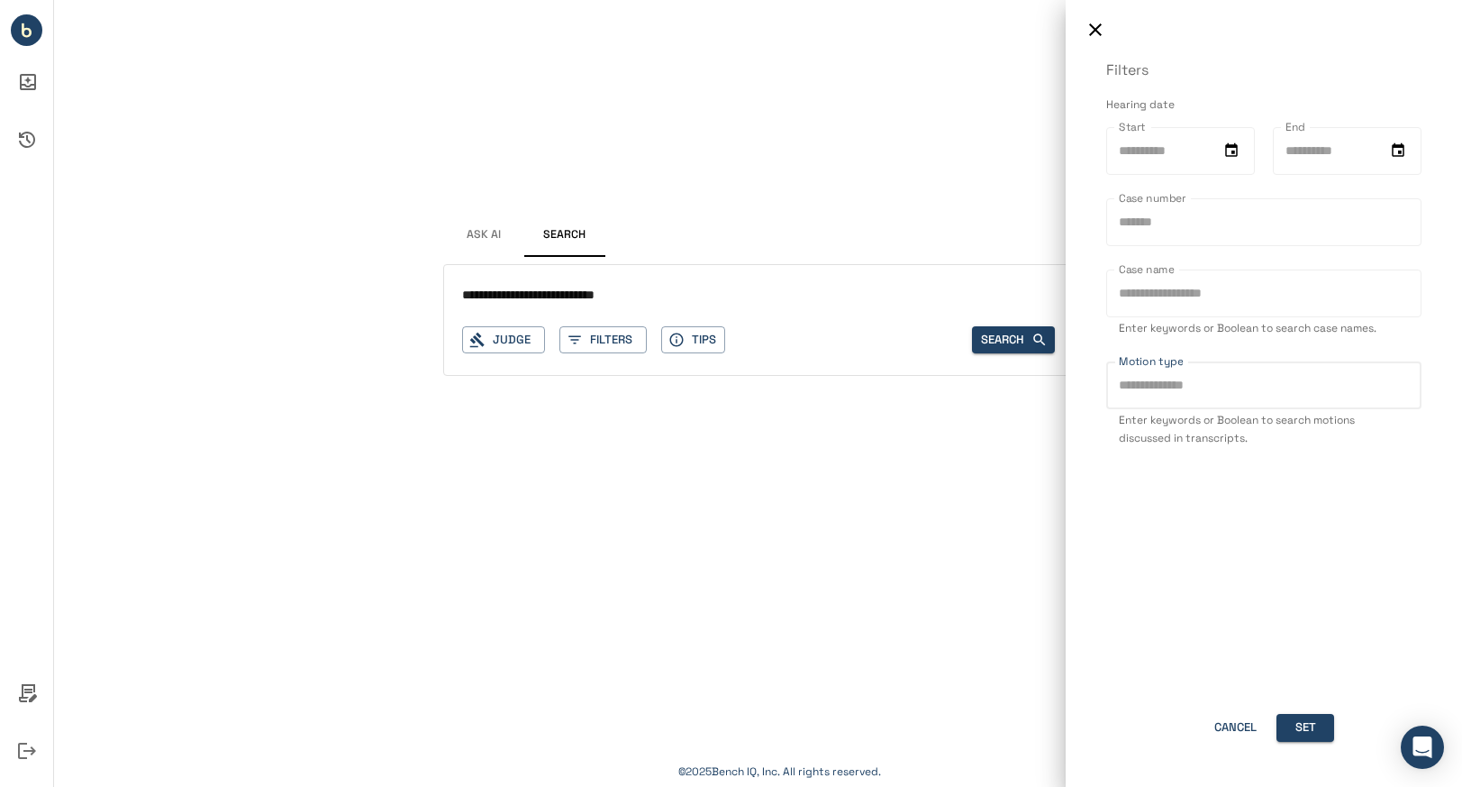
click at [1196, 401] on input "Motion type" at bounding box center [1263, 385] width 315 height 48
click at [923, 440] on div at bounding box center [731, 393] width 1462 height 787
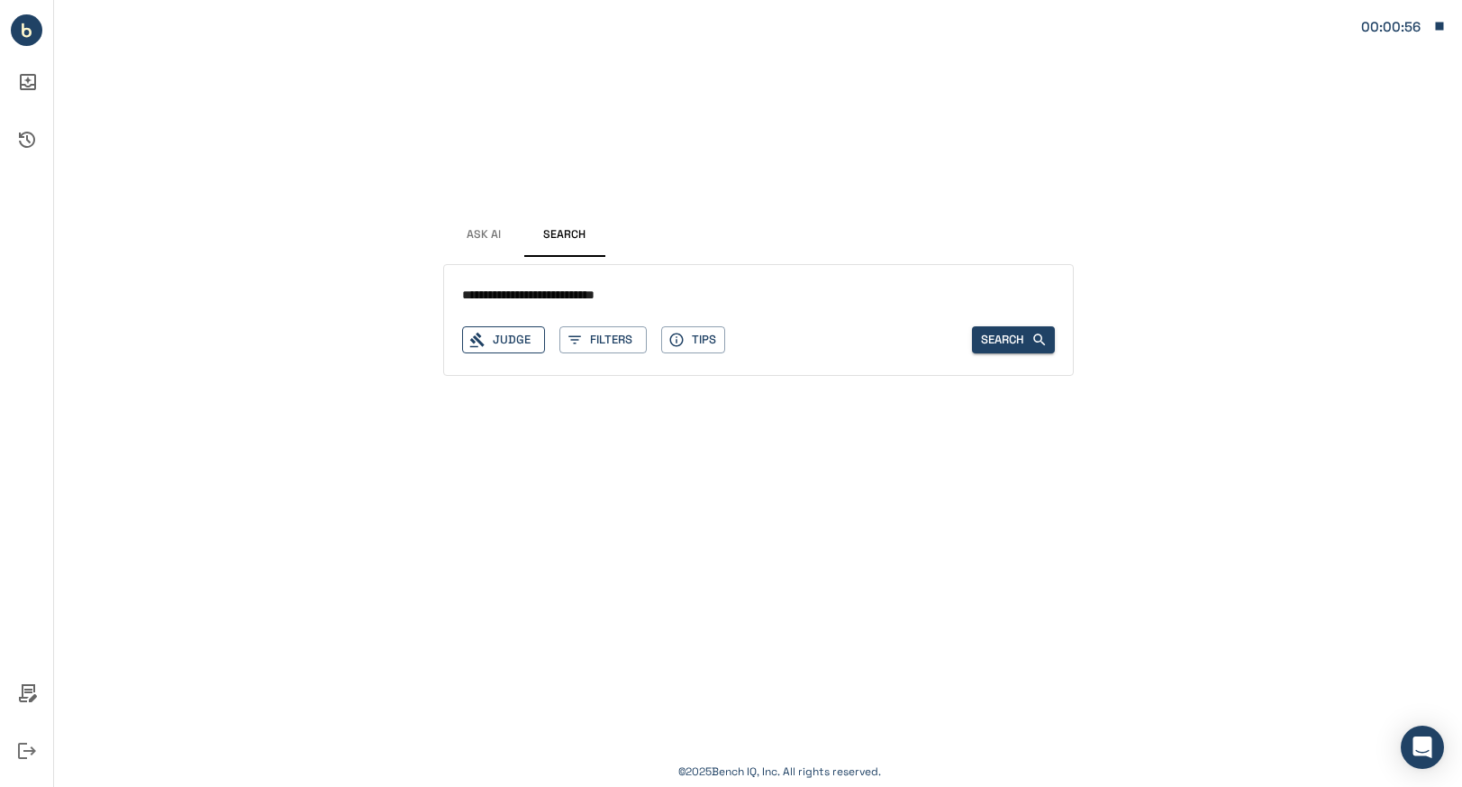
click at [505, 328] on button "Judge" at bounding box center [503, 340] width 83 height 28
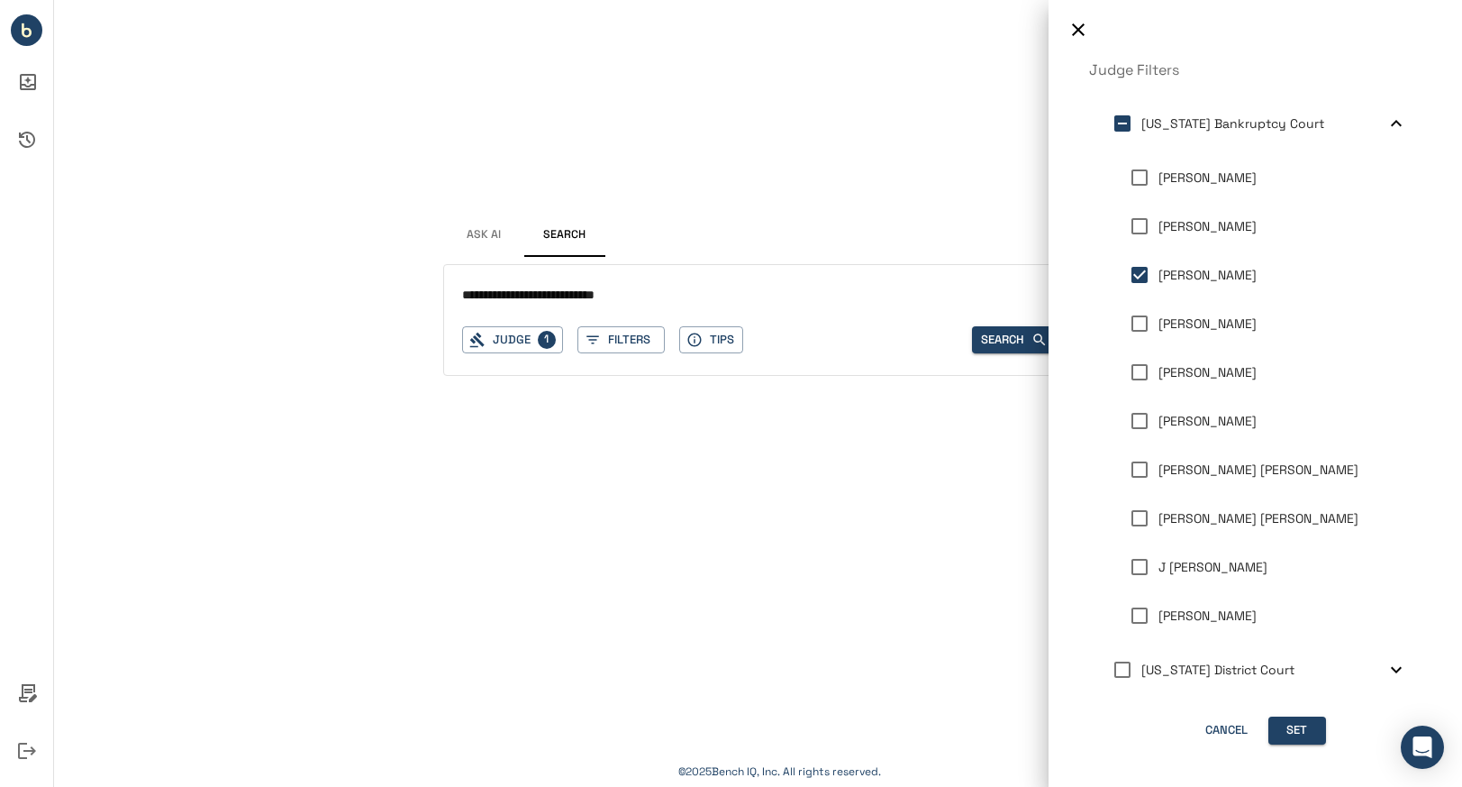
click at [734, 535] on div at bounding box center [731, 393] width 1462 height 787
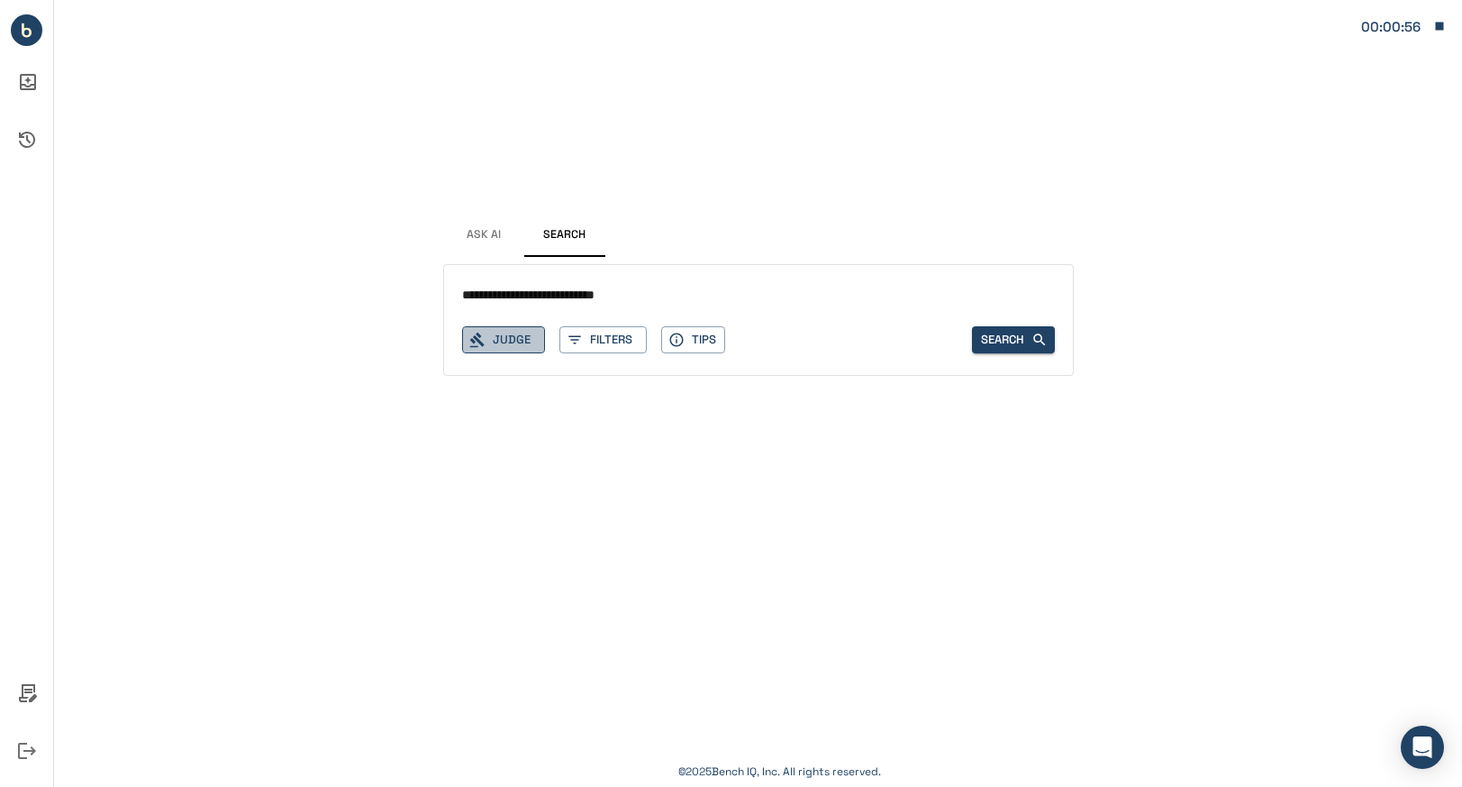
click at [509, 328] on button "Judge" at bounding box center [503, 340] width 83 height 28
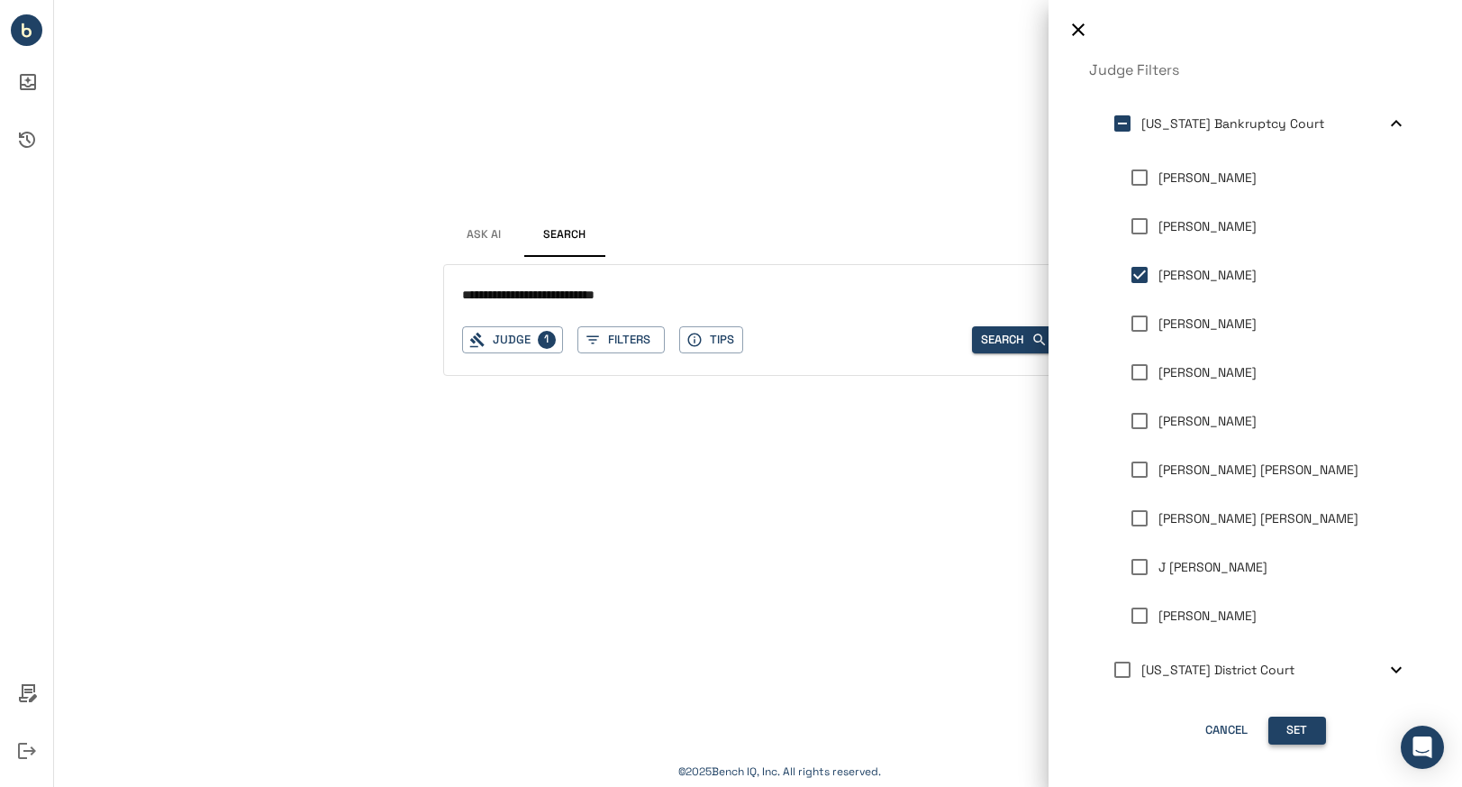
click at [1302, 732] on button "Set" at bounding box center [1298, 730] width 58 height 28
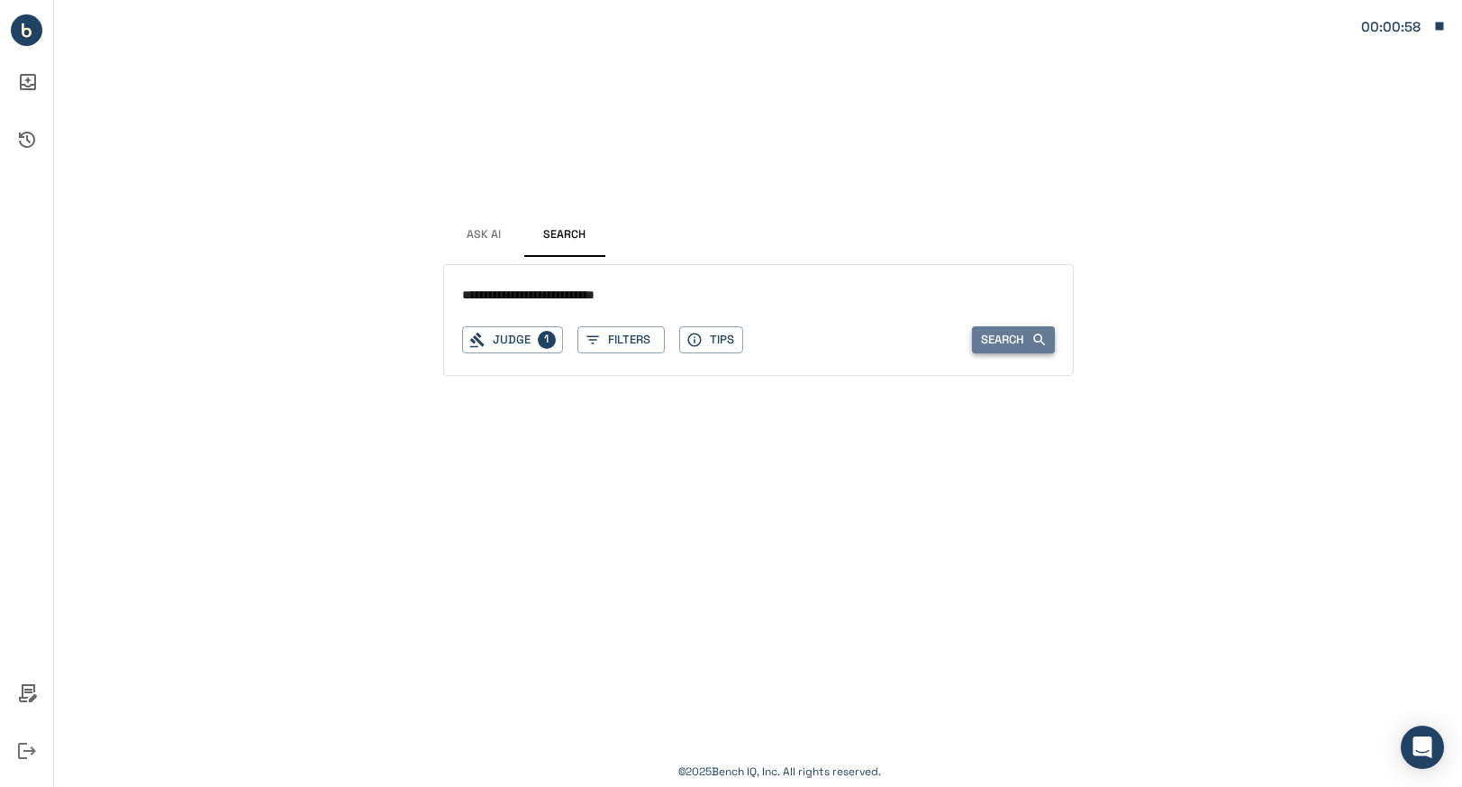
click at [1001, 342] on button "Search" at bounding box center [1013, 340] width 83 height 28
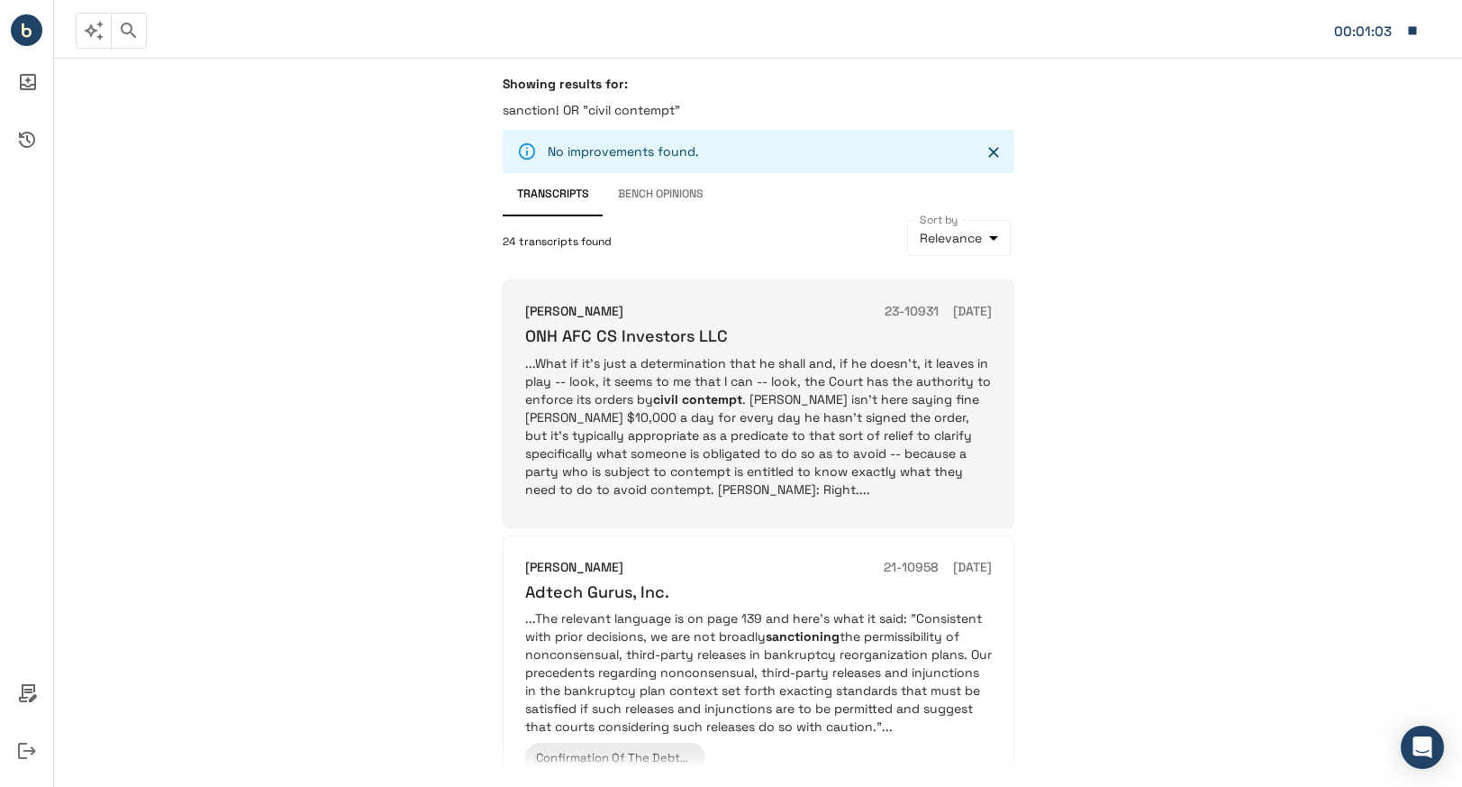
click at [721, 482] on p "...What if it's just a determination that he shall and, if he doesn't, it leave…" at bounding box center [758, 426] width 467 height 144
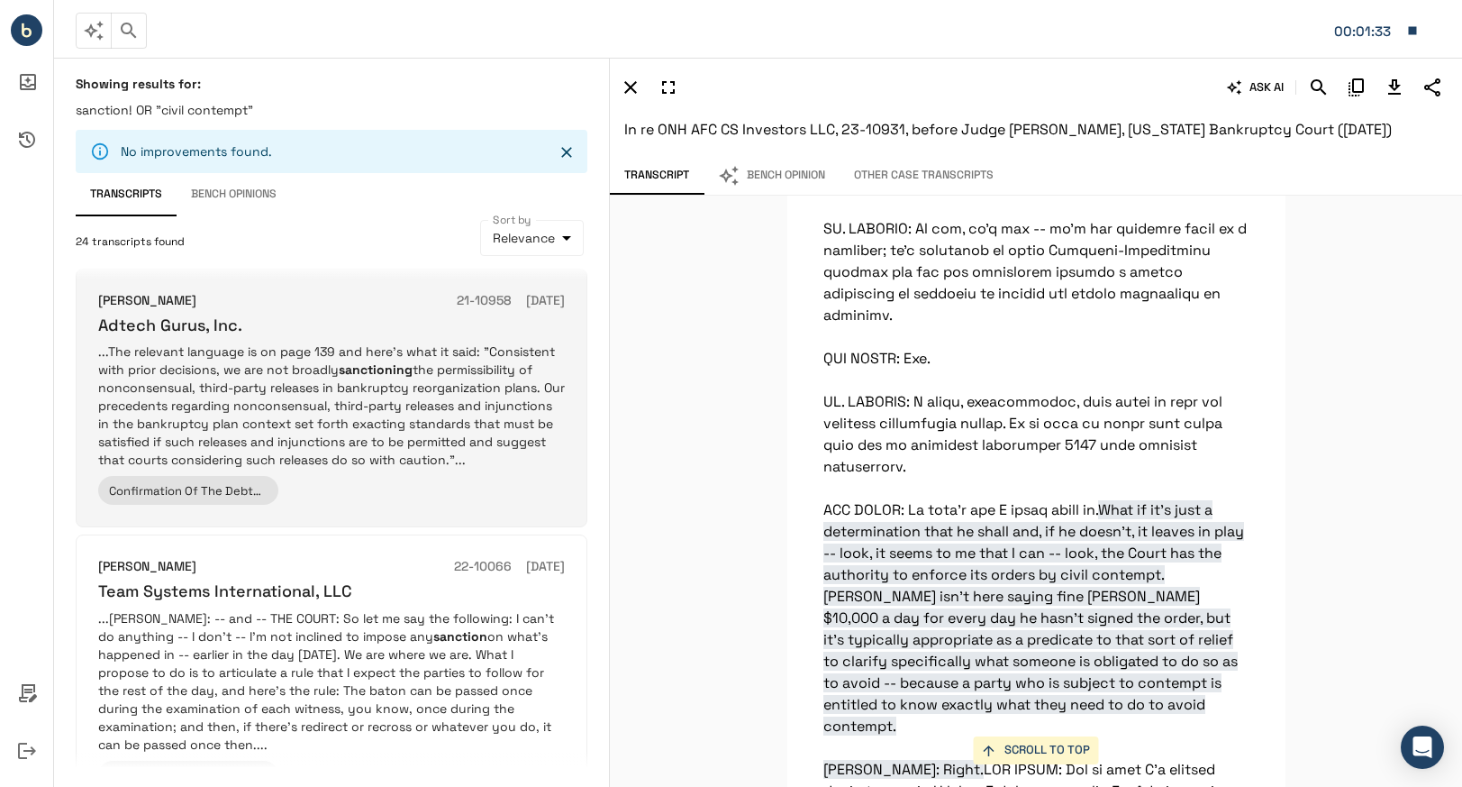
scroll to position [286, 0]
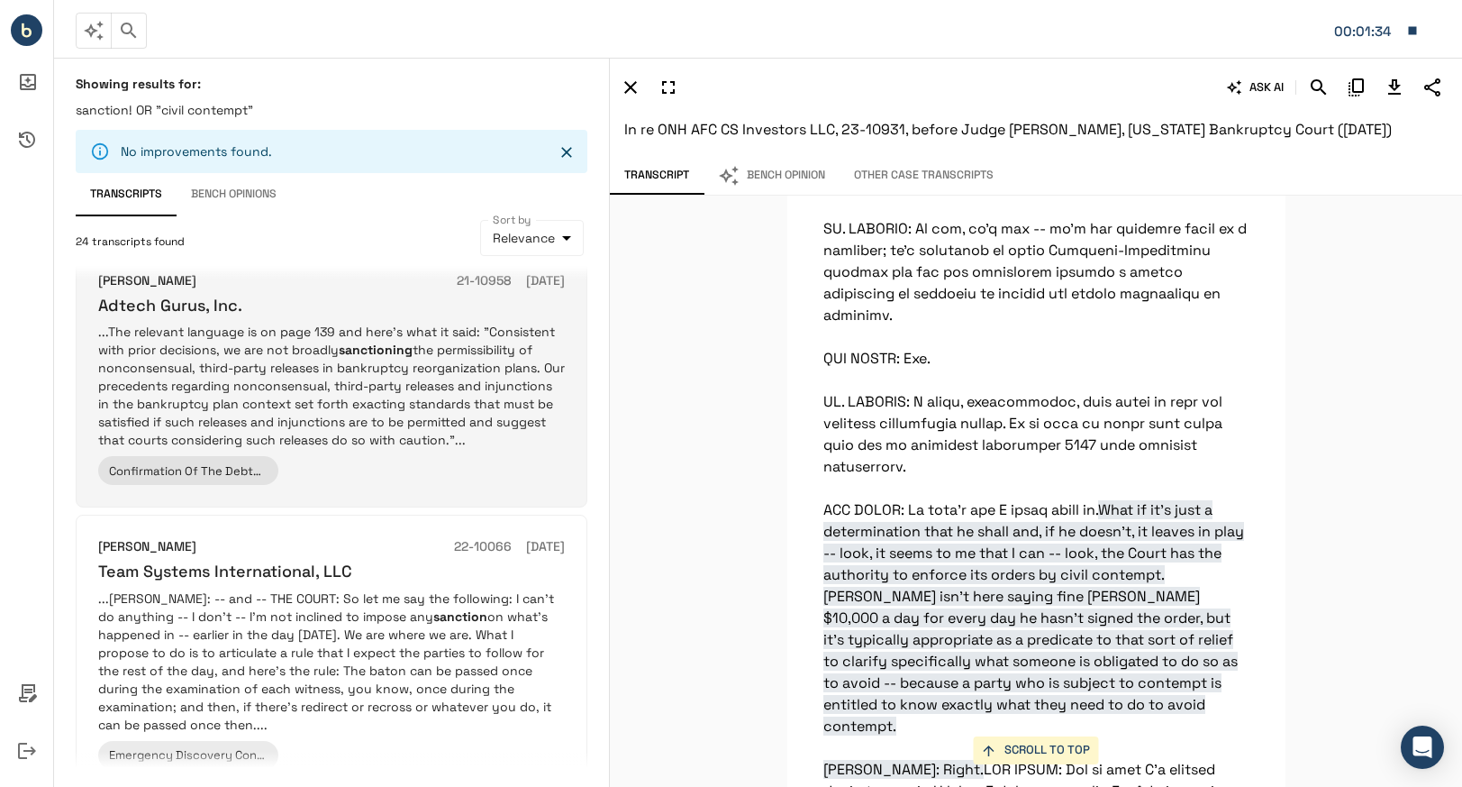
click at [415, 368] on p "...The relevant language is on page 139 and here's what it said: "Consistent wi…" at bounding box center [331, 386] width 467 height 126
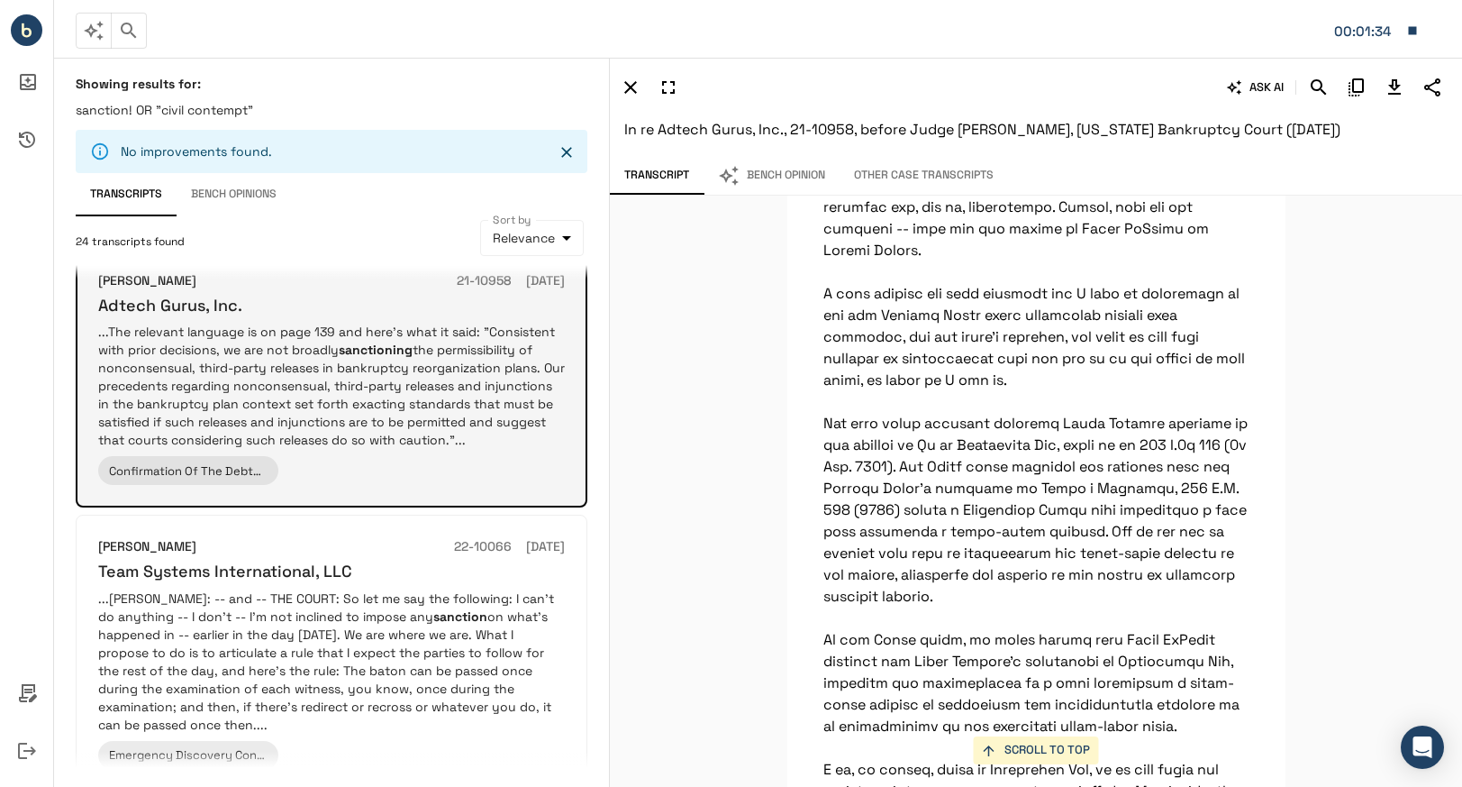
scroll to position [8150, 0]
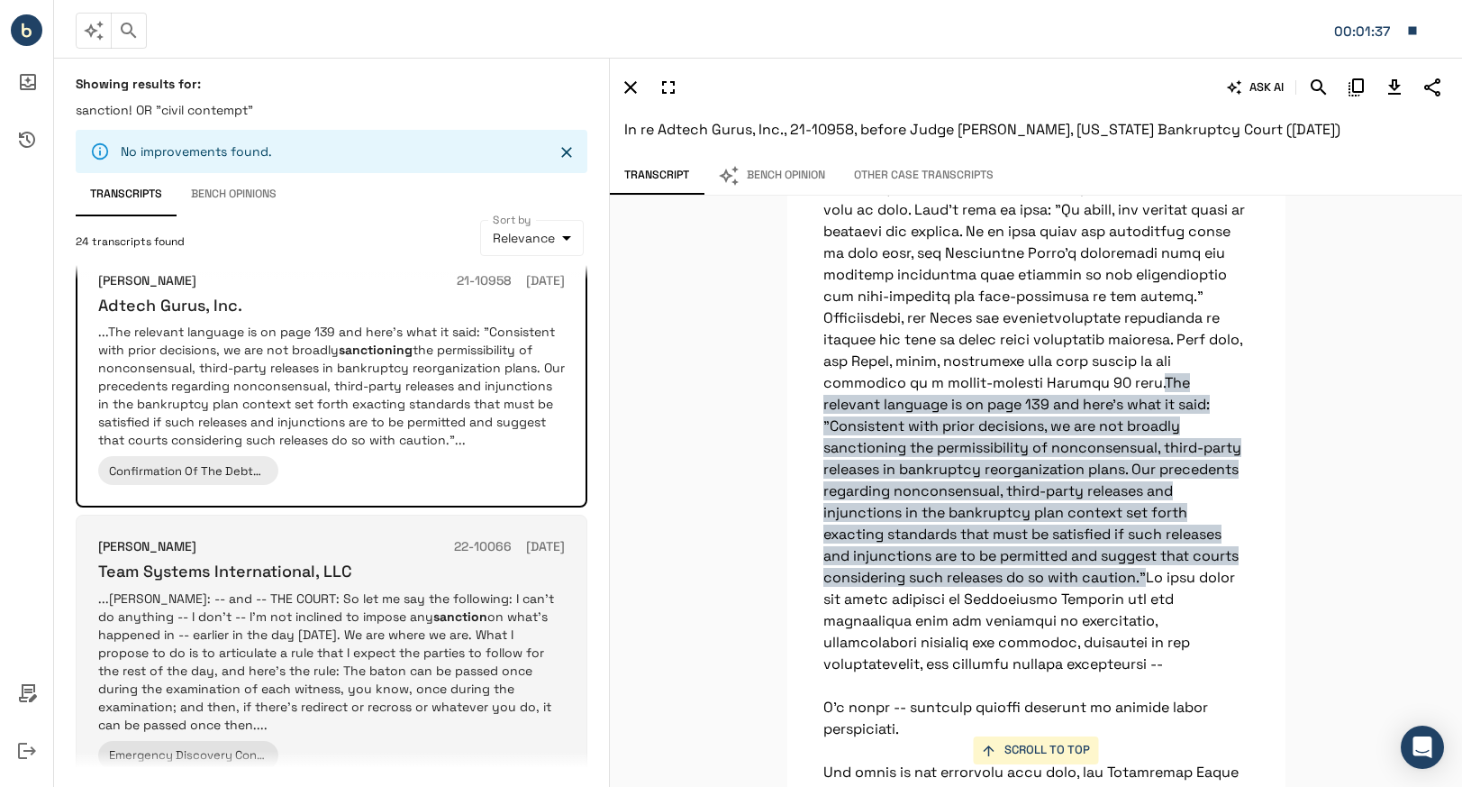
click at [366, 644] on p "...CROWTHER: -- and -- THE COURT: So let me say the following: I can't do anyth…" at bounding box center [331, 661] width 467 height 144
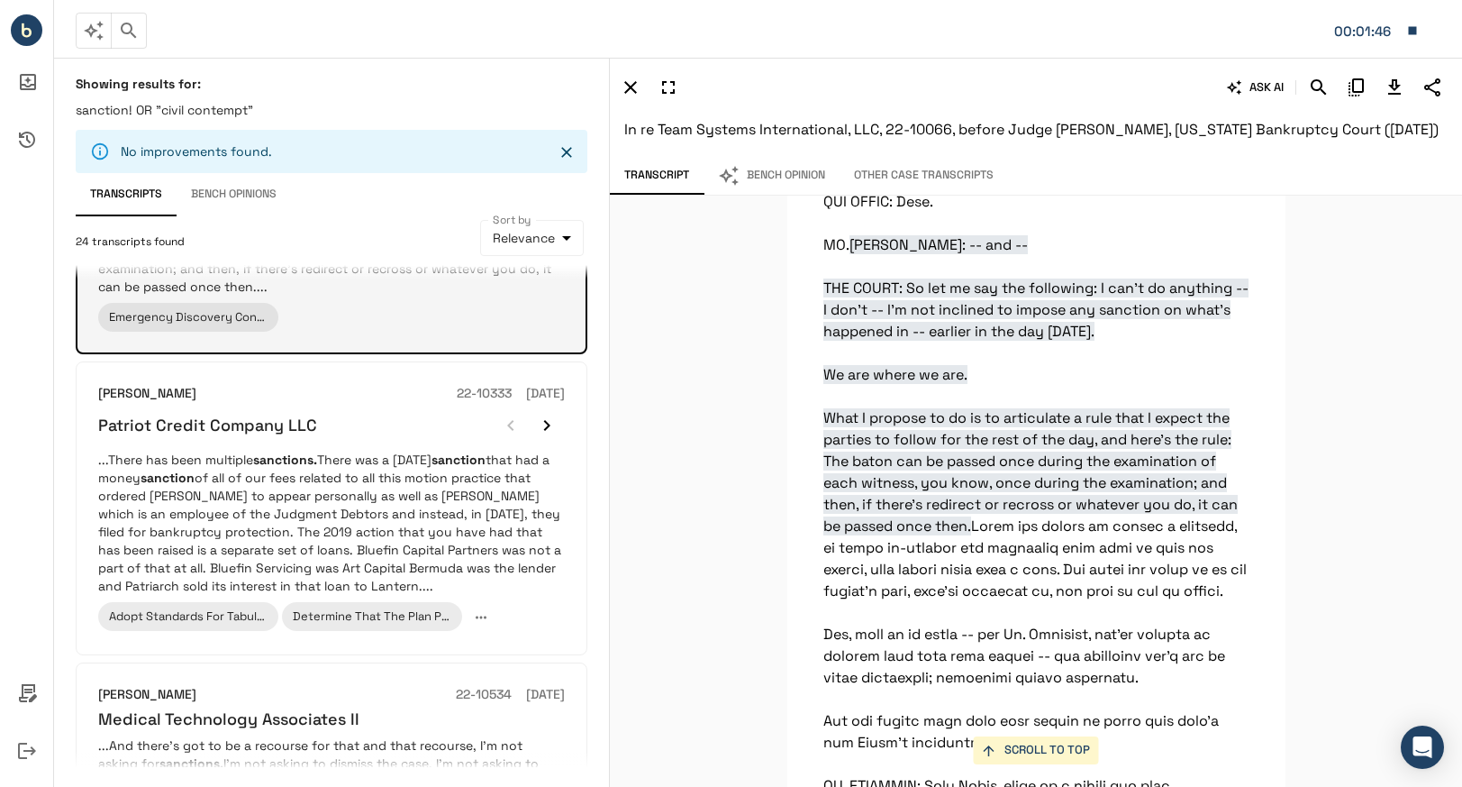
scroll to position [732, 0]
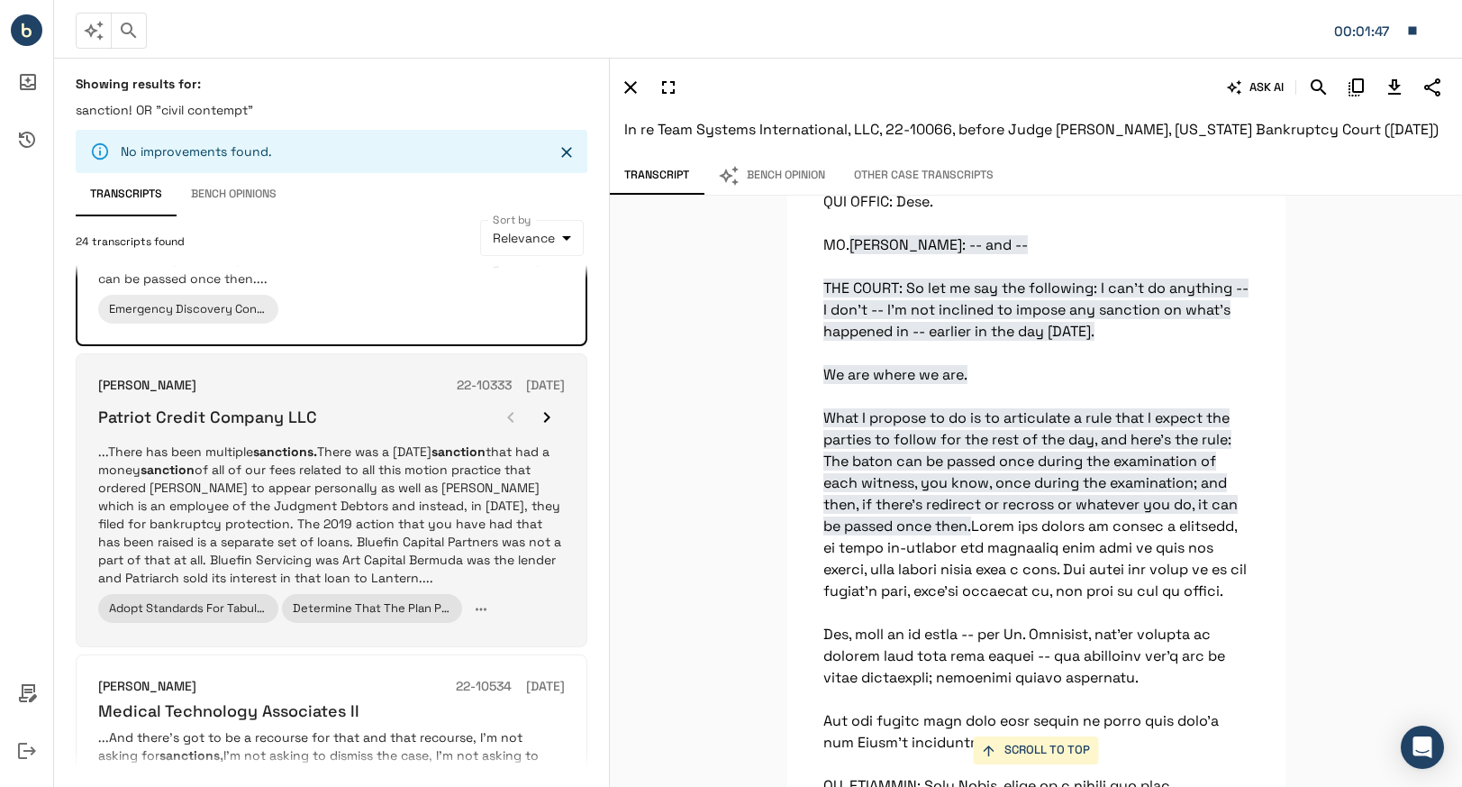
click at [445, 540] on p "...There has been multiple sanctions. There was a February 2022 sanction that h…" at bounding box center [331, 514] width 467 height 144
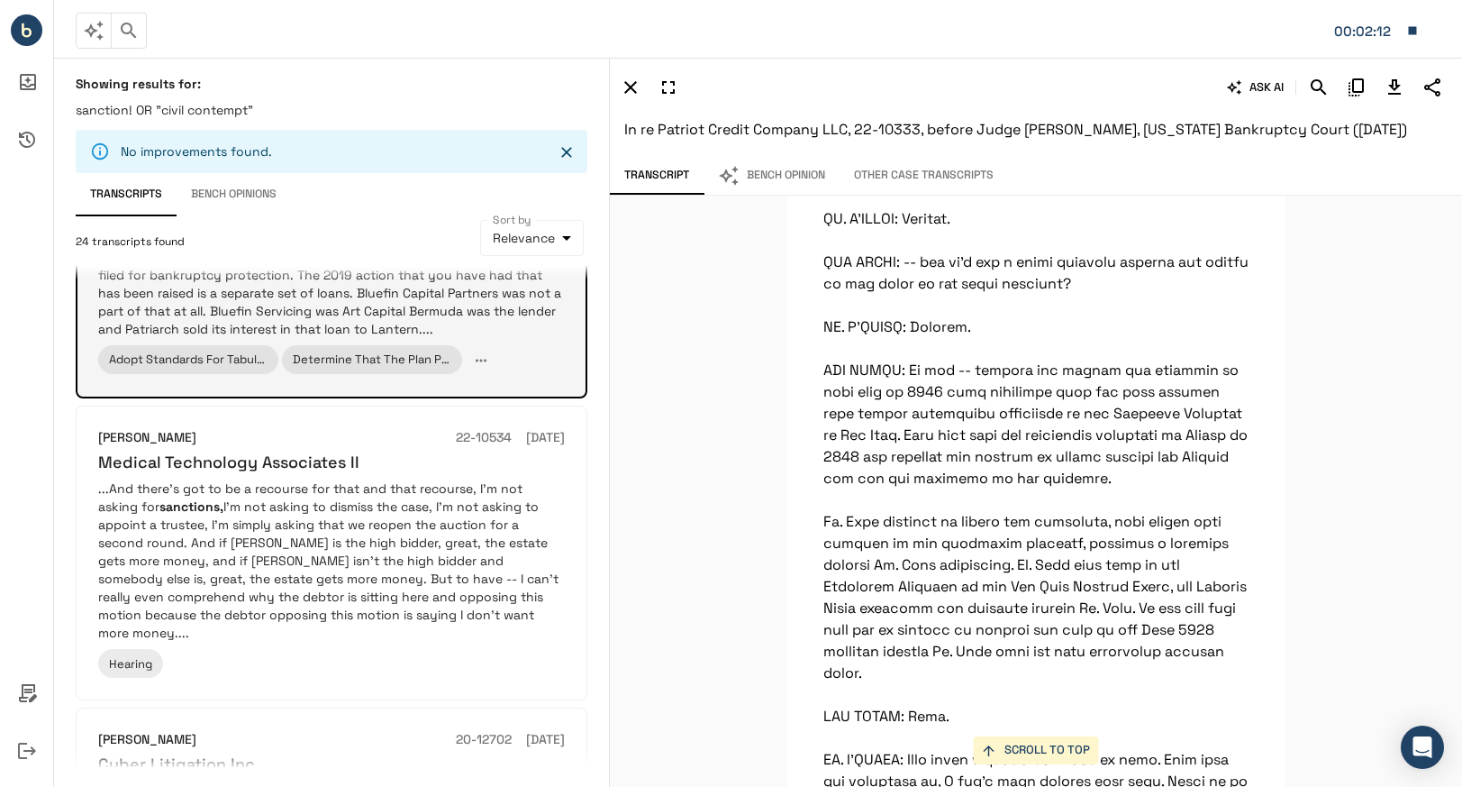
scroll to position [982, 0]
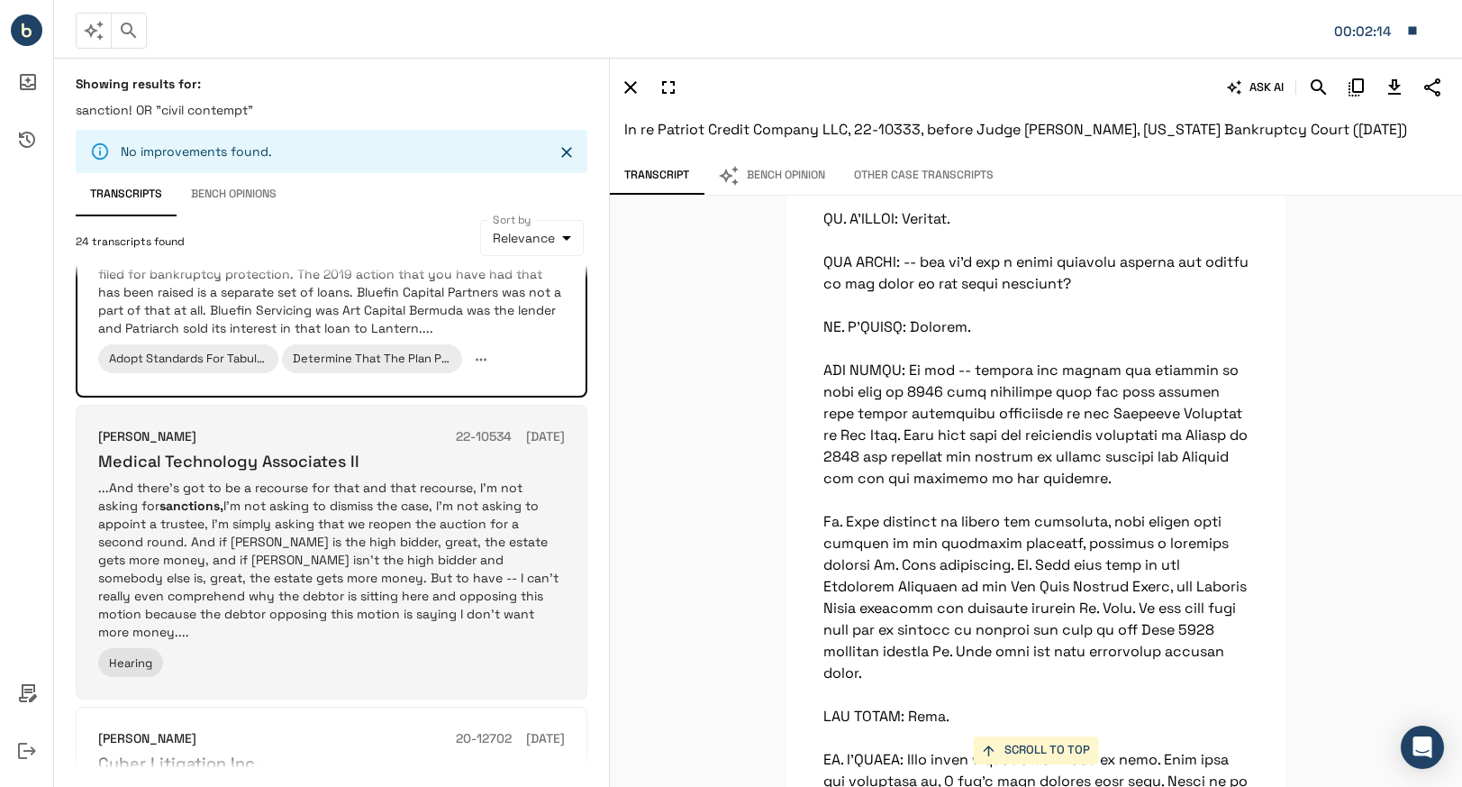
click at [382, 585] on p "...And there's got to be a recourse for that and that recourse, I'm not asking …" at bounding box center [331, 559] width 467 height 162
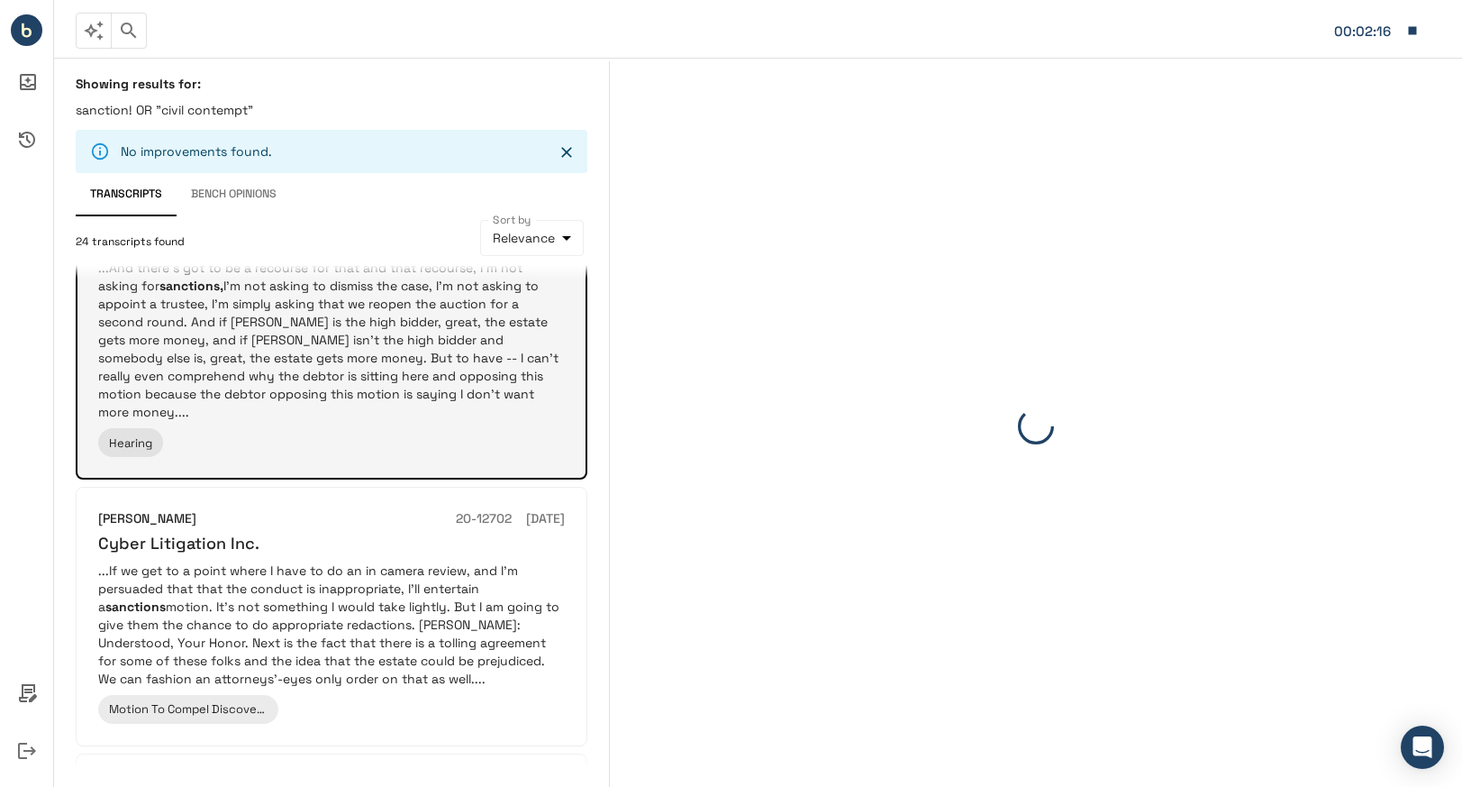
scroll to position [1203, 0]
click at [382, 585] on p "...If we get to a point where I have to do an in camera review, and I'm persuad…" at bounding box center [331, 623] width 467 height 126
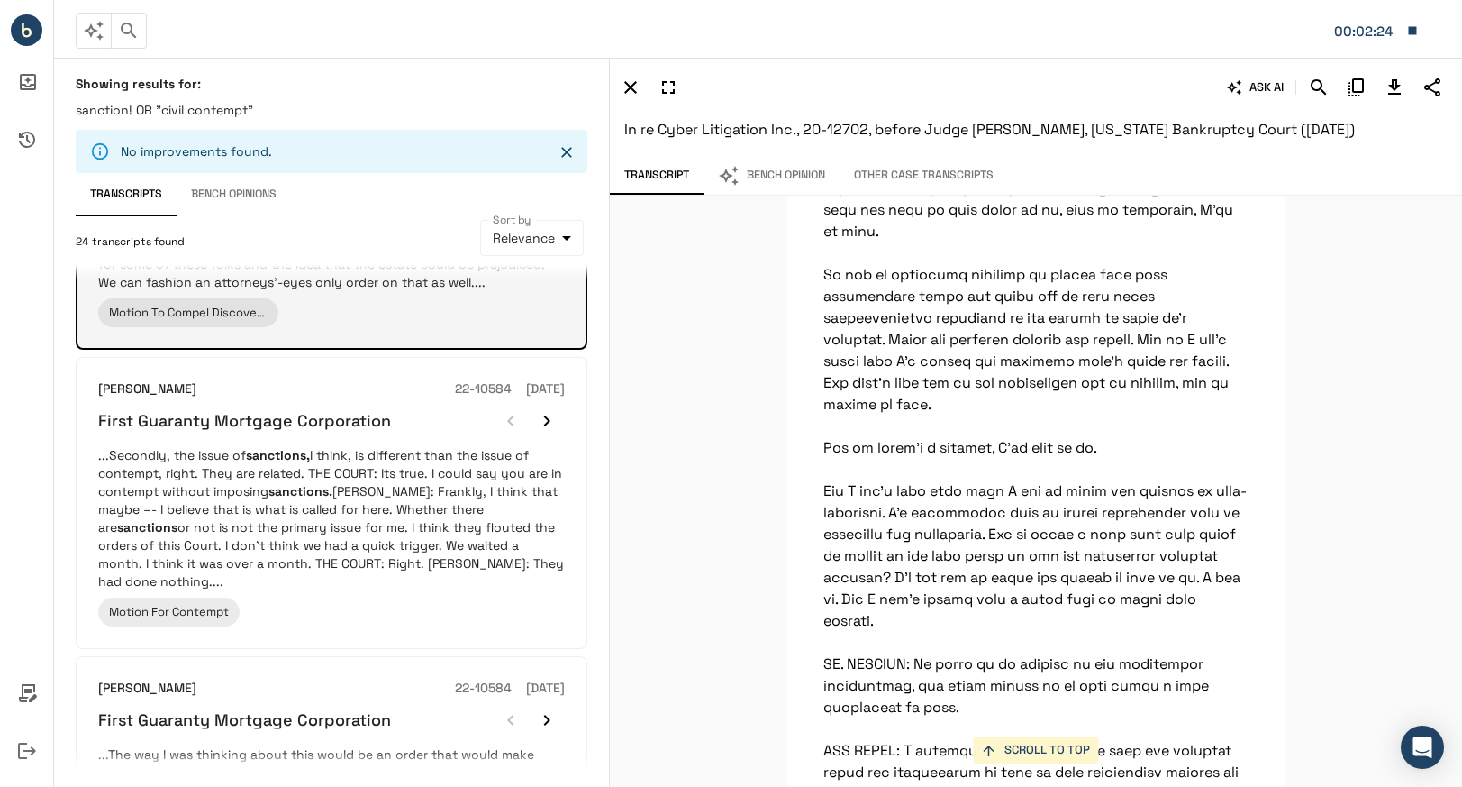
scroll to position [28540, 0]
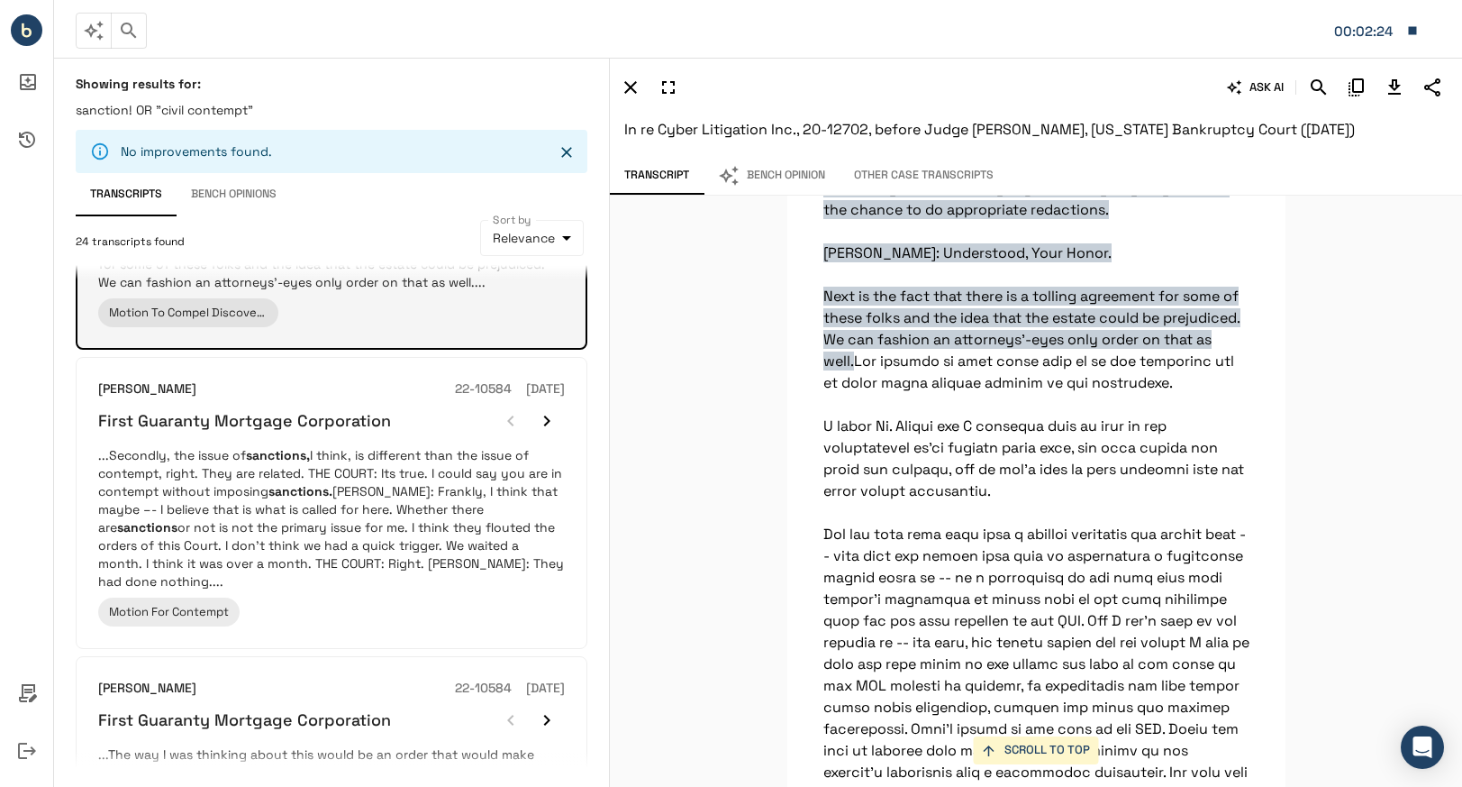
click at [384, 560] on p "...Secondly, the issue of sanctions, I think, is different than the issue of co…" at bounding box center [331, 518] width 467 height 144
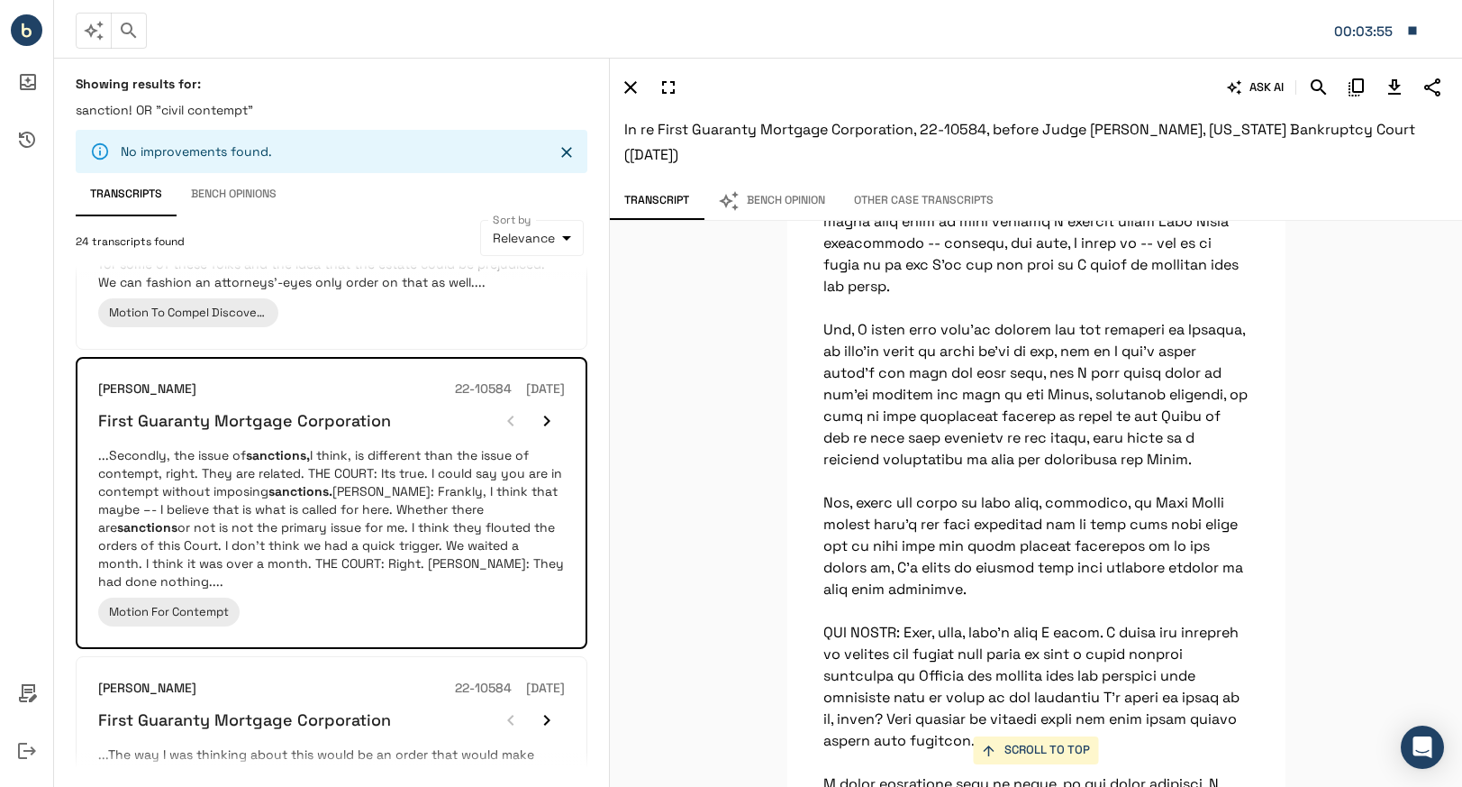
scroll to position [15279, 0]
click at [1415, 92] on div "ASK AI" at bounding box center [1031, 87] width 832 height 31
click at [1403, 85] on icon "Download Transcript" at bounding box center [1395, 88] width 22 height 22
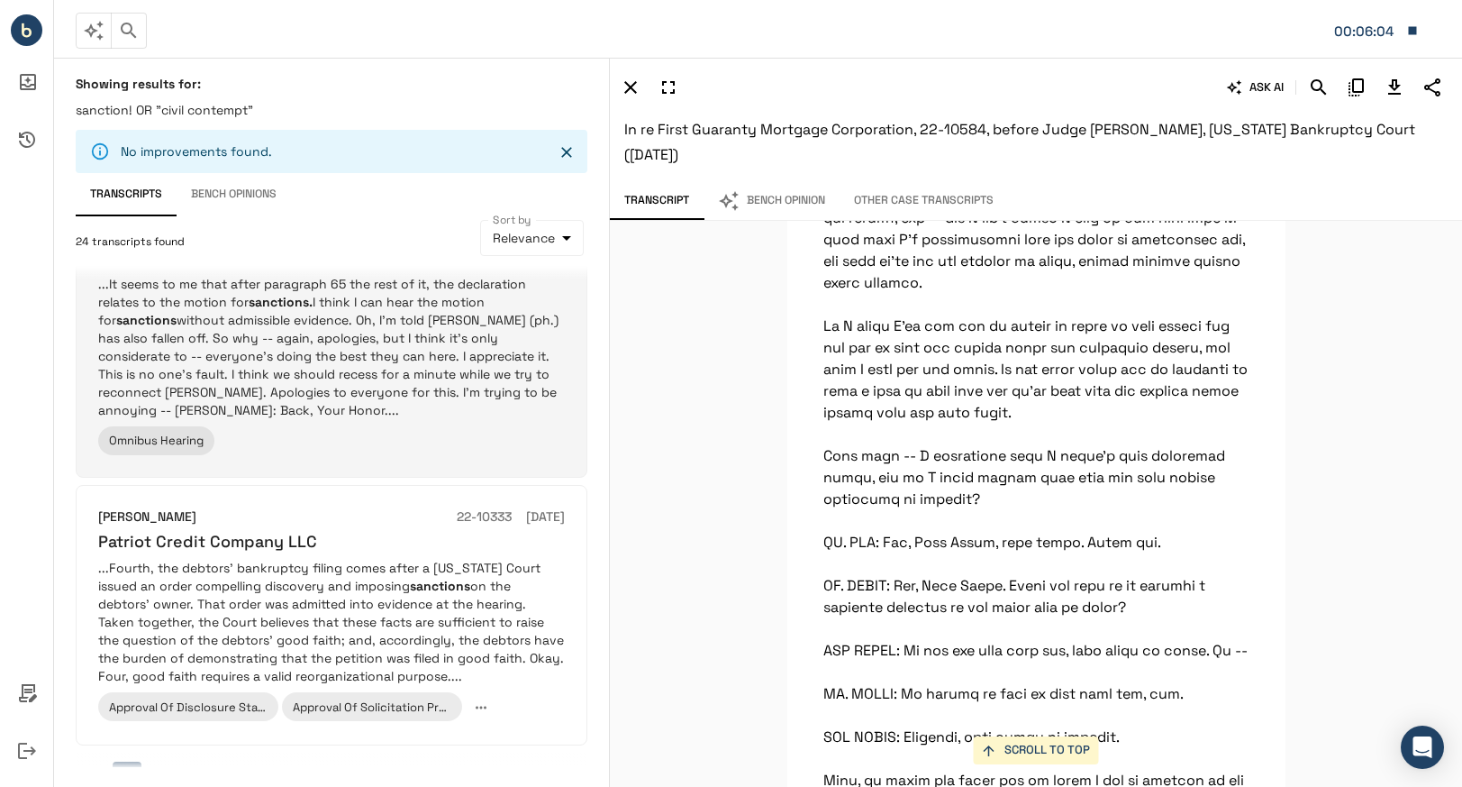
scroll to position [2373, 0]
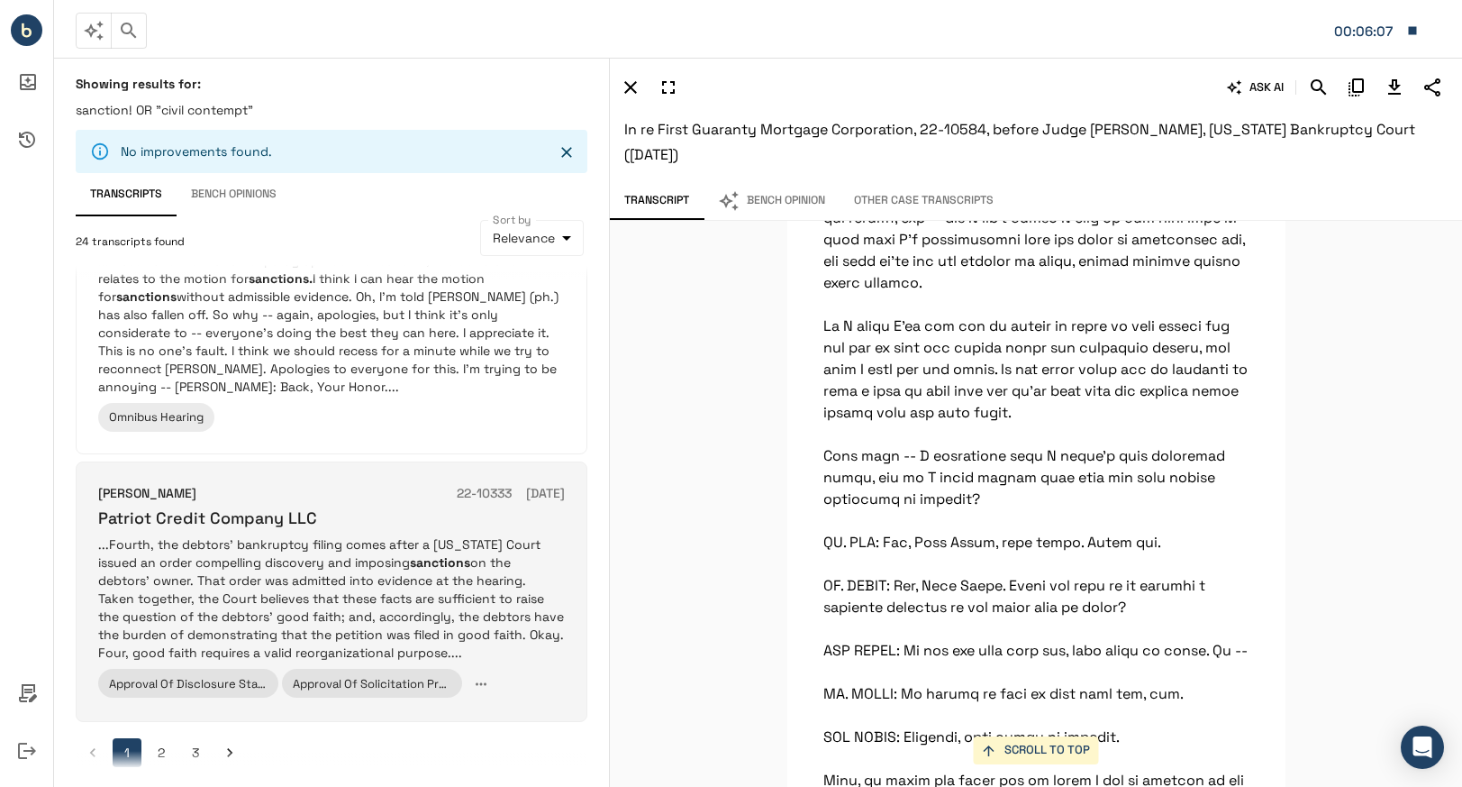
click at [202, 535] on p "...Fourth, the debtors' bankruptcy filing comes after a New York Court issued a…" at bounding box center [331, 598] width 467 height 126
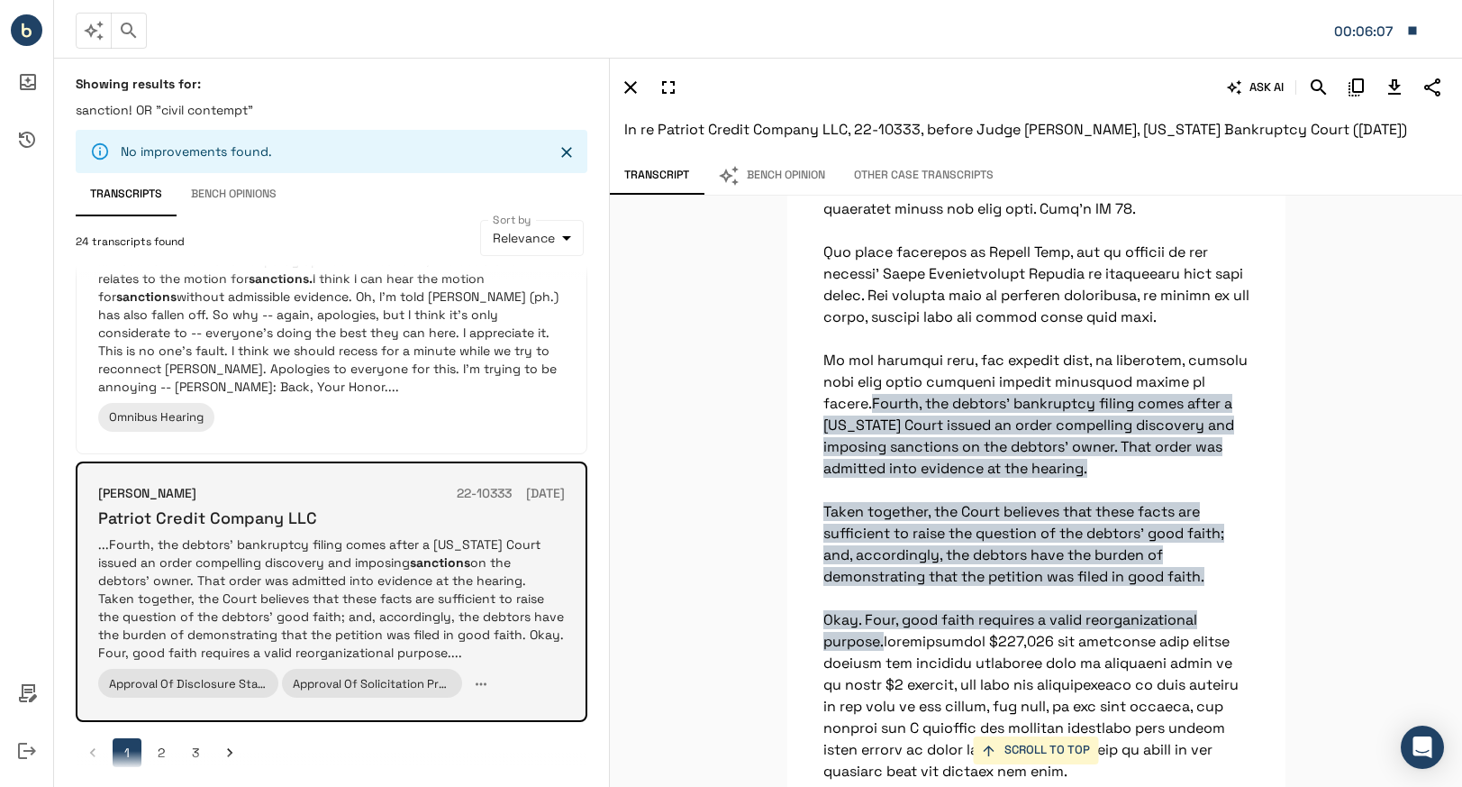
scroll to position [8917, 0]
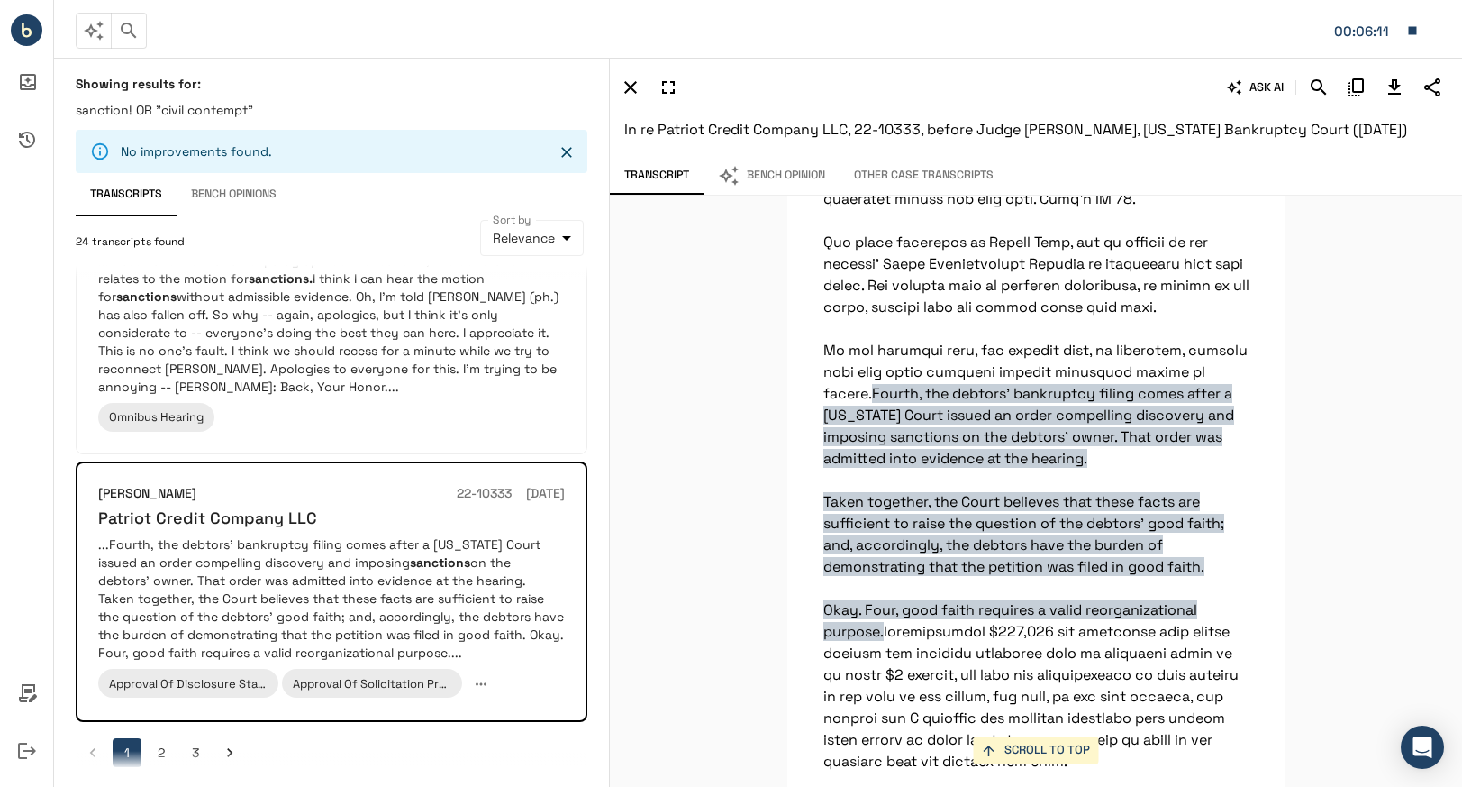
click at [160, 738] on button "2" at bounding box center [161, 752] width 29 height 29
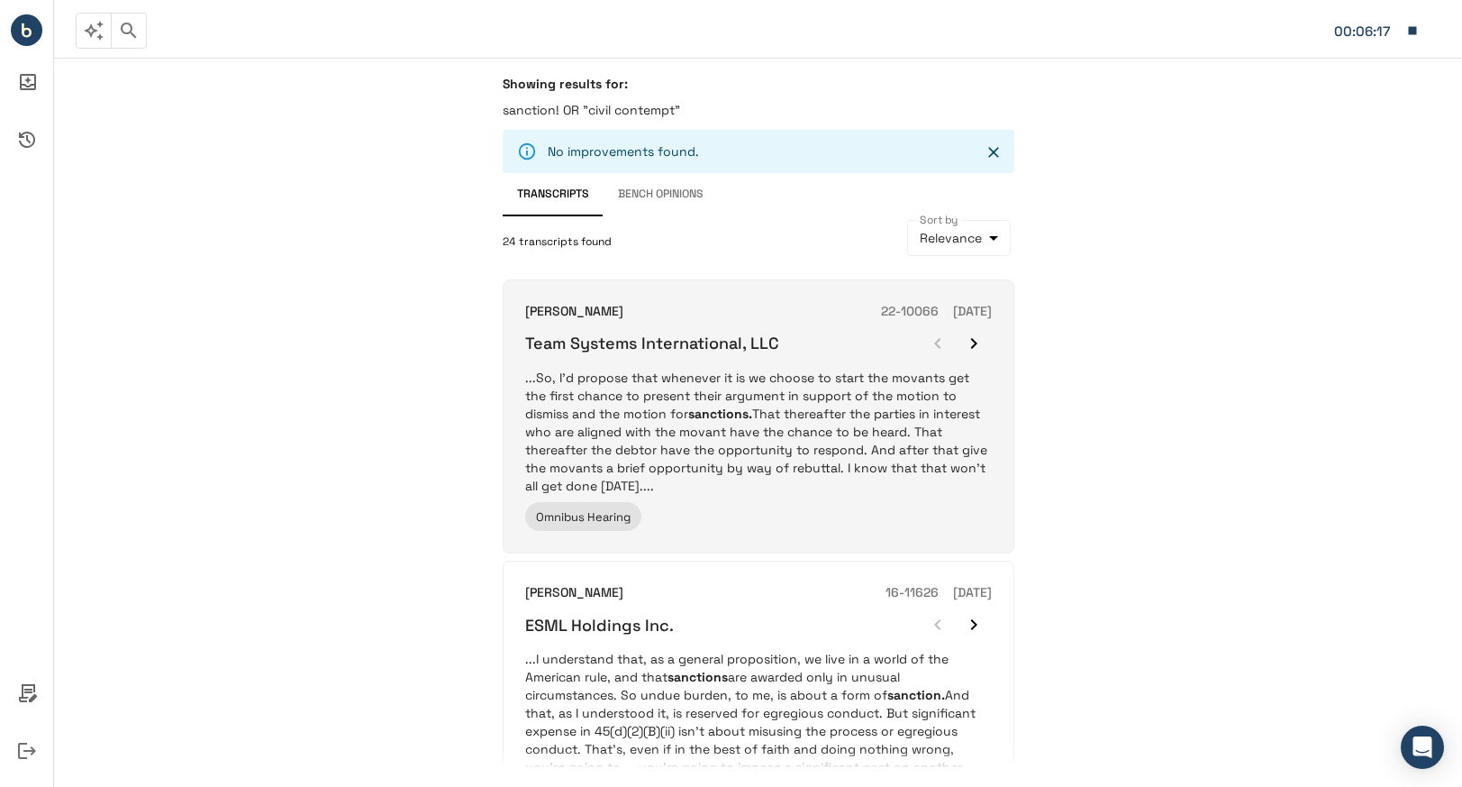
click at [757, 496] on div "Craig T Goldblatt 22-10066 03/14/2022 Team Systems International, LLC ...So, I’…" at bounding box center [758, 416] width 467 height 229
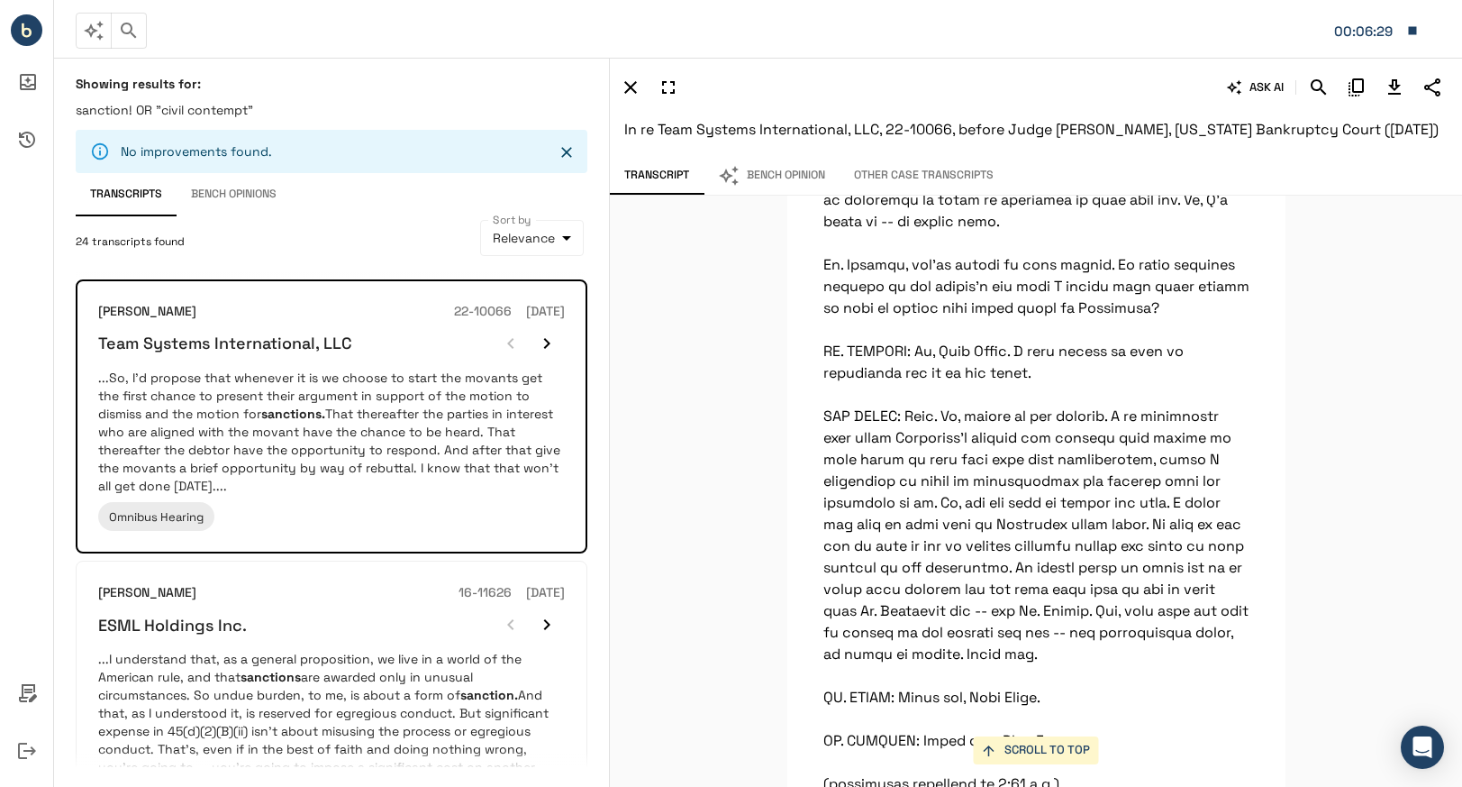
scroll to position [81646, 0]
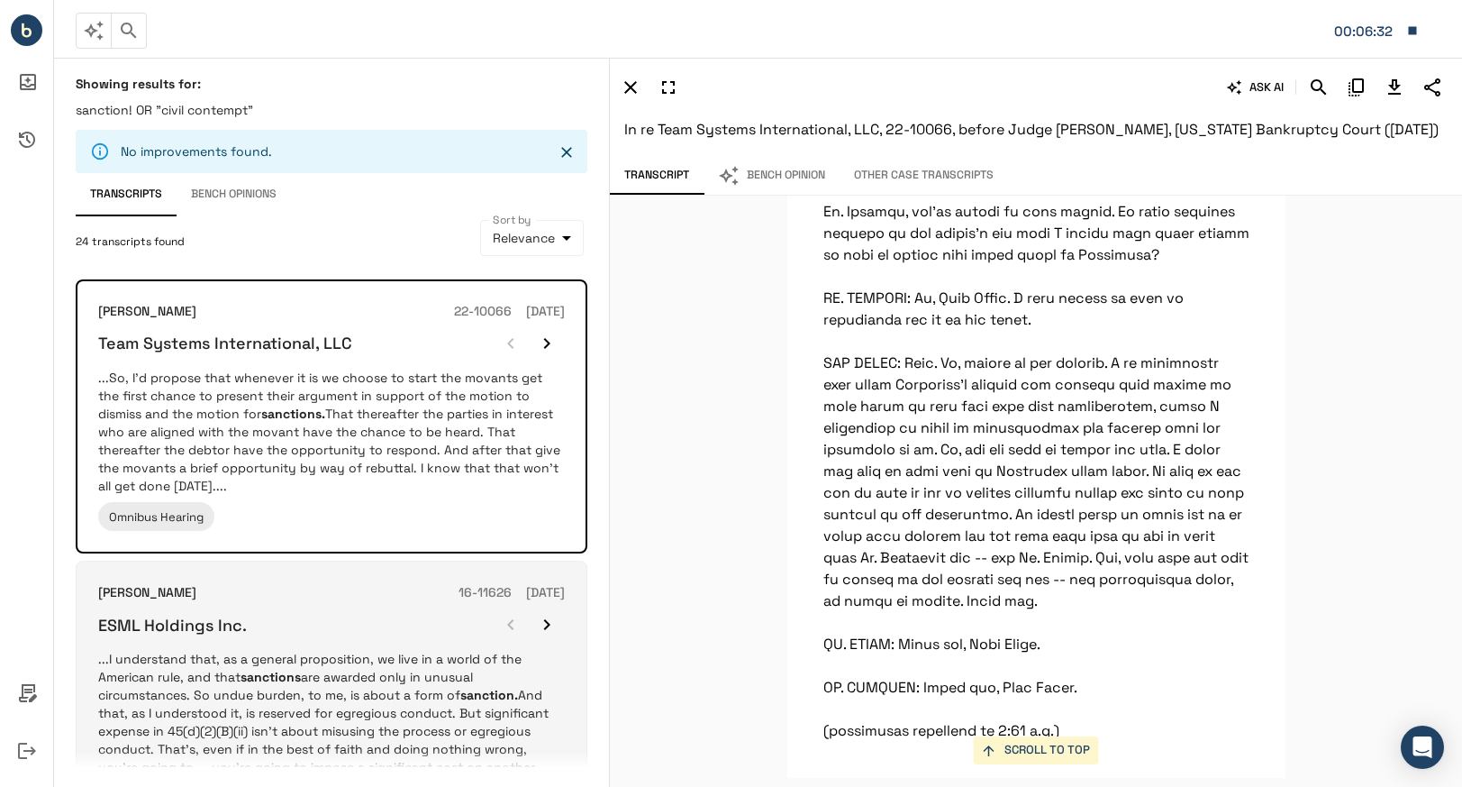
click at [372, 642] on div "ESML Holdings Inc." at bounding box center [331, 624] width 467 height 36
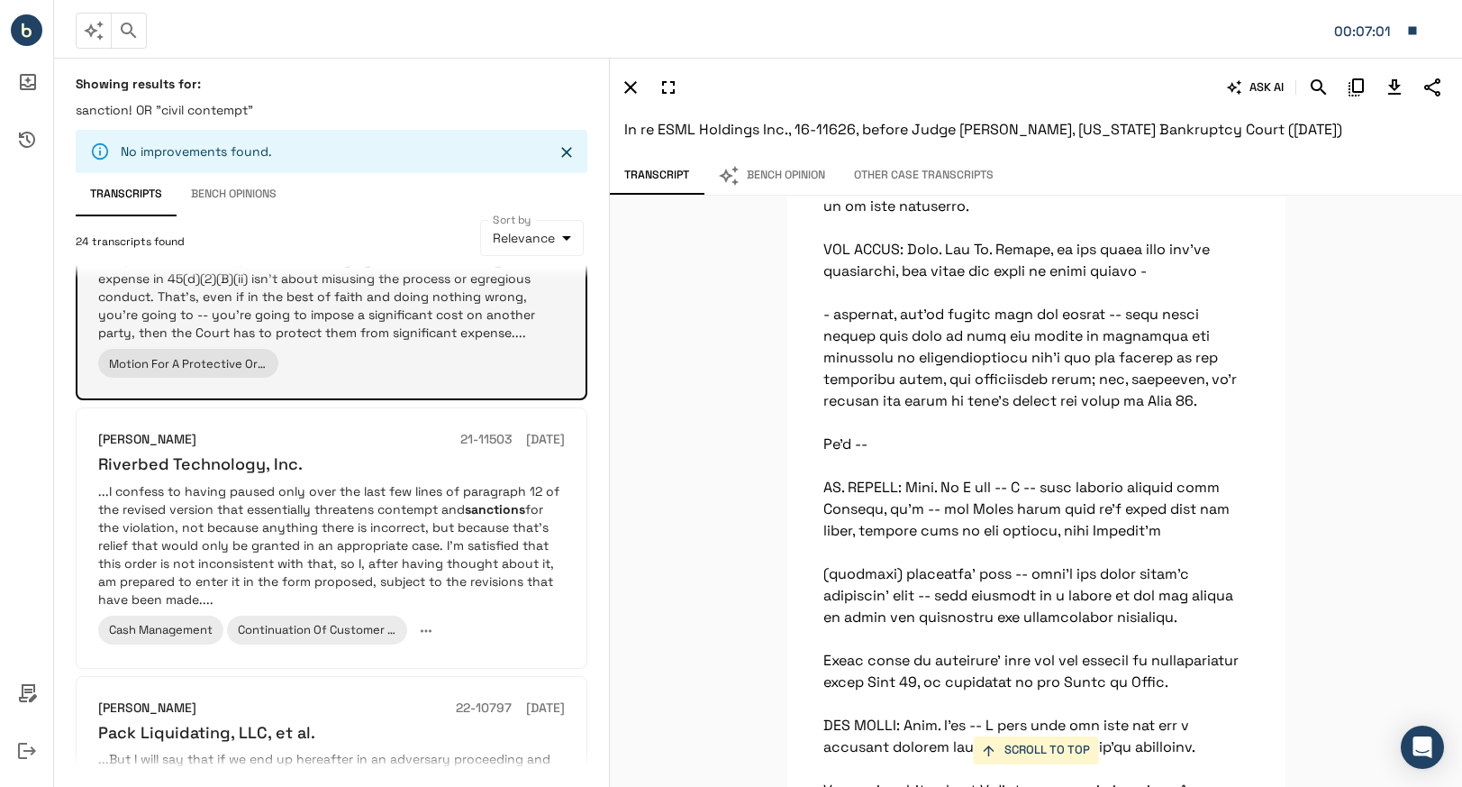
scroll to position [459, 0]
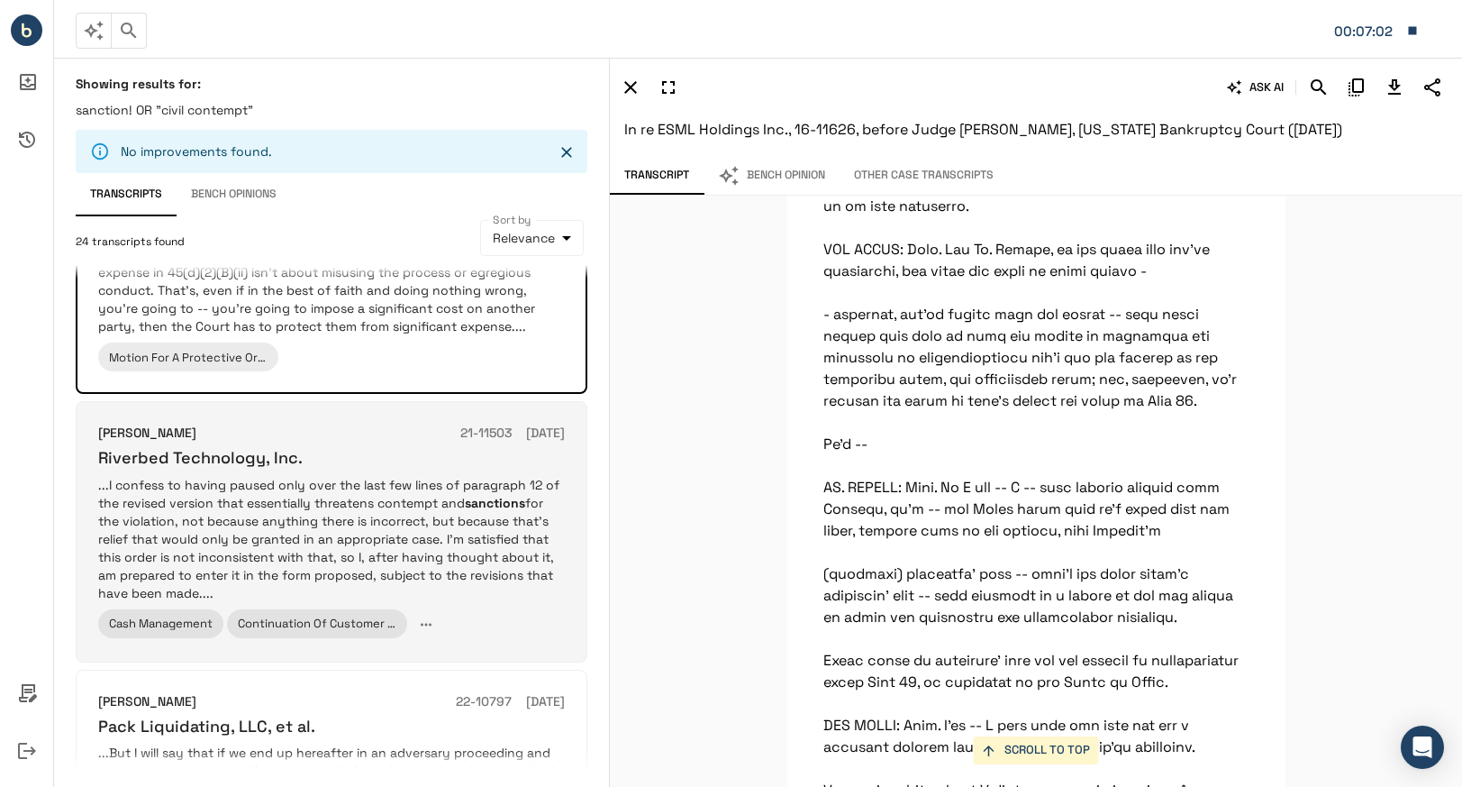
click at [274, 476] on p "...I confess to having paused only over the last few lines of paragraph 12 of t…" at bounding box center [331, 539] width 467 height 126
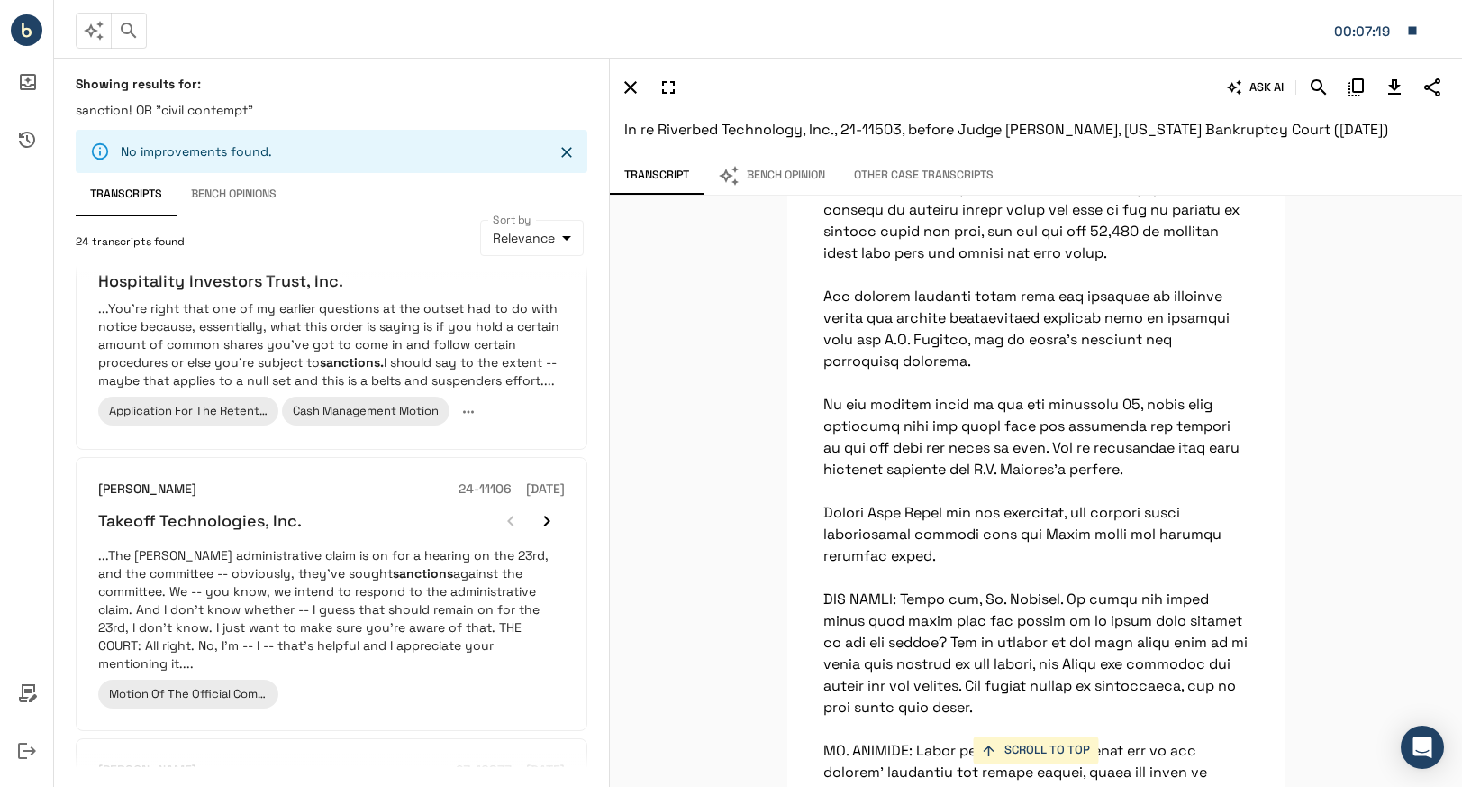
scroll to position [1415, 0]
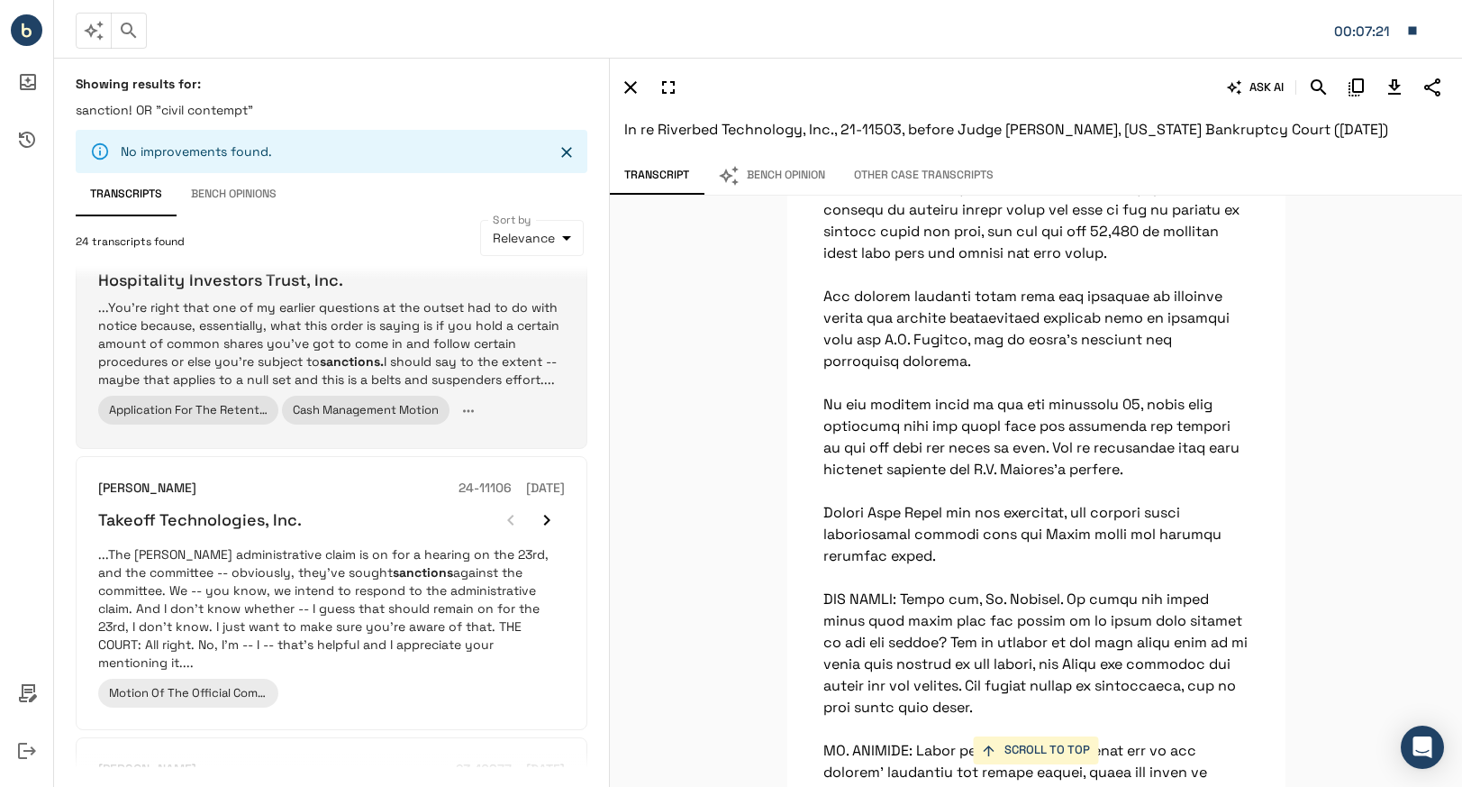
click at [249, 277] on h6 "Hospitality Investors Trust, Inc." at bounding box center [220, 279] width 245 height 21
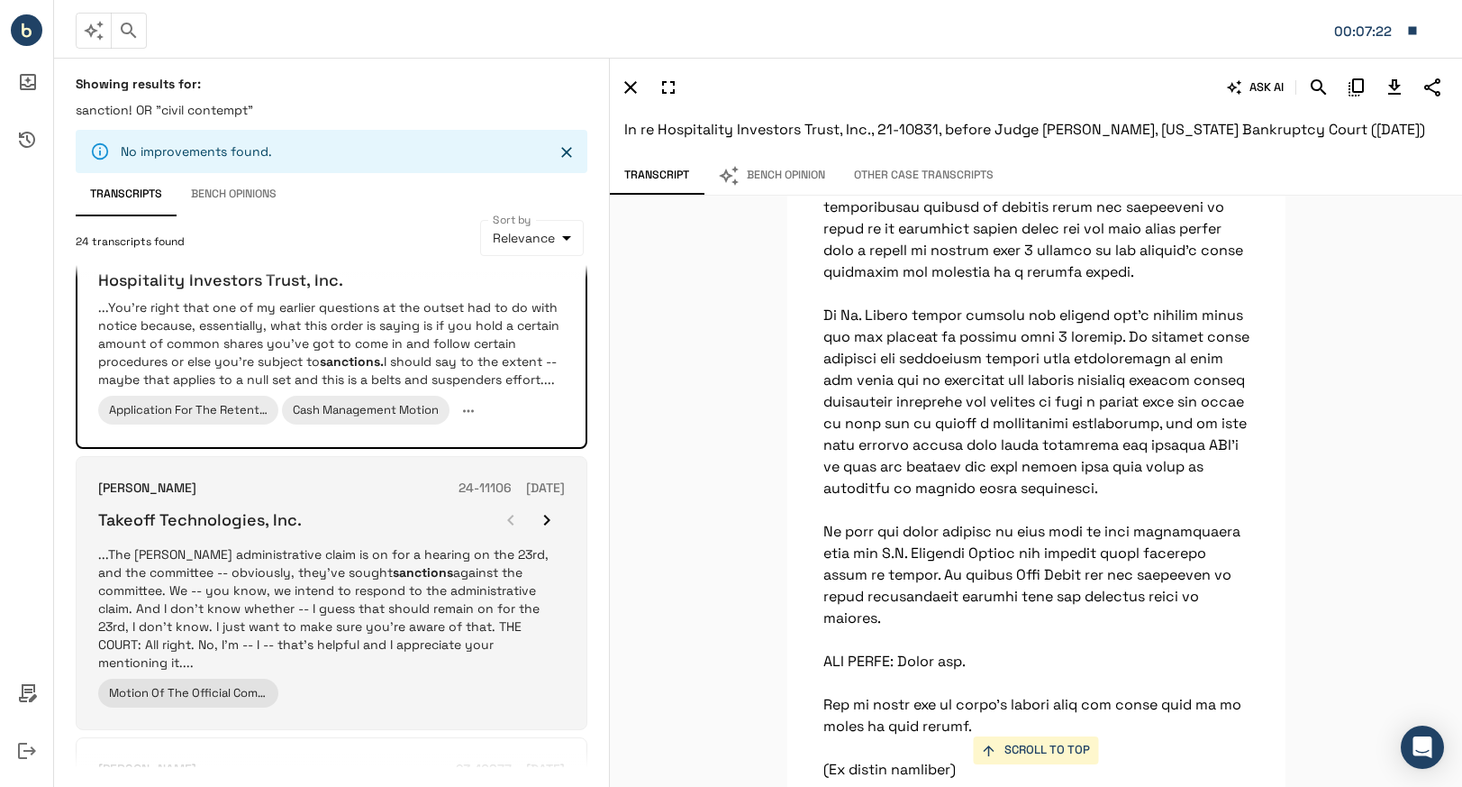
scroll to position [12152, 0]
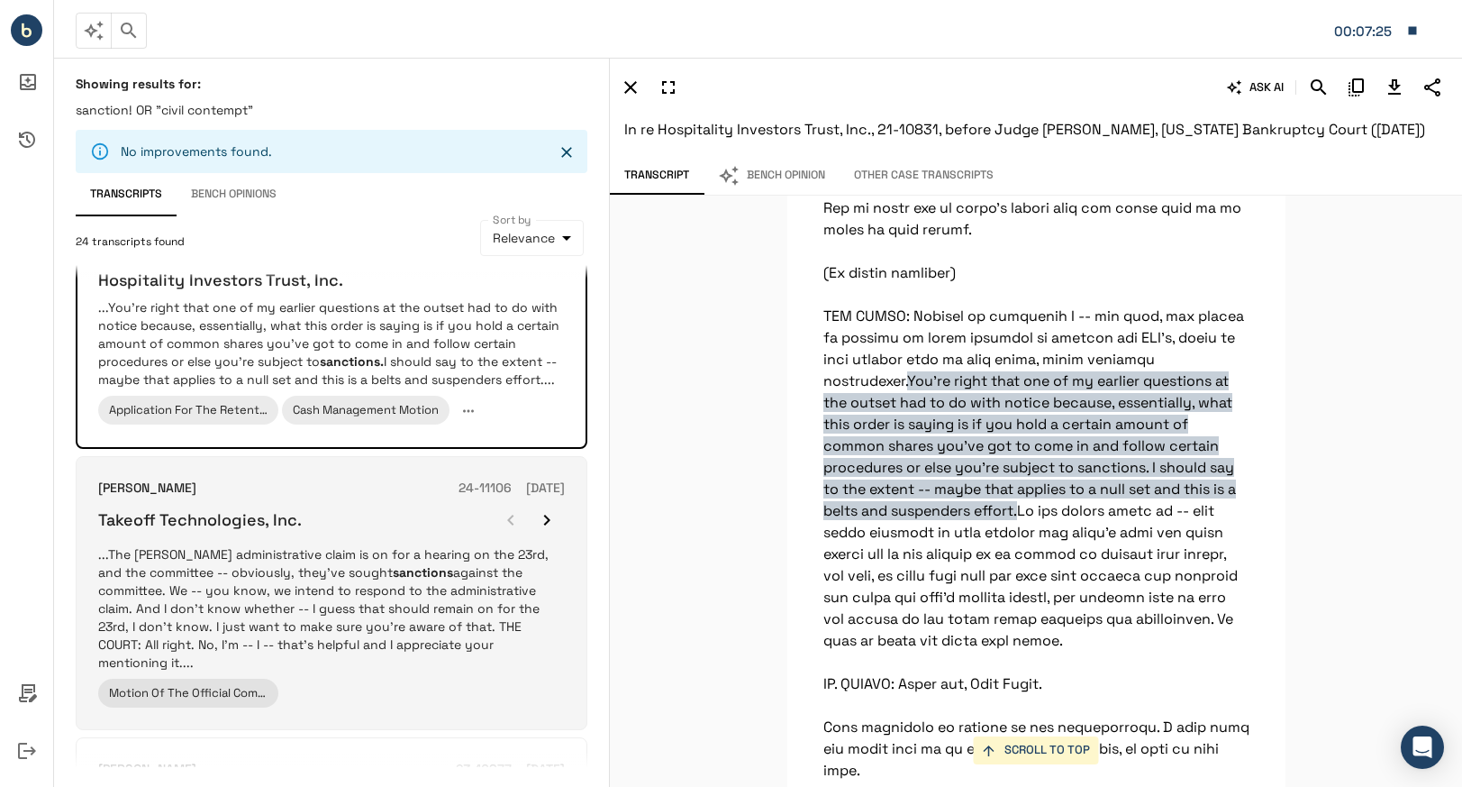
click at [282, 596] on p "...The KNAPP administrative claim is on for a hearing on the 23rd, and the comm…" at bounding box center [331, 608] width 467 height 126
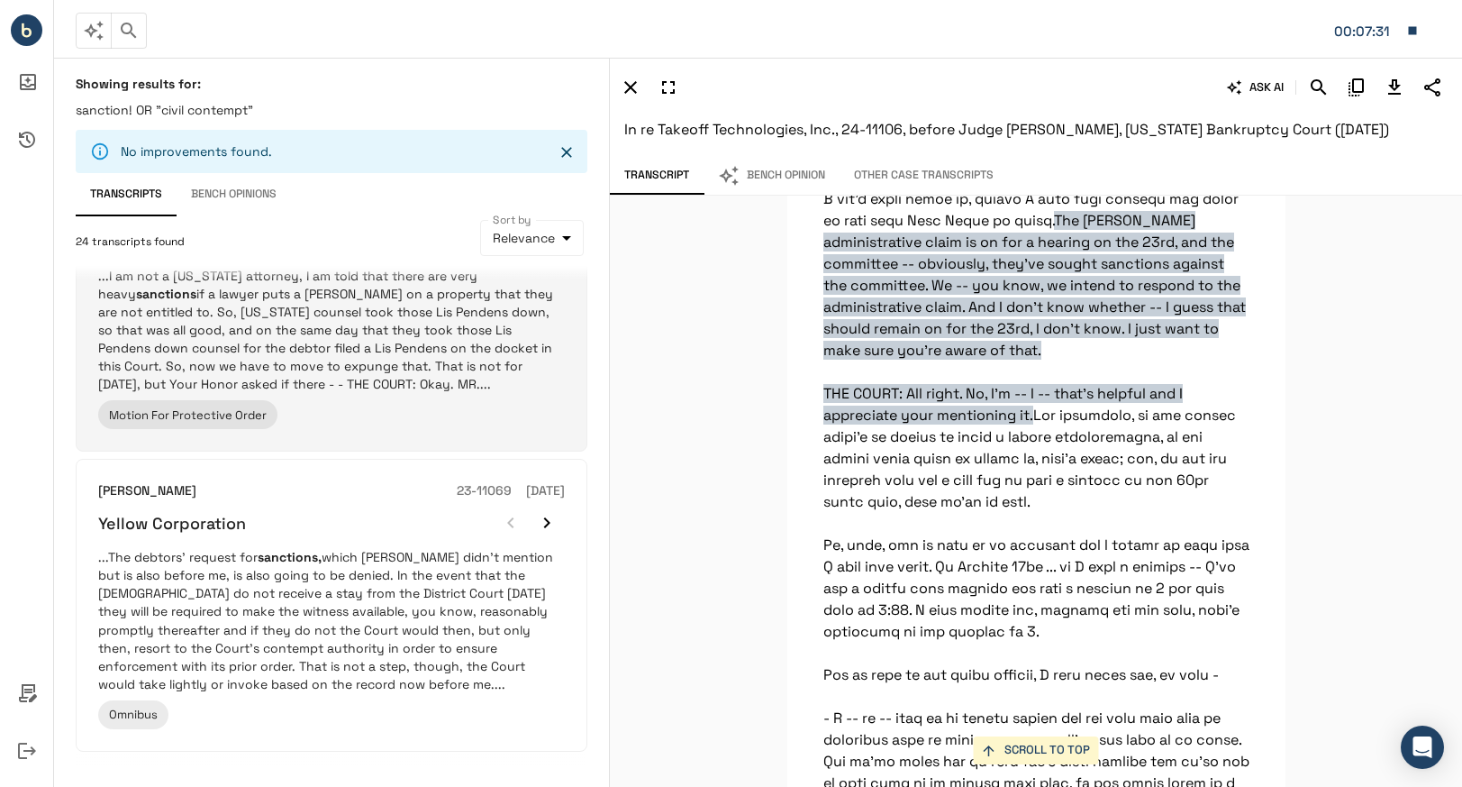
scroll to position [2287, 0]
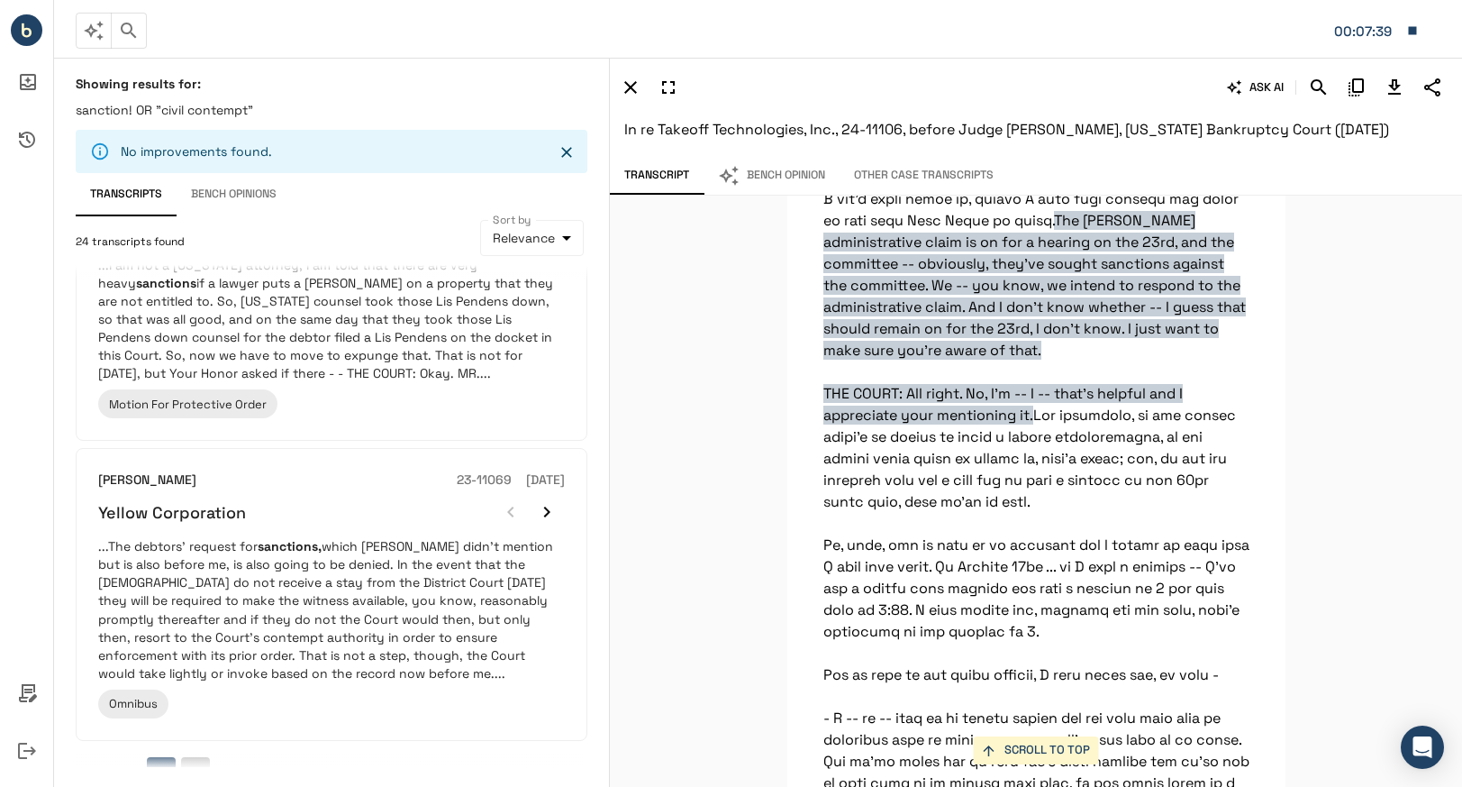
click at [193, 757] on button "3" at bounding box center [195, 771] width 29 height 29
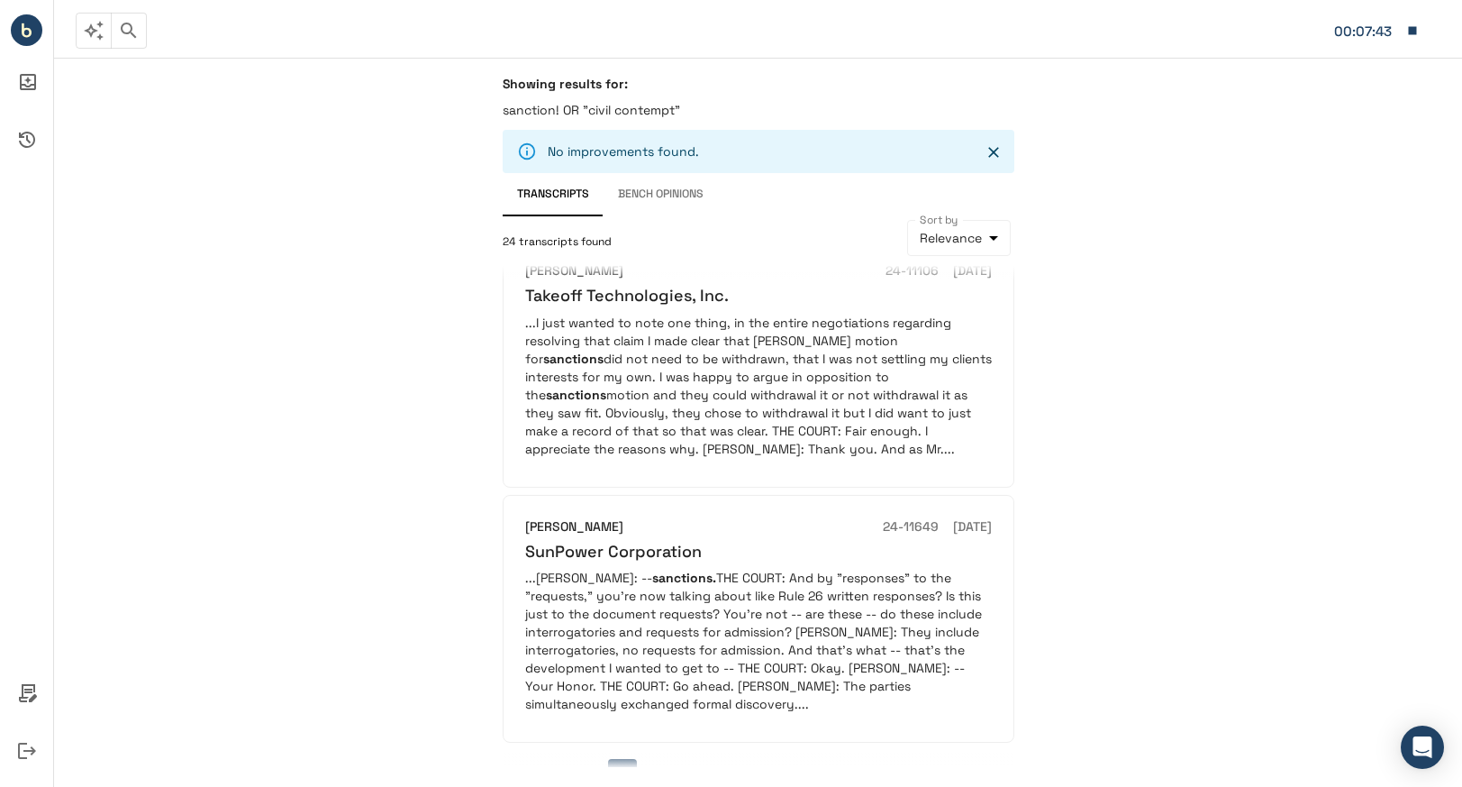
scroll to position [575, 0]
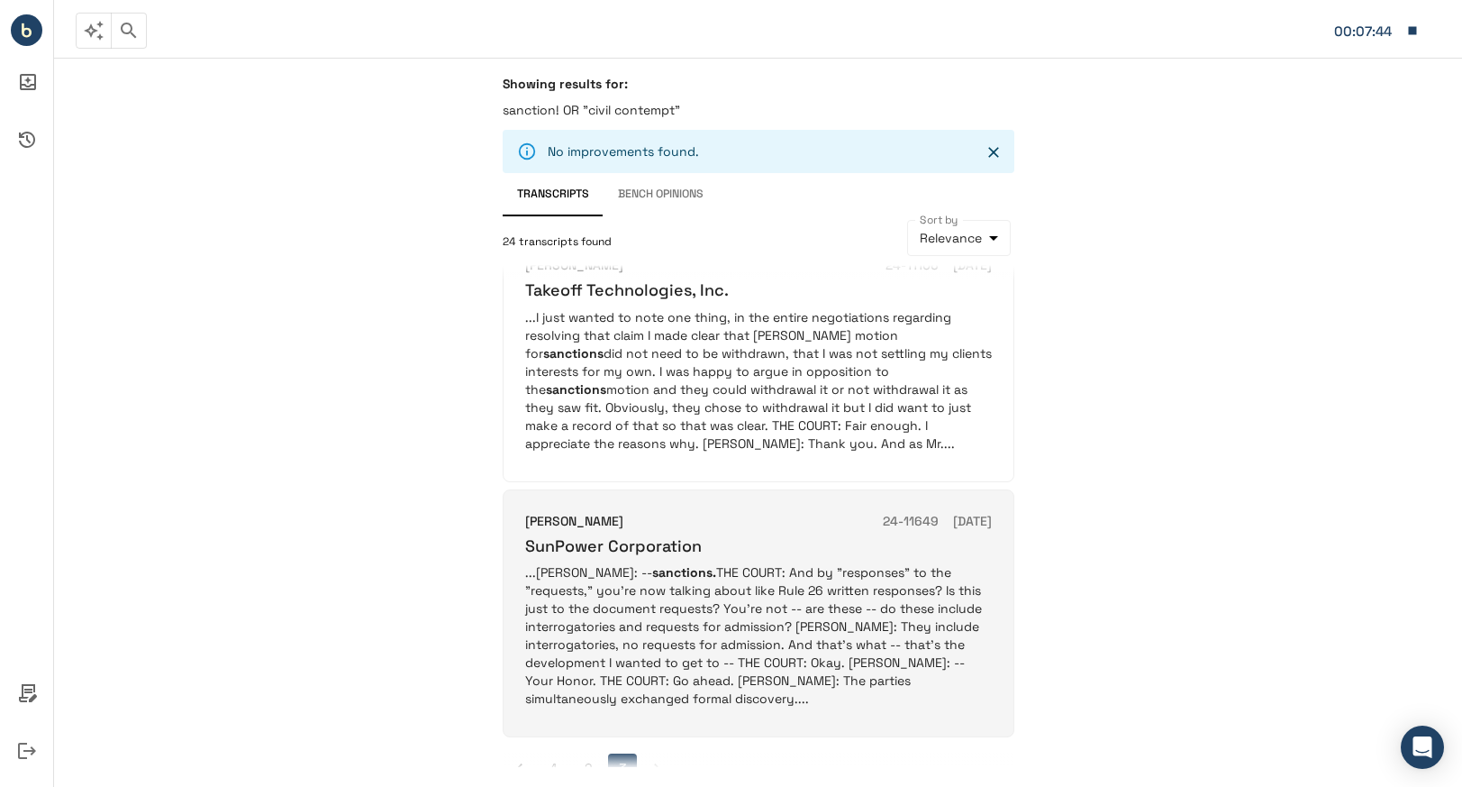
click at [683, 606] on p "...KAPROW: -- sanctions. THE COURT: And by "responses" to the "requests," you'r…" at bounding box center [758, 635] width 467 height 144
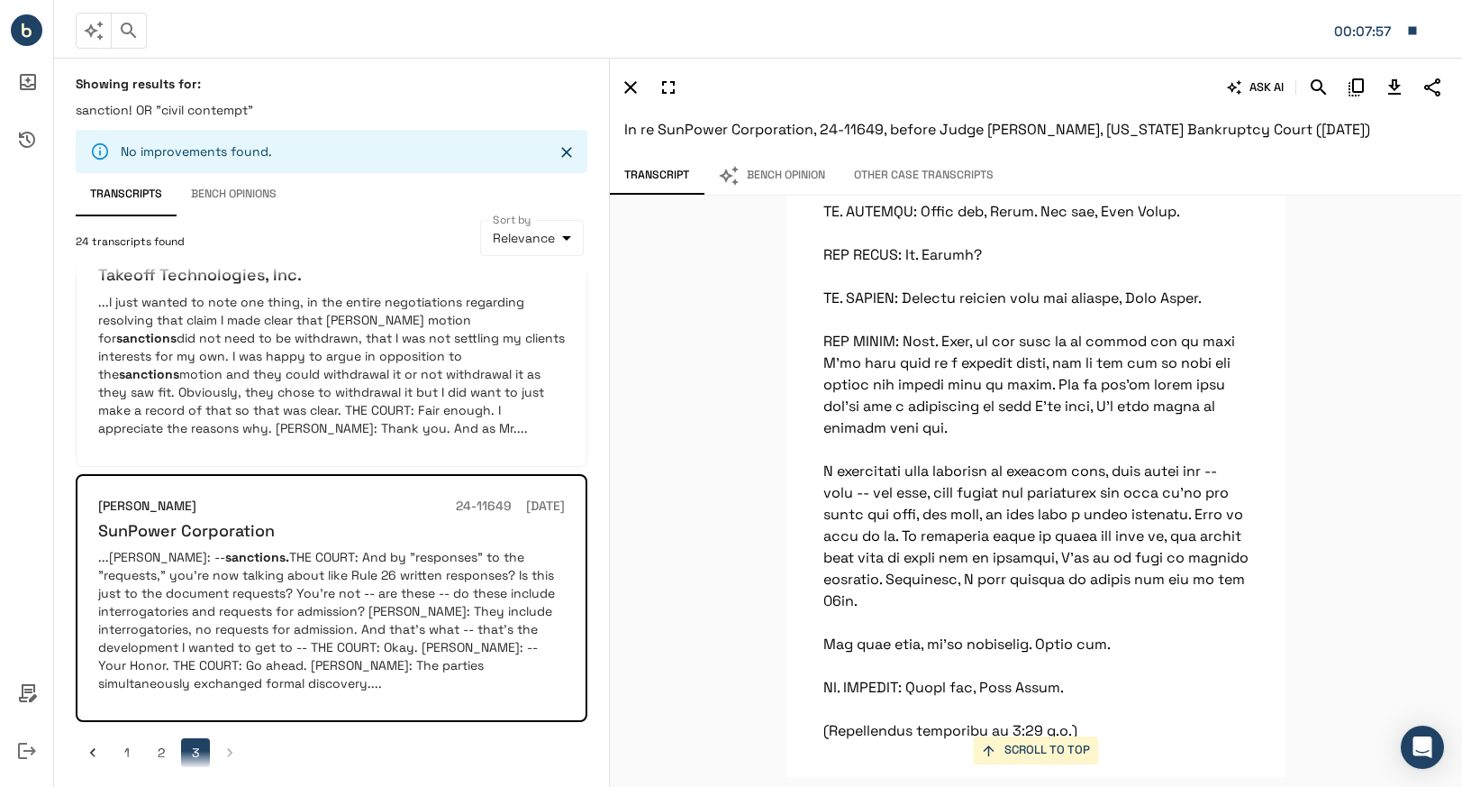
scroll to position [16862, 0]
